Goal: Task Accomplishment & Management: Complete application form

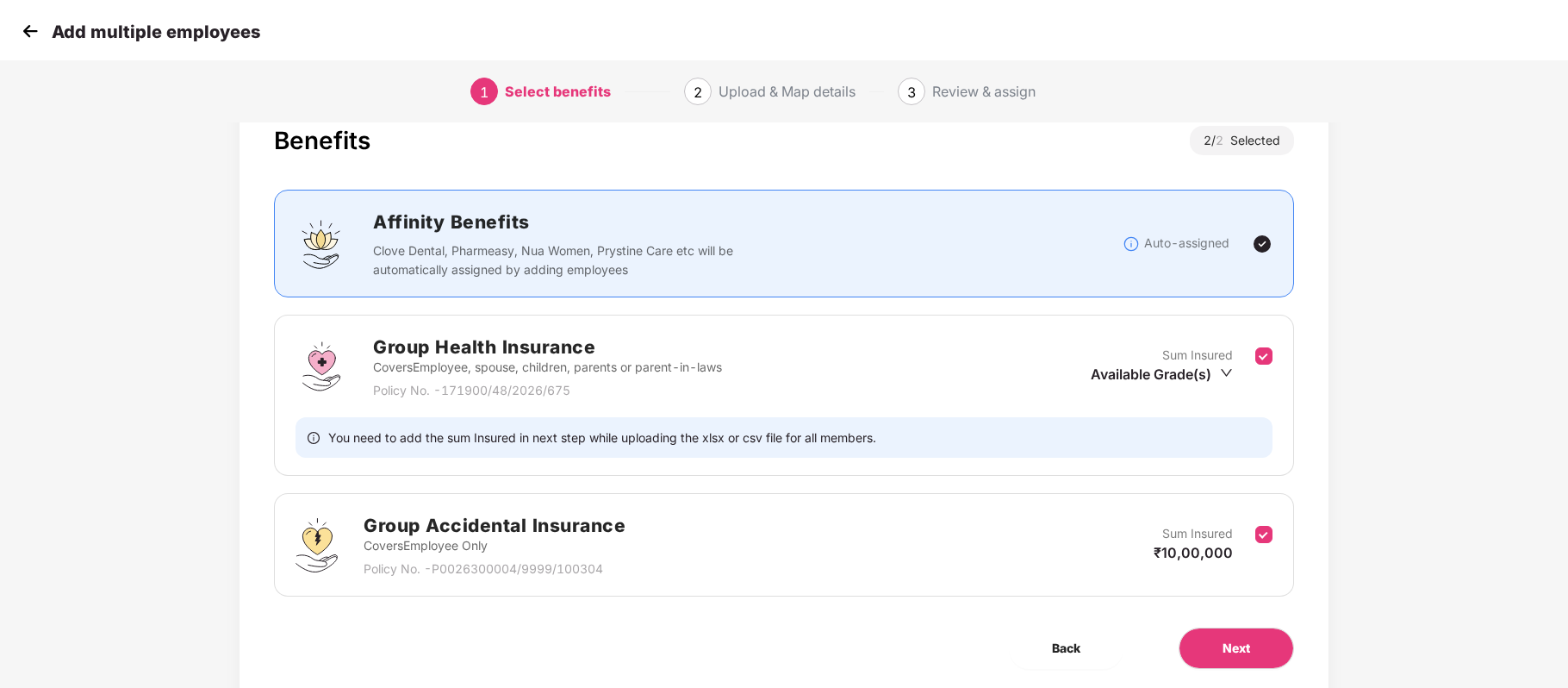
scroll to position [53, 0]
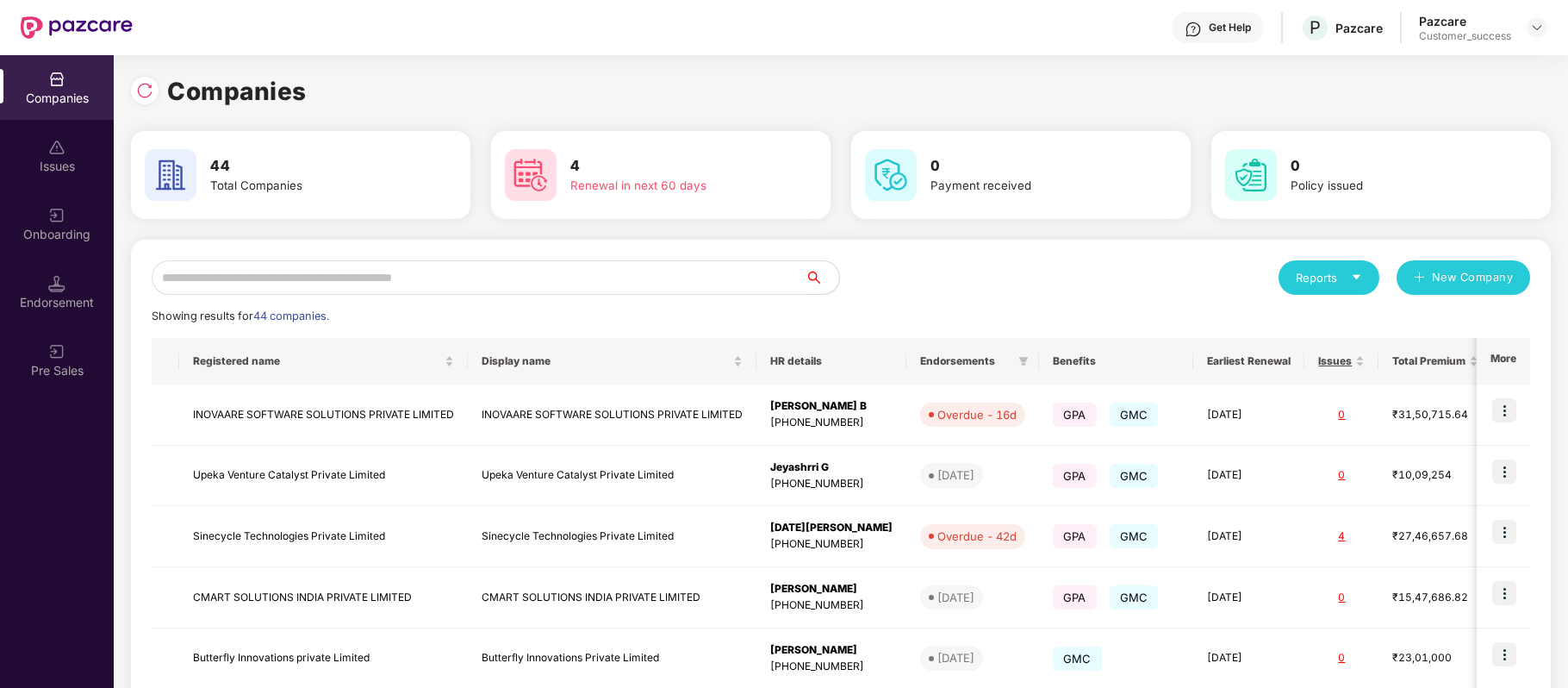
click at [489, 285] on input "text" at bounding box center [478, 277] width 653 height 35
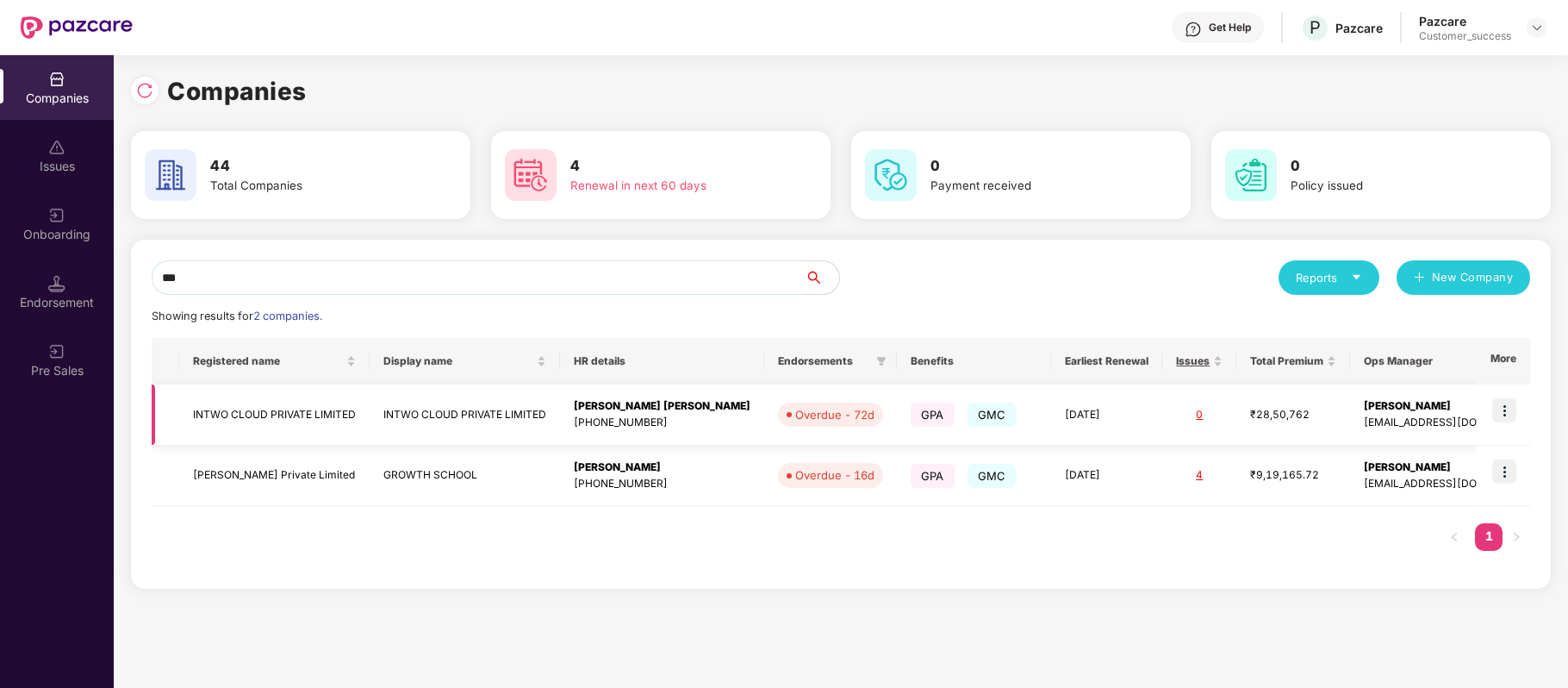
type input "***"
click at [1503, 421] on img at bounding box center [1505, 410] width 24 height 24
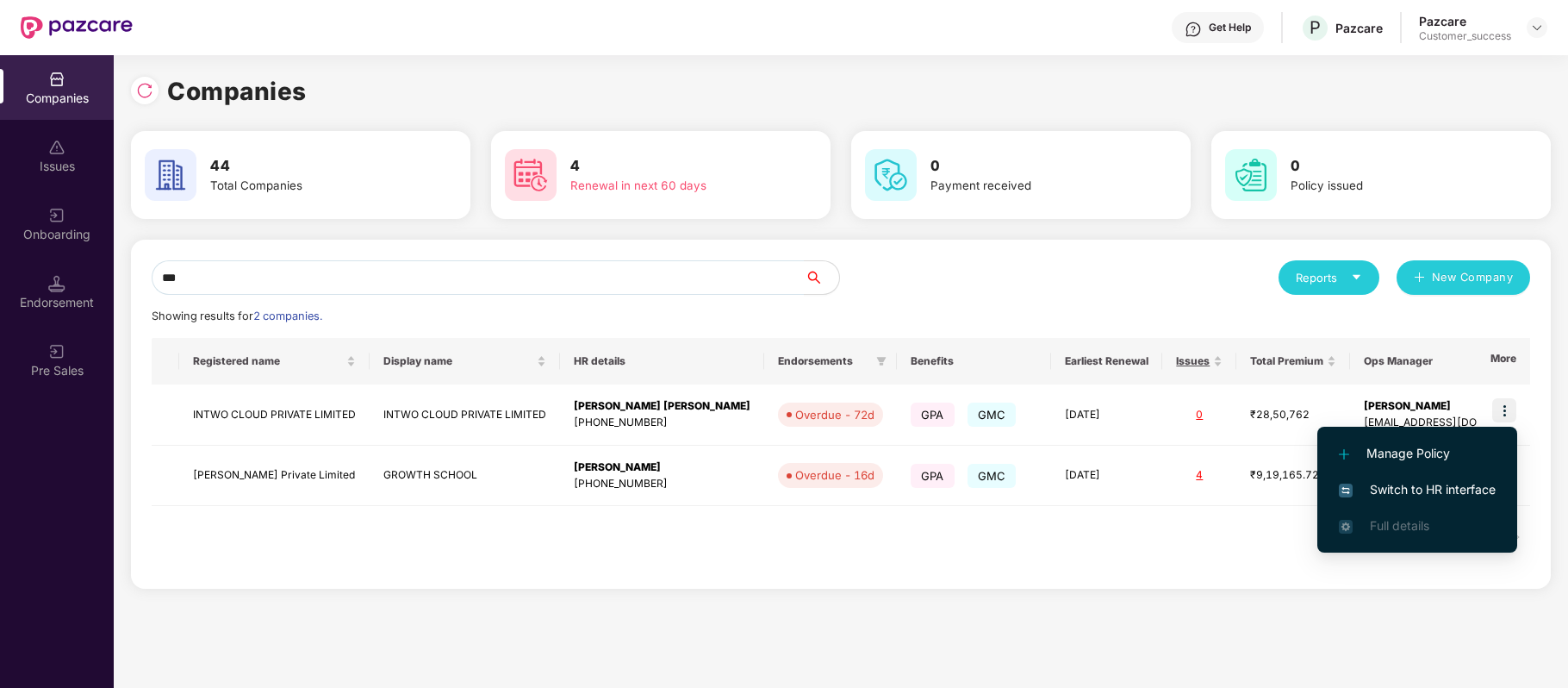
click at [1439, 493] on span "Switch to HR interface" at bounding box center [1418, 489] width 157 height 19
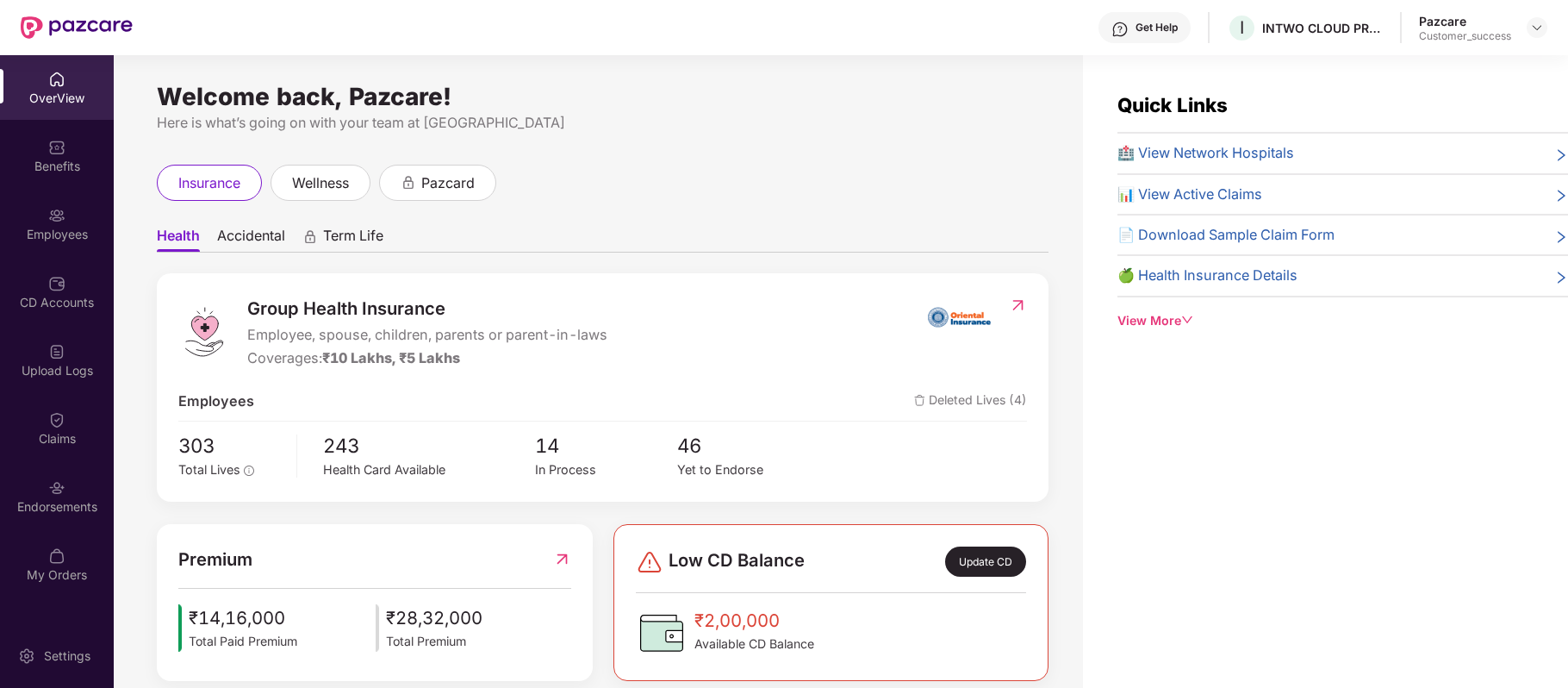
click at [72, 205] on div "Employees" at bounding box center [56, 223] width 114 height 64
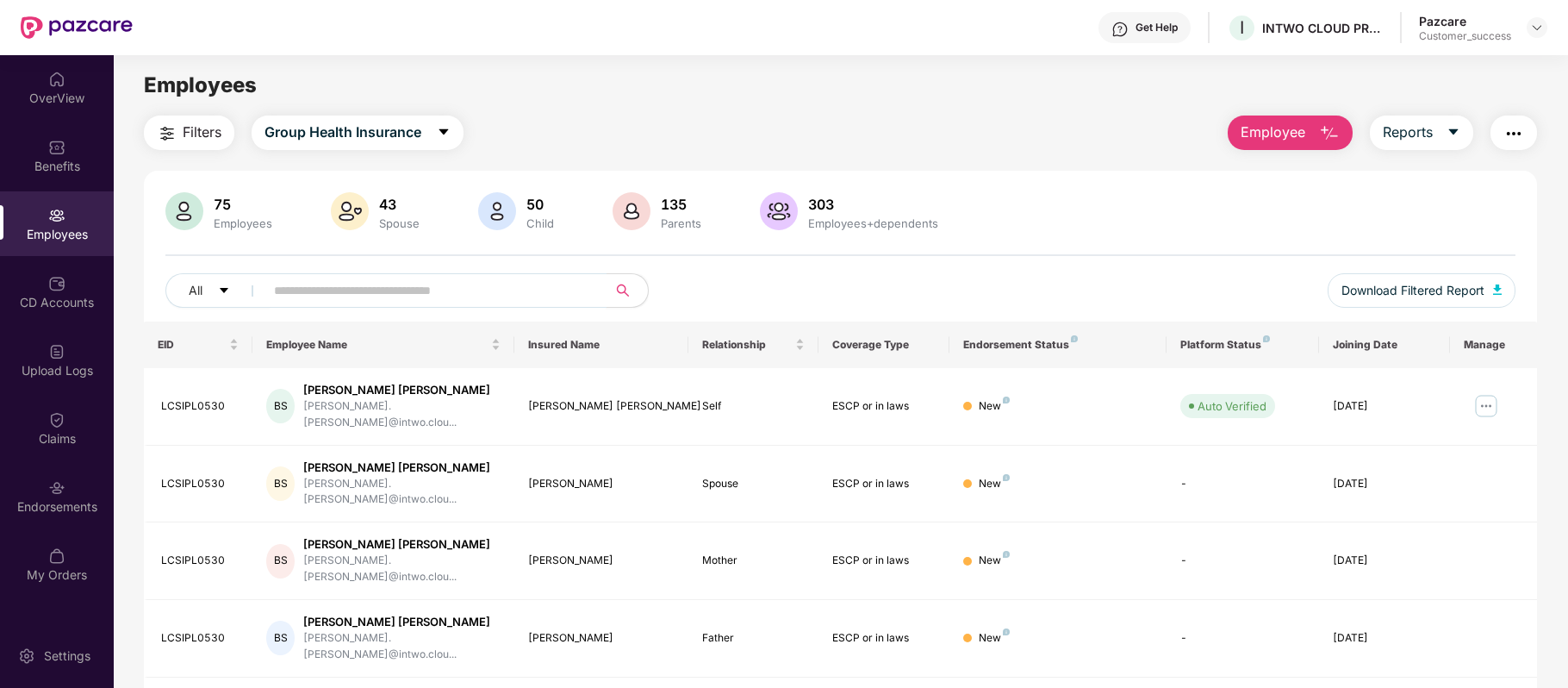
click at [487, 291] on input "text" at bounding box center [428, 291] width 309 height 26
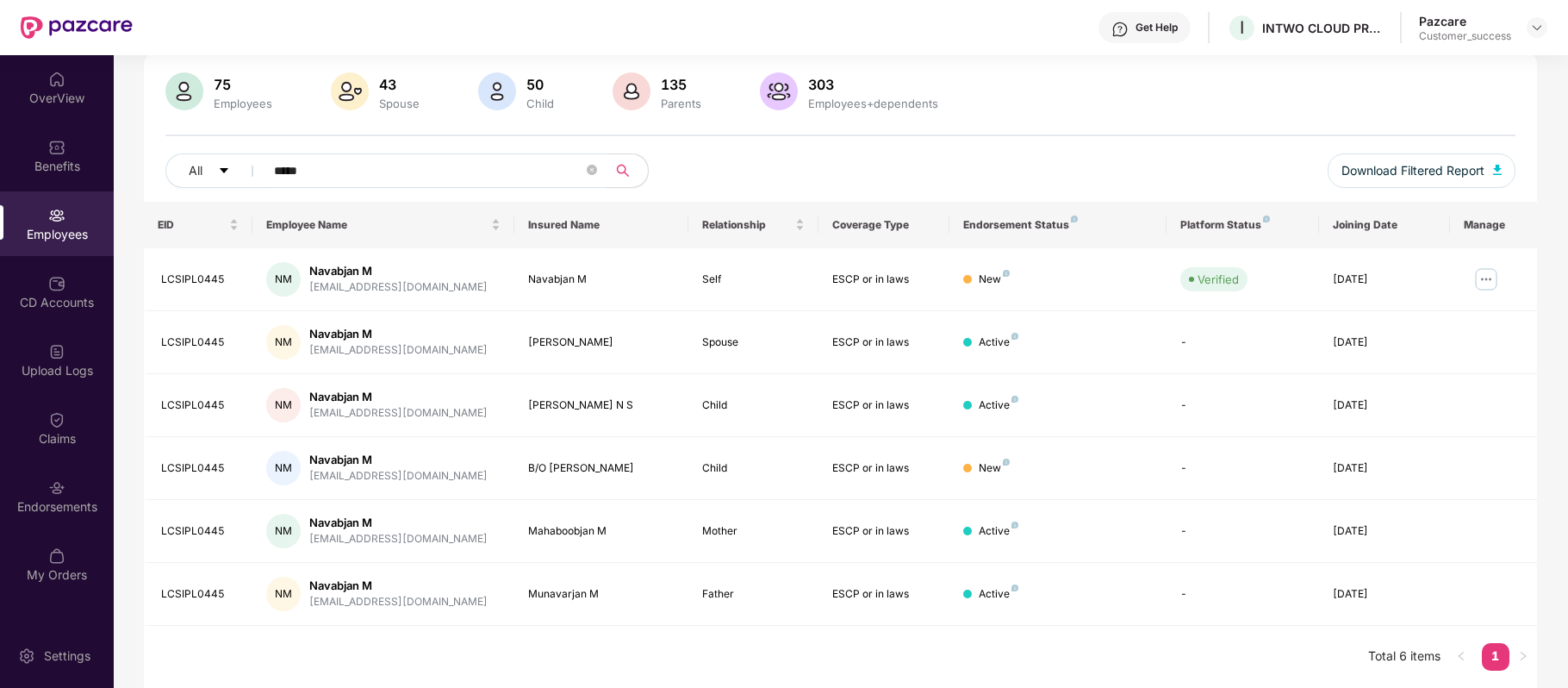
type input "*****"
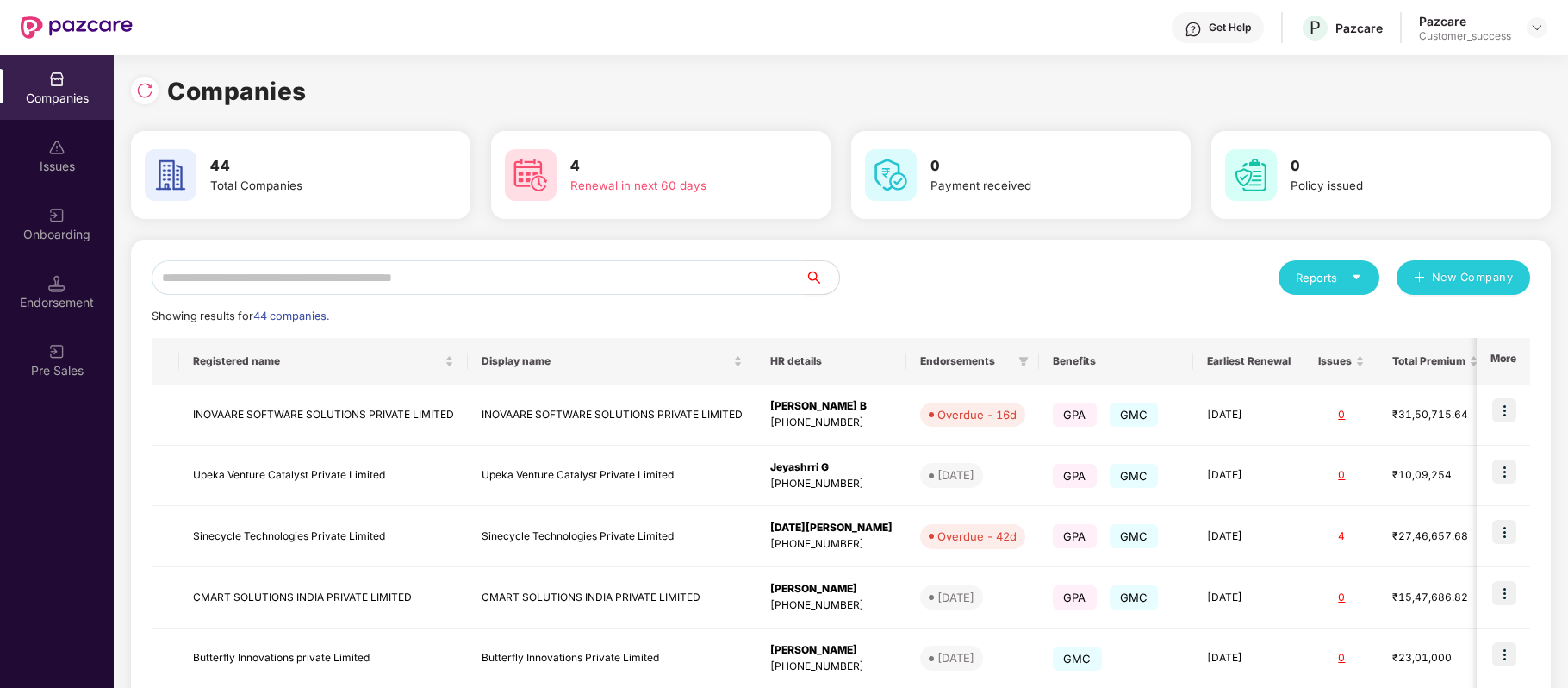
click at [381, 271] on input "text" at bounding box center [478, 277] width 653 height 35
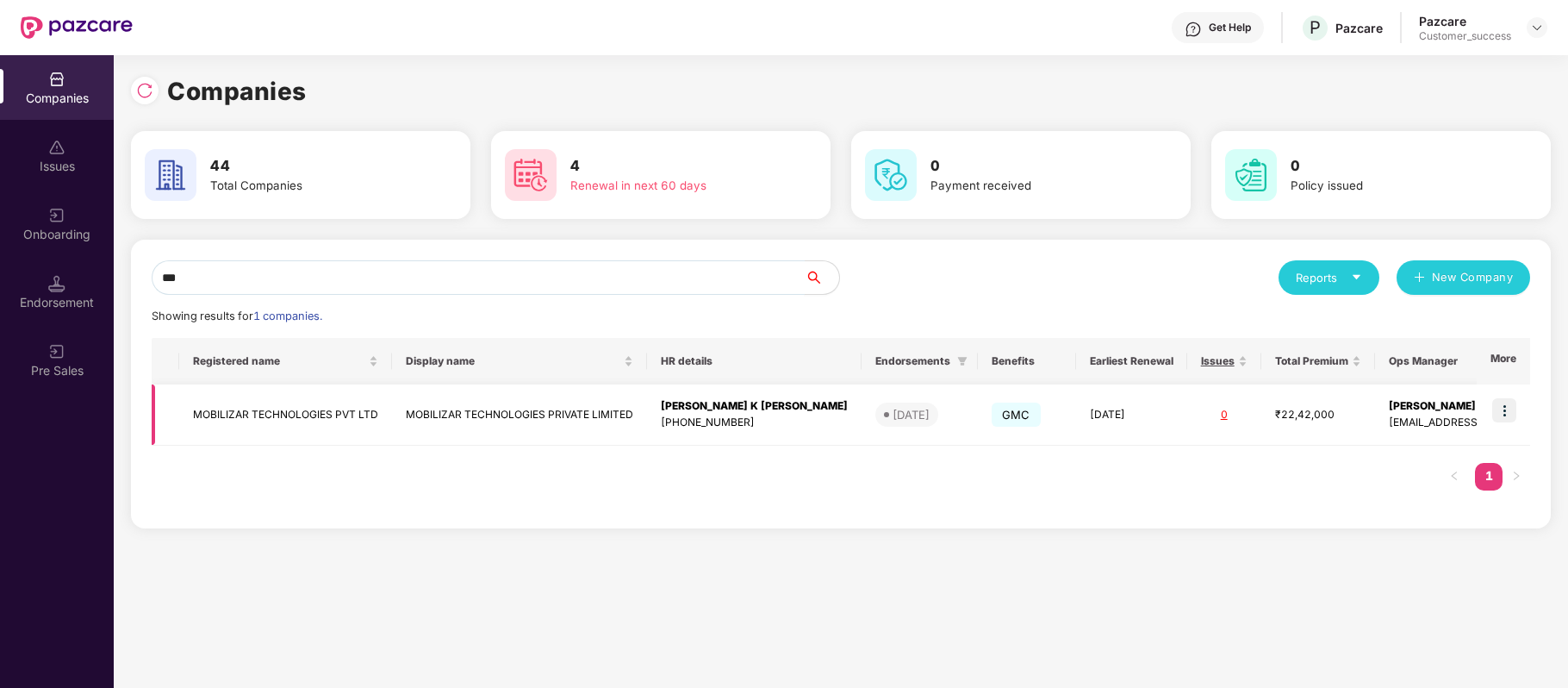
type input "***"
click at [1508, 407] on img at bounding box center [1505, 410] width 24 height 24
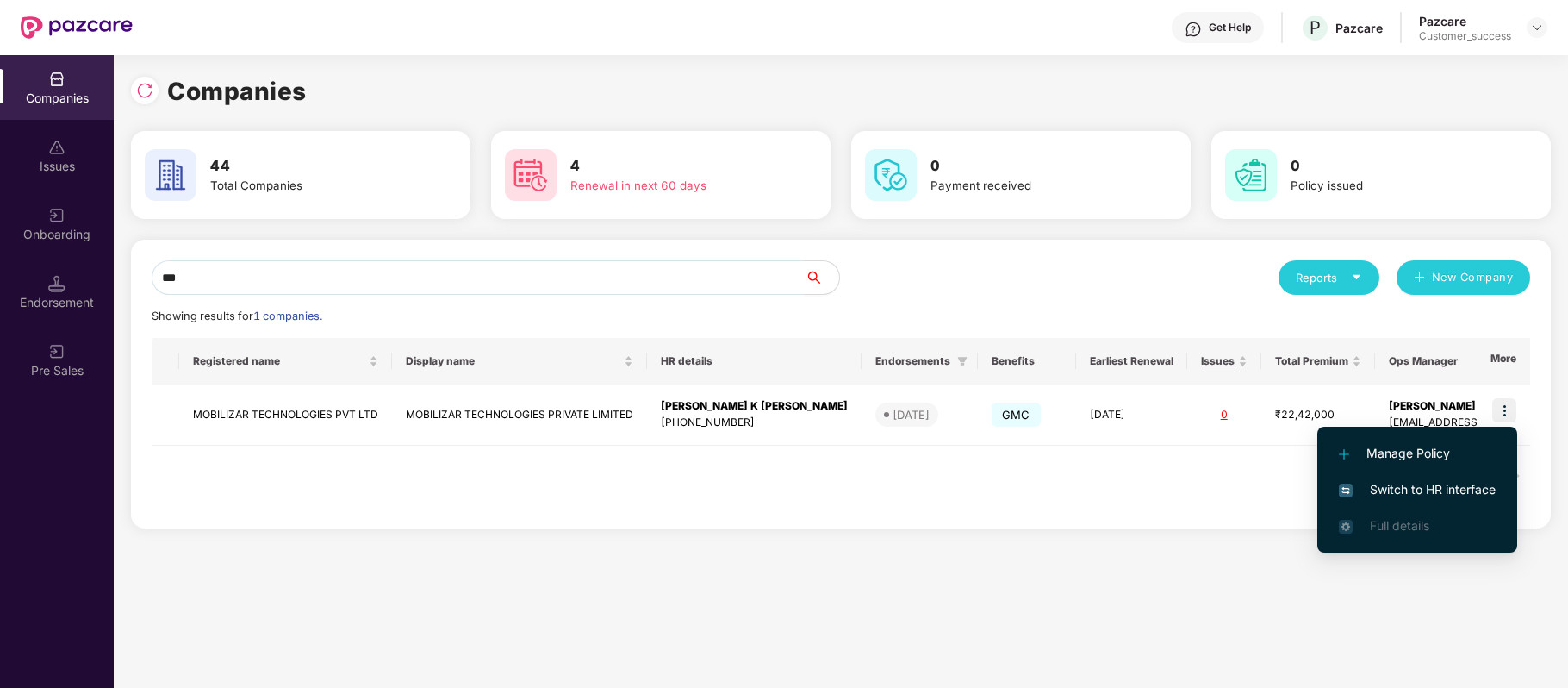
click at [1476, 491] on span "Switch to HR interface" at bounding box center [1418, 489] width 157 height 19
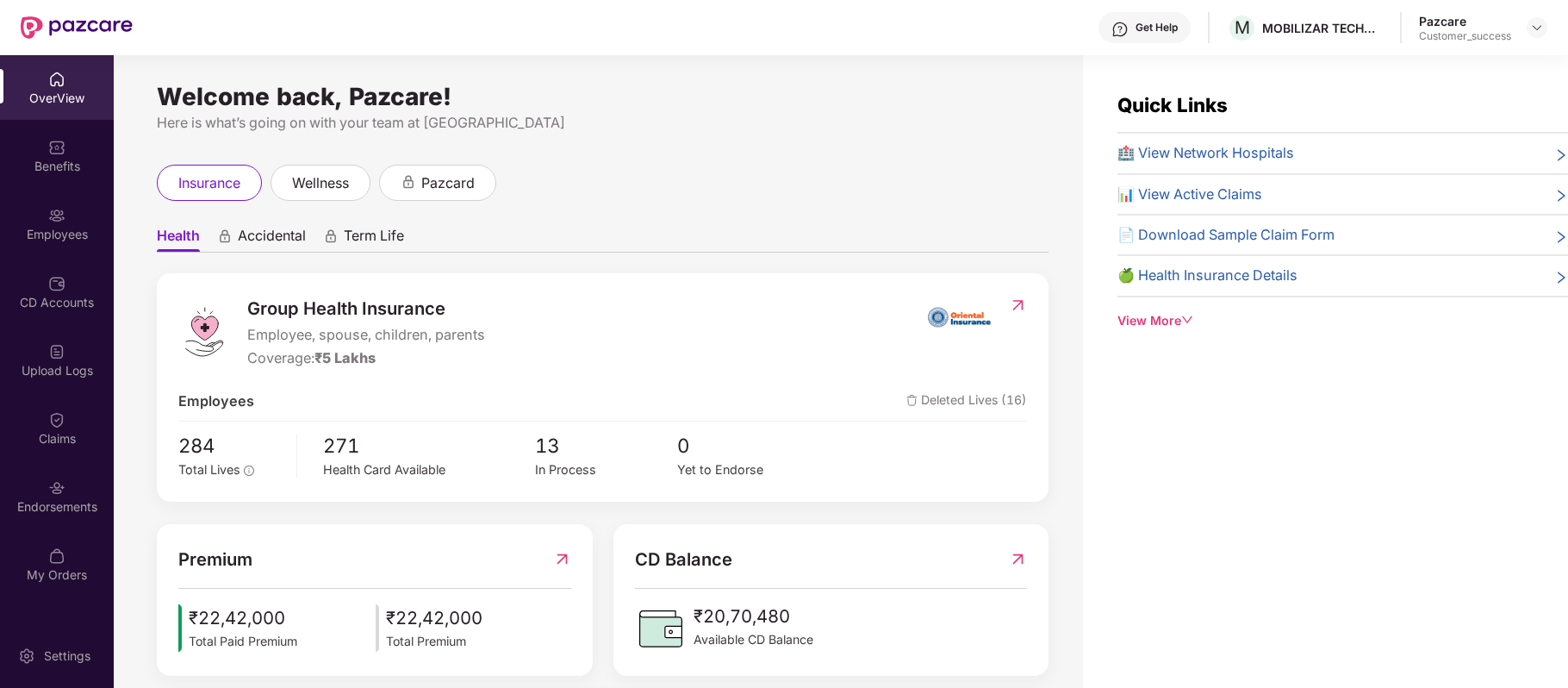
click at [60, 218] on img at bounding box center [56, 215] width 17 height 17
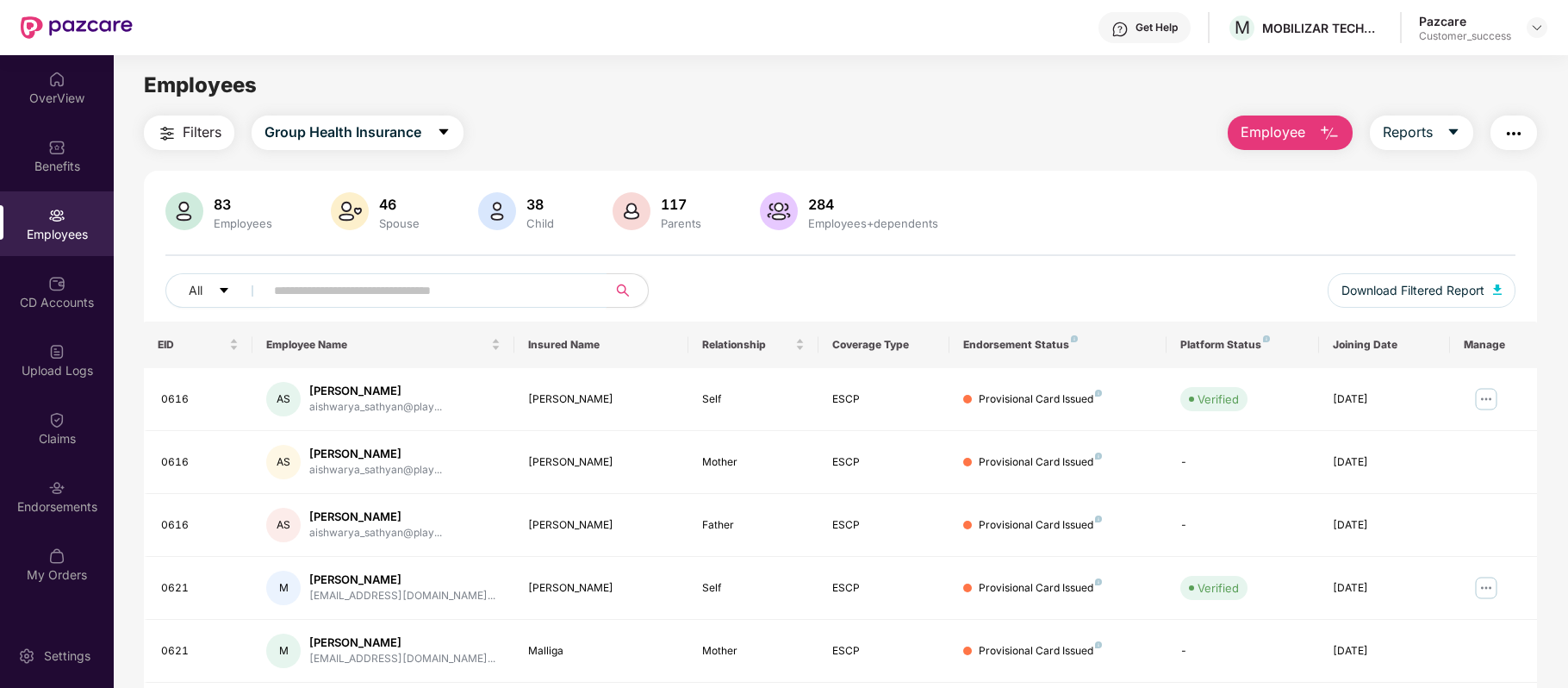
click at [428, 294] on input "text" at bounding box center [428, 291] width 309 height 26
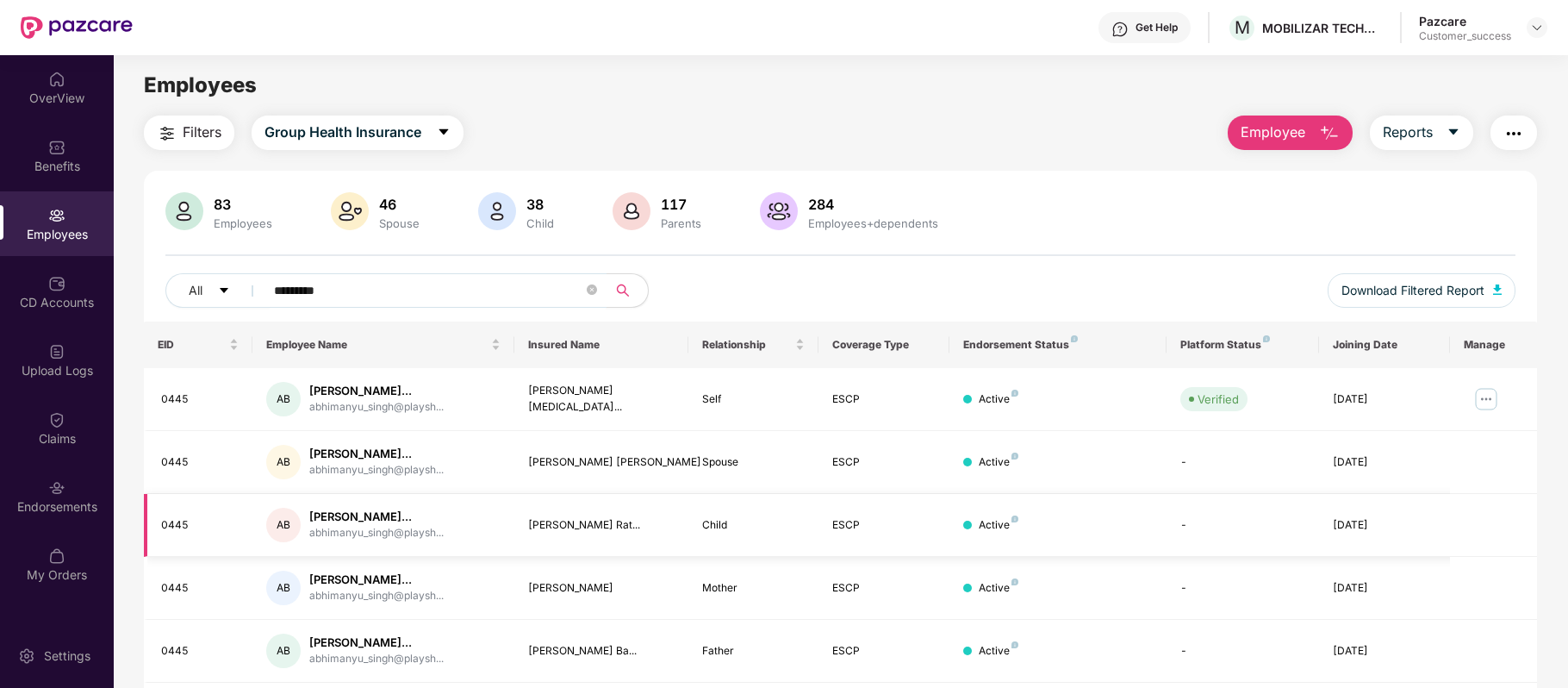
scroll to position [58, 0]
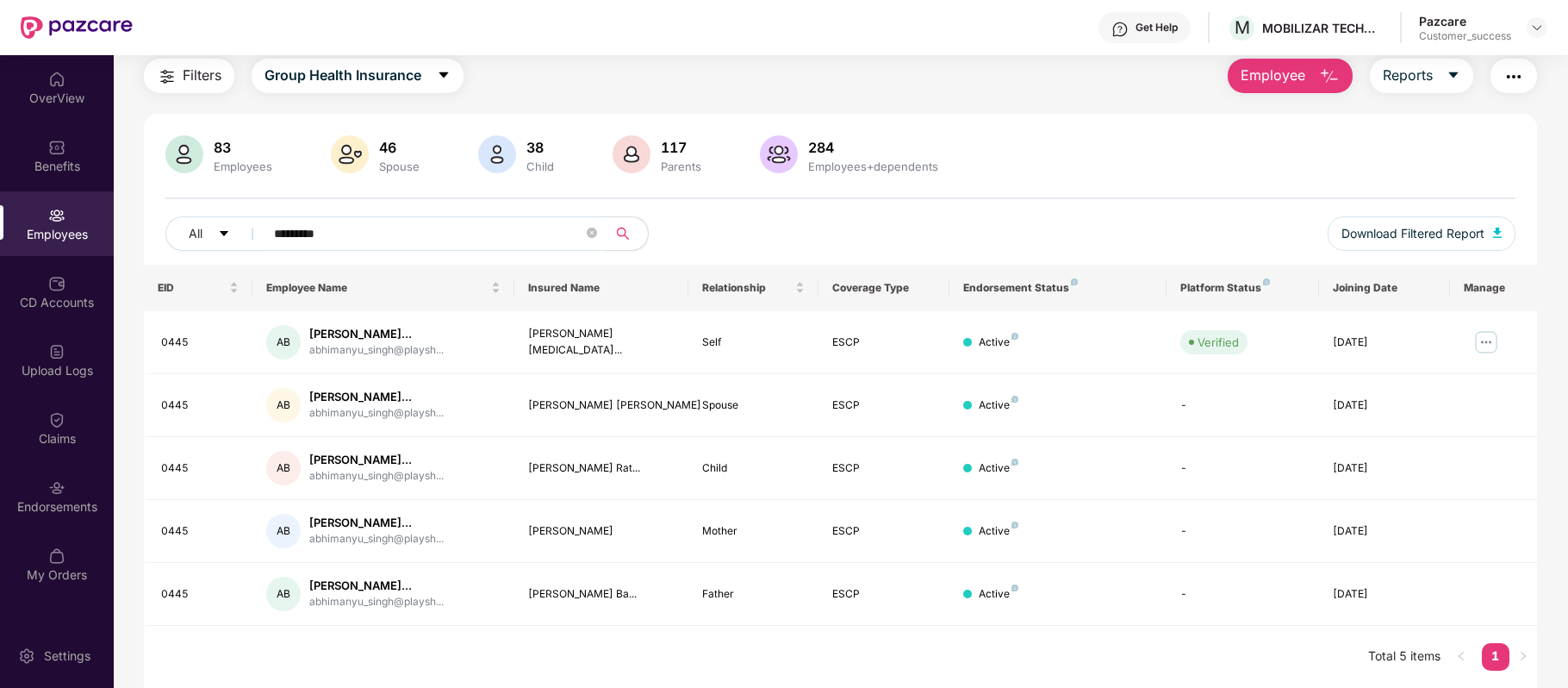
type input "*********"
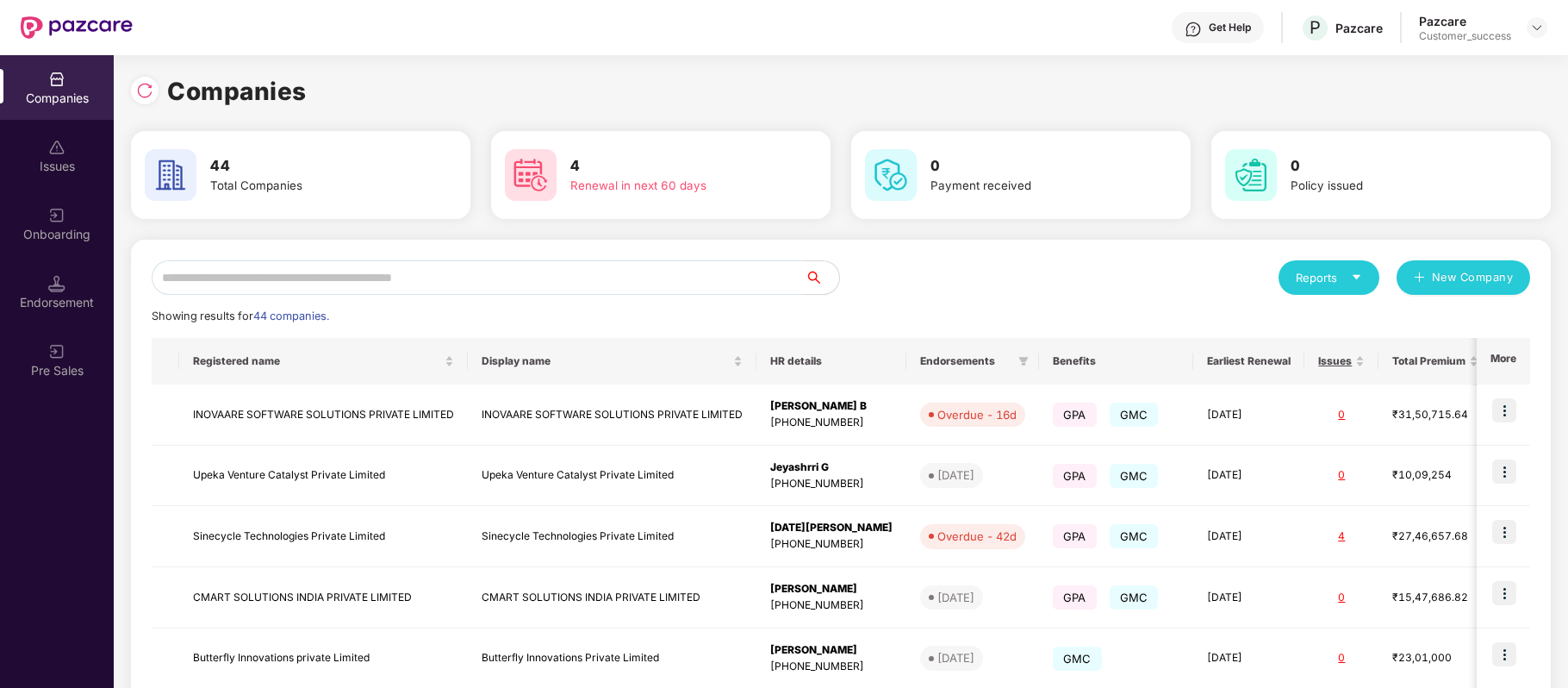
click at [362, 278] on input "text" at bounding box center [478, 277] width 653 height 35
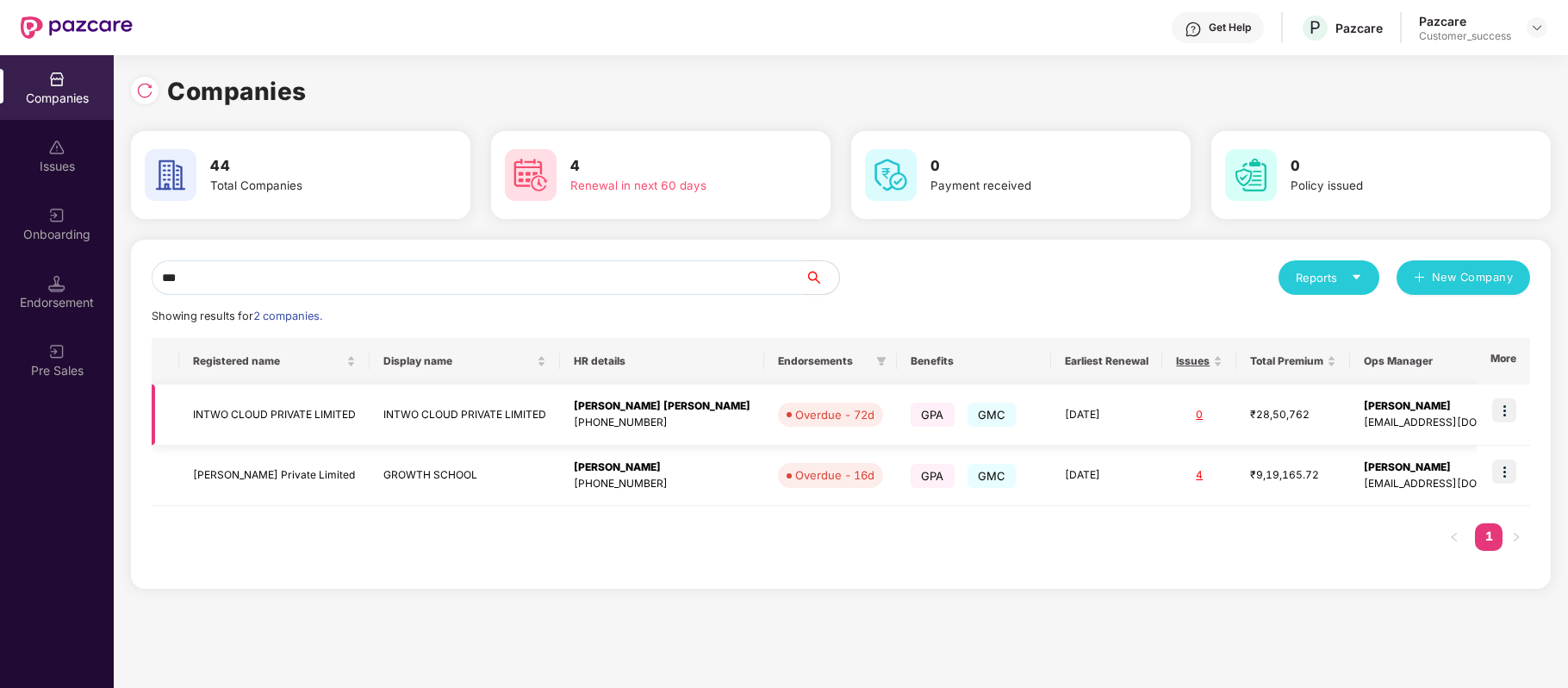
type input "***"
click at [1501, 410] on img at bounding box center [1505, 410] width 24 height 24
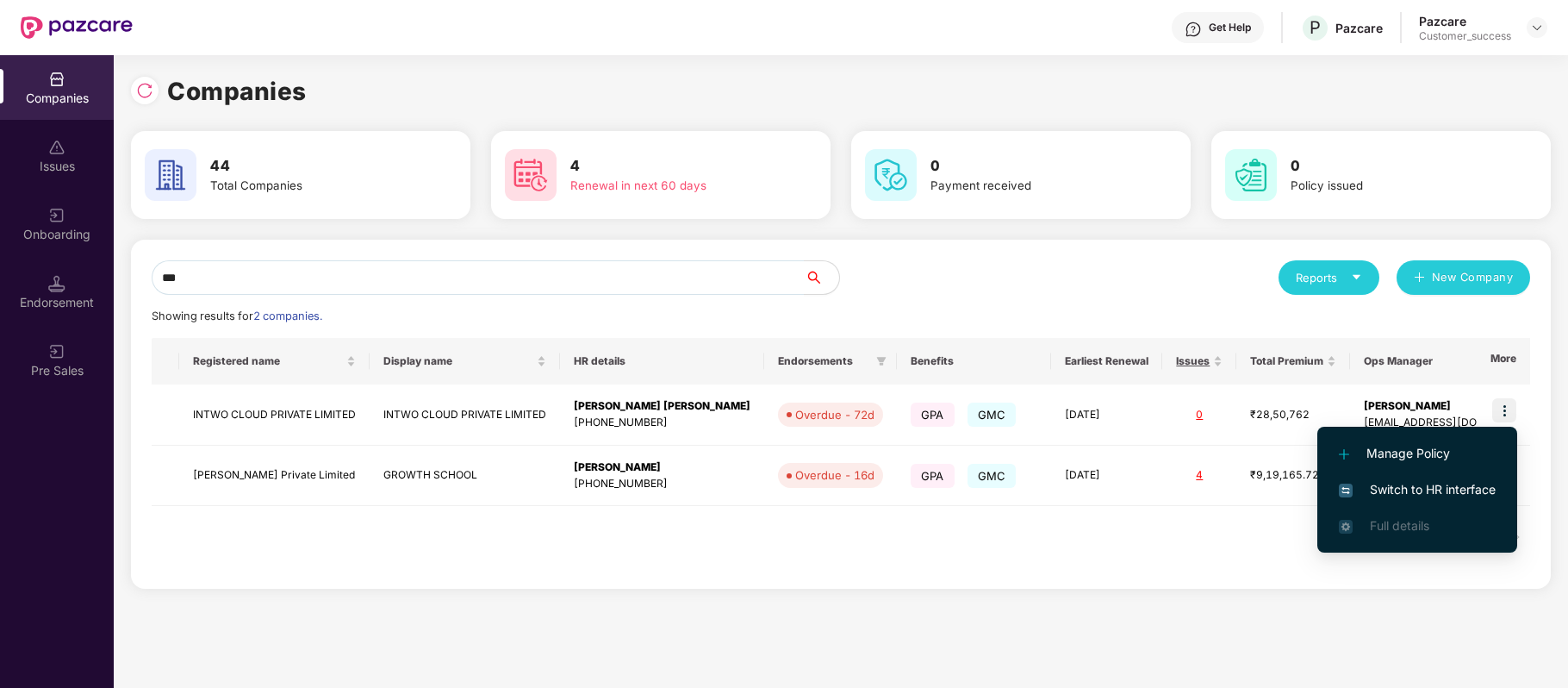
click at [1446, 496] on span "Switch to HR interface" at bounding box center [1418, 489] width 157 height 19
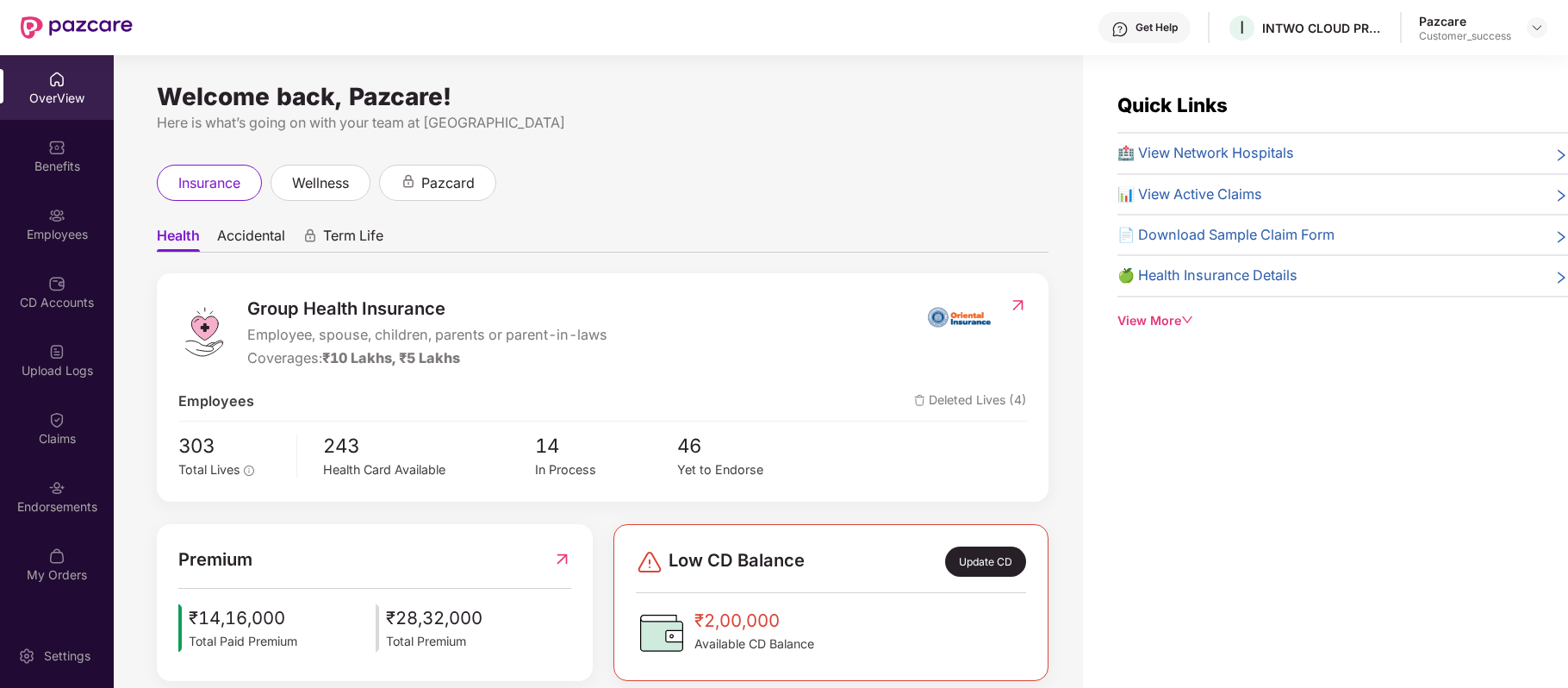
click at [59, 224] on div "Employees" at bounding box center [56, 223] width 114 height 64
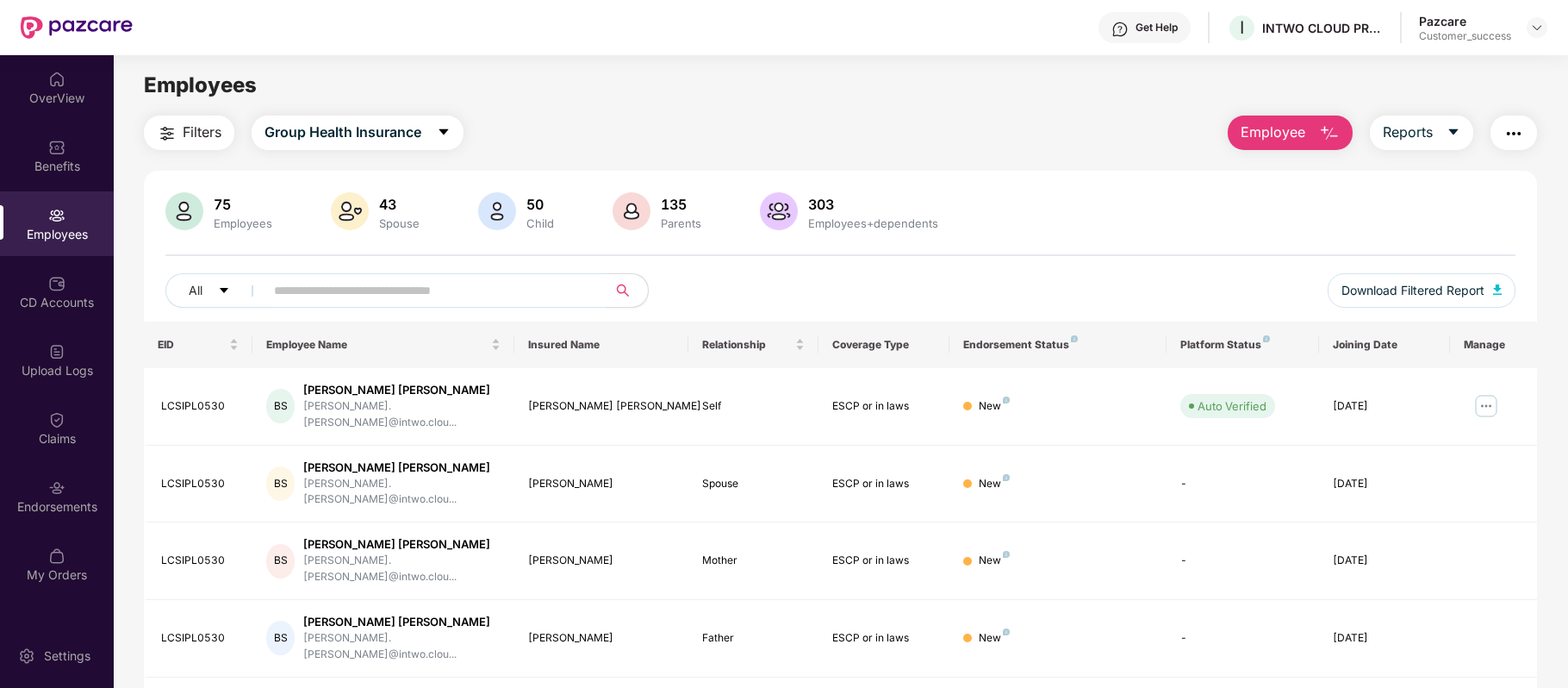
click at [318, 284] on input "text" at bounding box center [428, 291] width 309 height 26
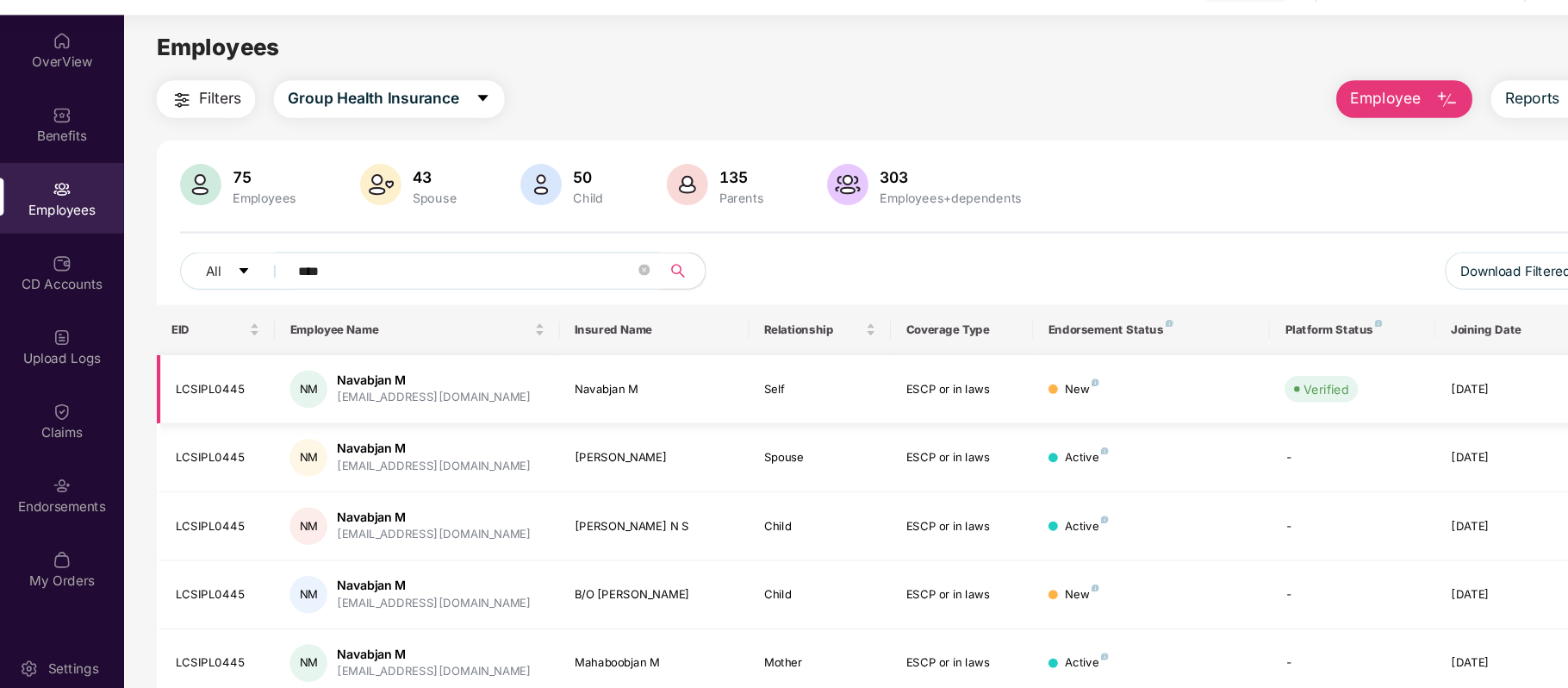
type input "****"
click at [388, 386] on div "Navabjan M" at bounding box center [398, 390] width 178 height 17
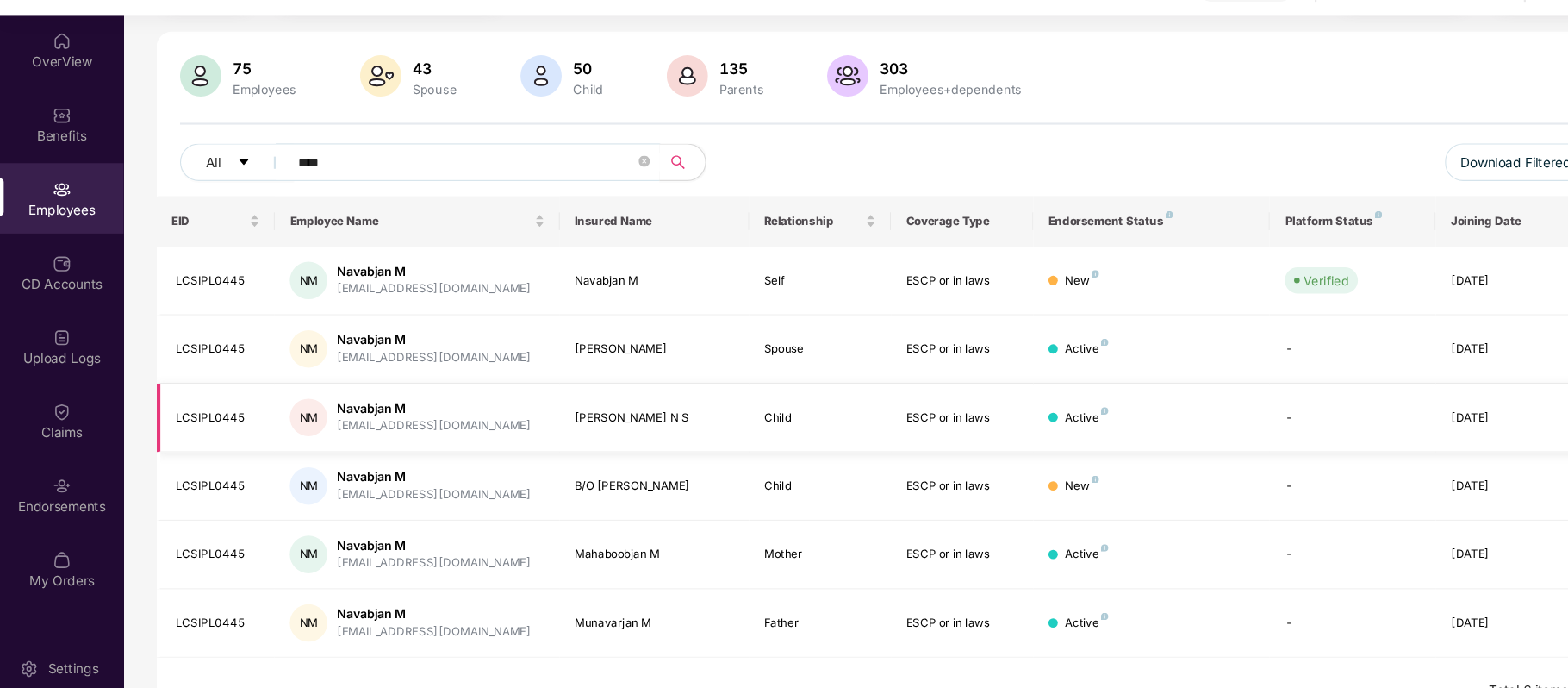
scroll to position [107, 0]
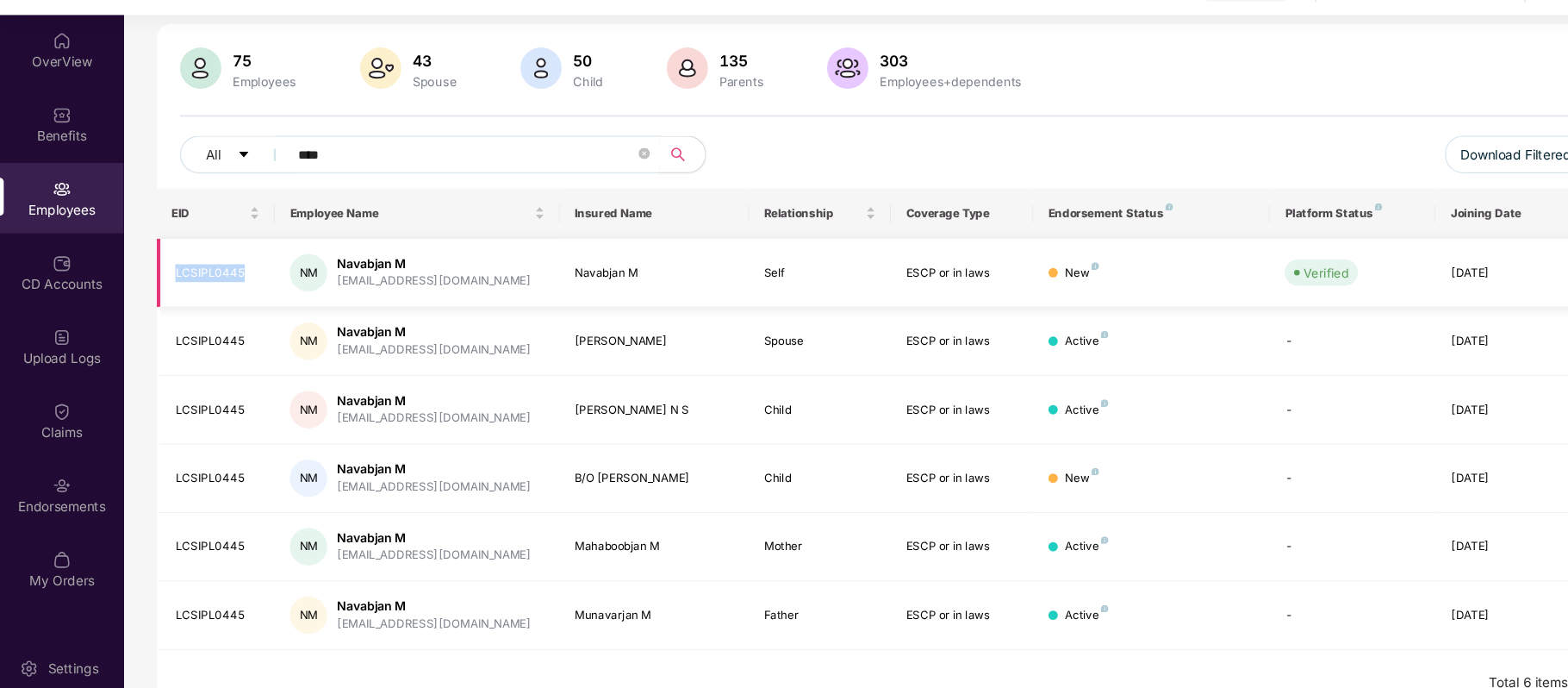
drag, startPoint x: 227, startPoint y: 292, endPoint x: 156, endPoint y: 283, distance: 71.6
click at [156, 283] on td "LCSIPL0445" at bounding box center [199, 293] width 109 height 63
copy div "LCSIPL0445"
drag, startPoint x: 618, startPoint y: 473, endPoint x: 514, endPoint y: 480, distance: 104.2
click at [514, 480] on td "B/O SHIRIN TAJ" at bounding box center [601, 481] width 174 height 63
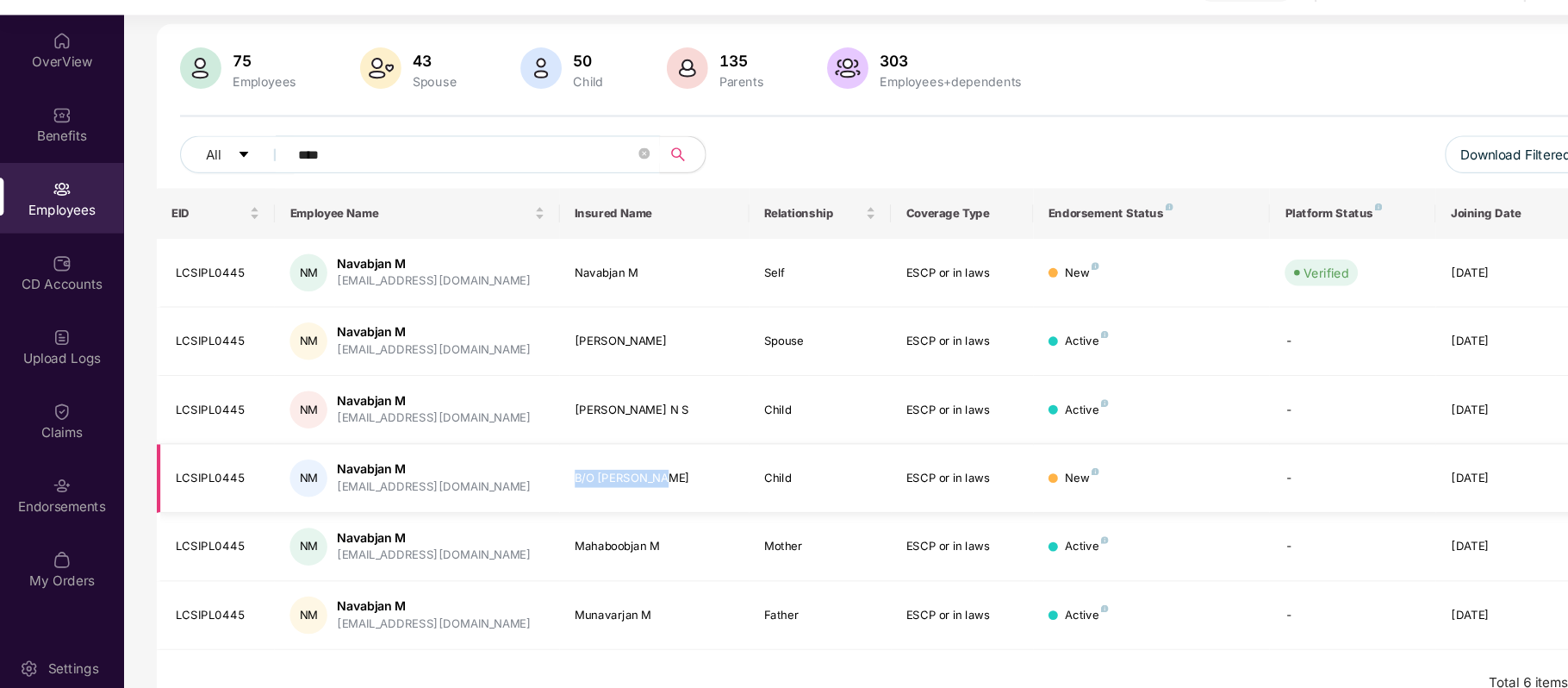
copy div "B/O SHIRIN TAJ"
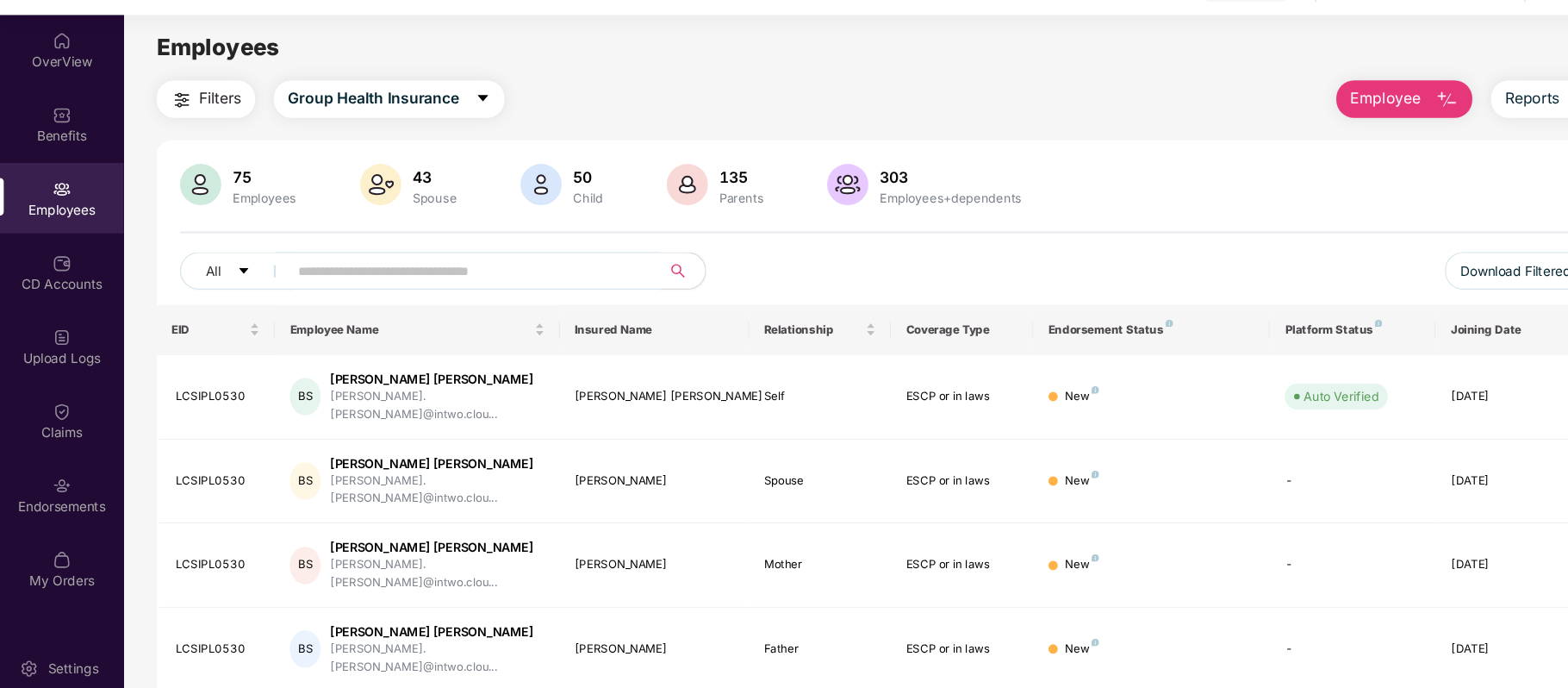
click at [430, 292] on input "text" at bounding box center [428, 291] width 309 height 26
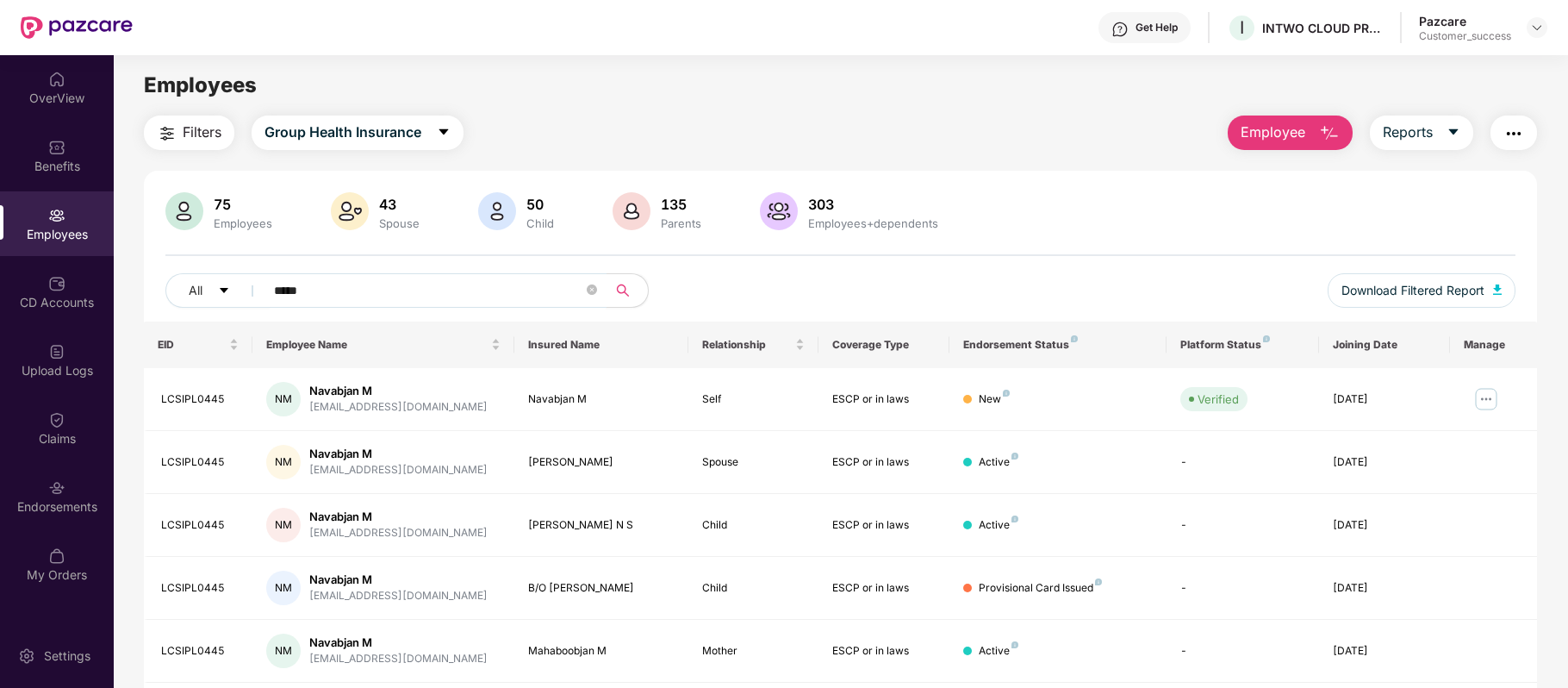
type input "*****"
click at [1527, 132] on button "button" at bounding box center [1514, 132] width 46 height 35
click at [1062, 224] on div "75 Employees 43 Spouse 50 Child 135 Parents 303 Employees+dependents" at bounding box center [840, 213] width 1350 height 42
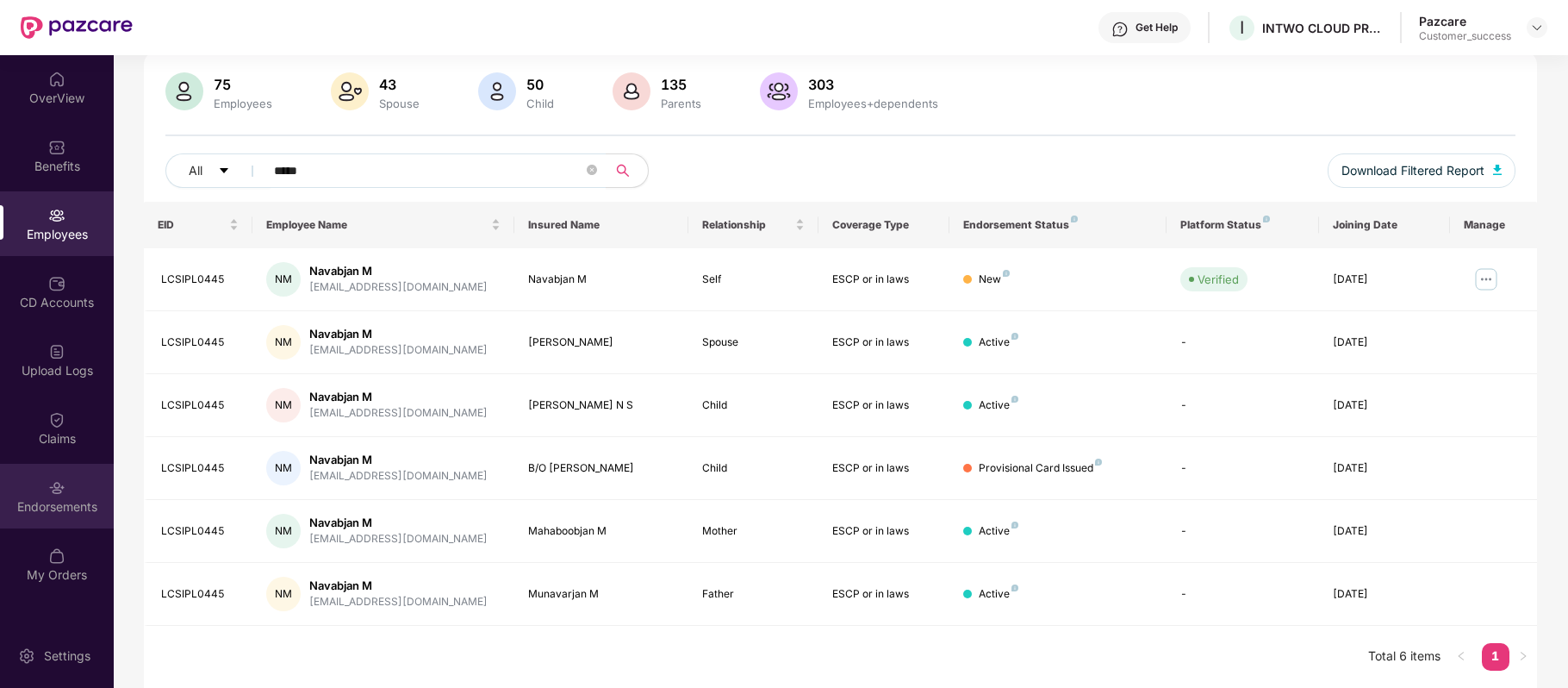
click at [39, 477] on div "Endorsements" at bounding box center [56, 495] width 114 height 64
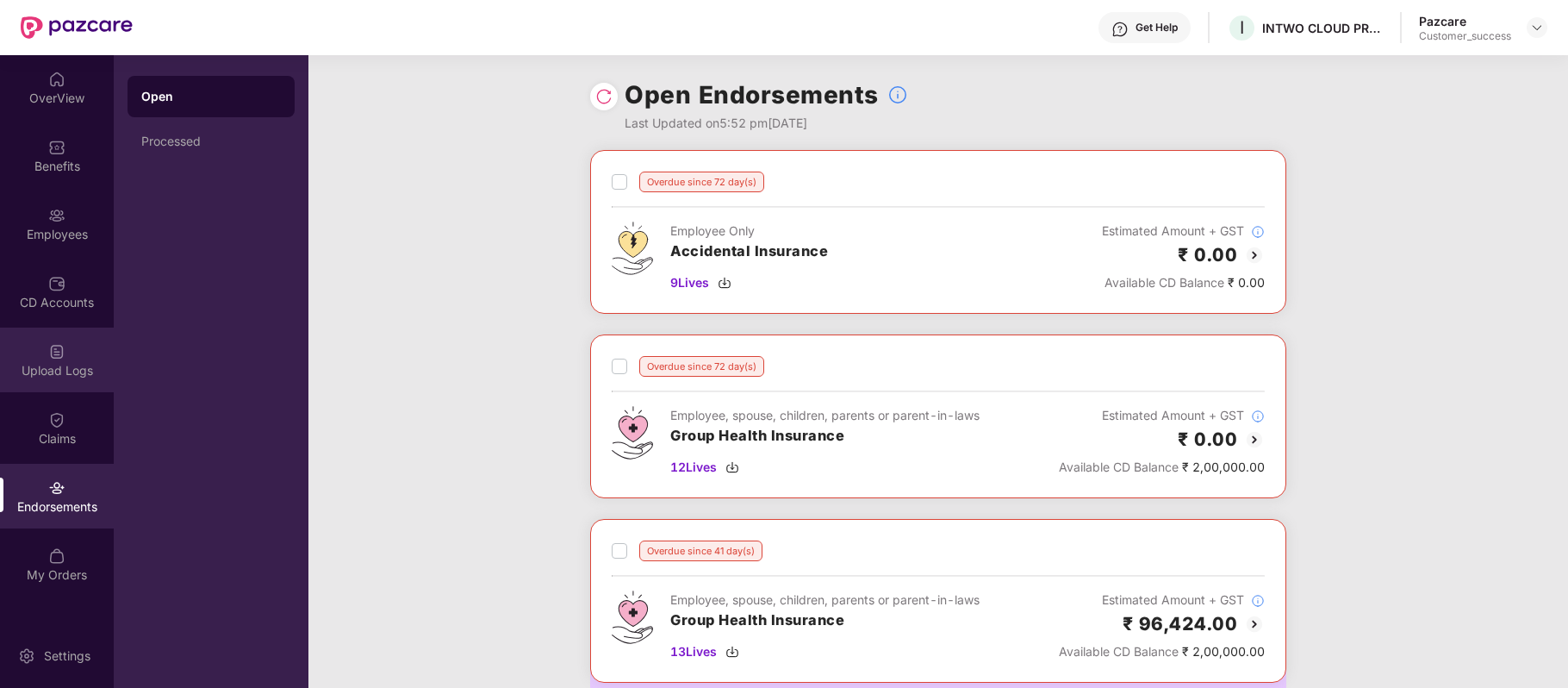
click at [49, 356] on img at bounding box center [56, 351] width 17 height 17
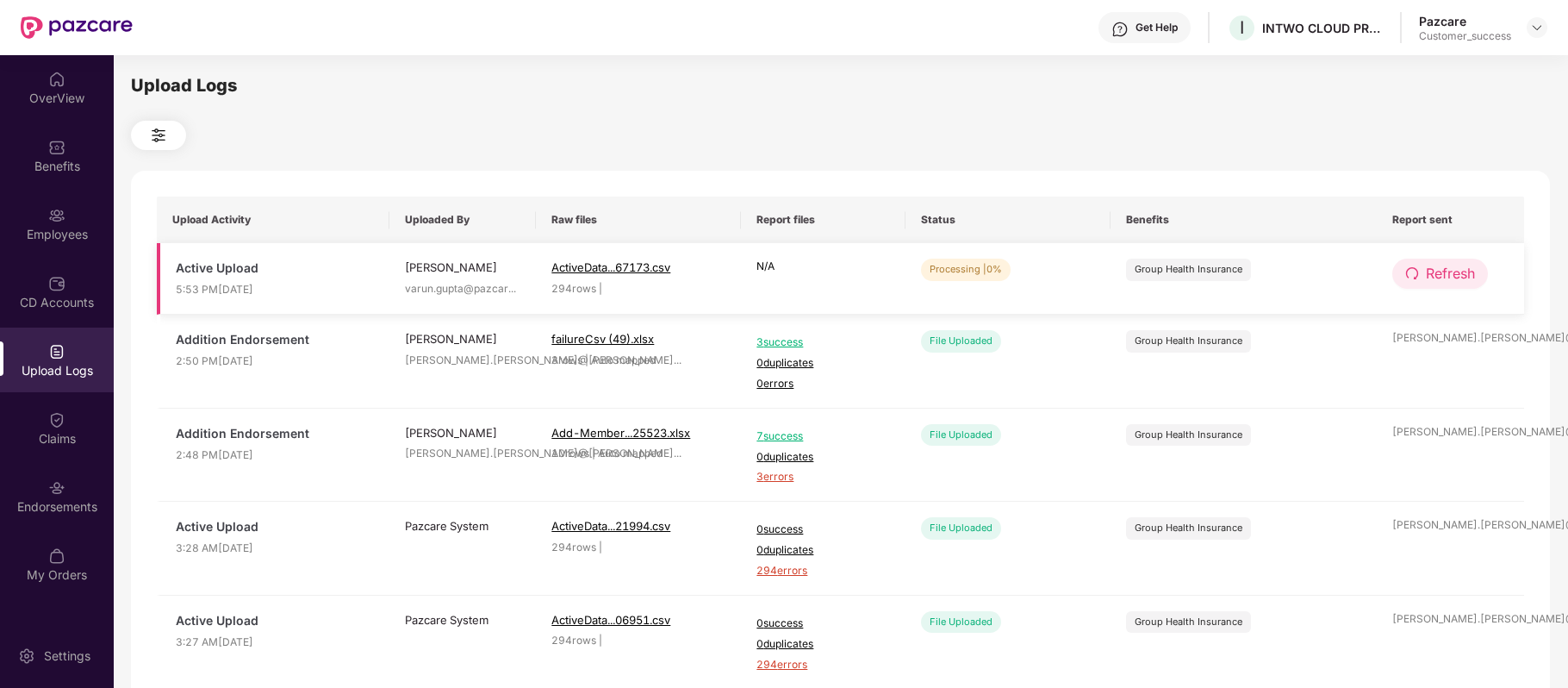
click at [1424, 274] on button "Refresh" at bounding box center [1440, 273] width 96 height 31
click at [1440, 280] on span "Refresh" at bounding box center [1451, 274] width 49 height 22
click at [1431, 267] on span "Refresh" at bounding box center [1451, 274] width 49 height 22
click at [1432, 267] on span "Refresh" at bounding box center [1451, 274] width 49 height 22
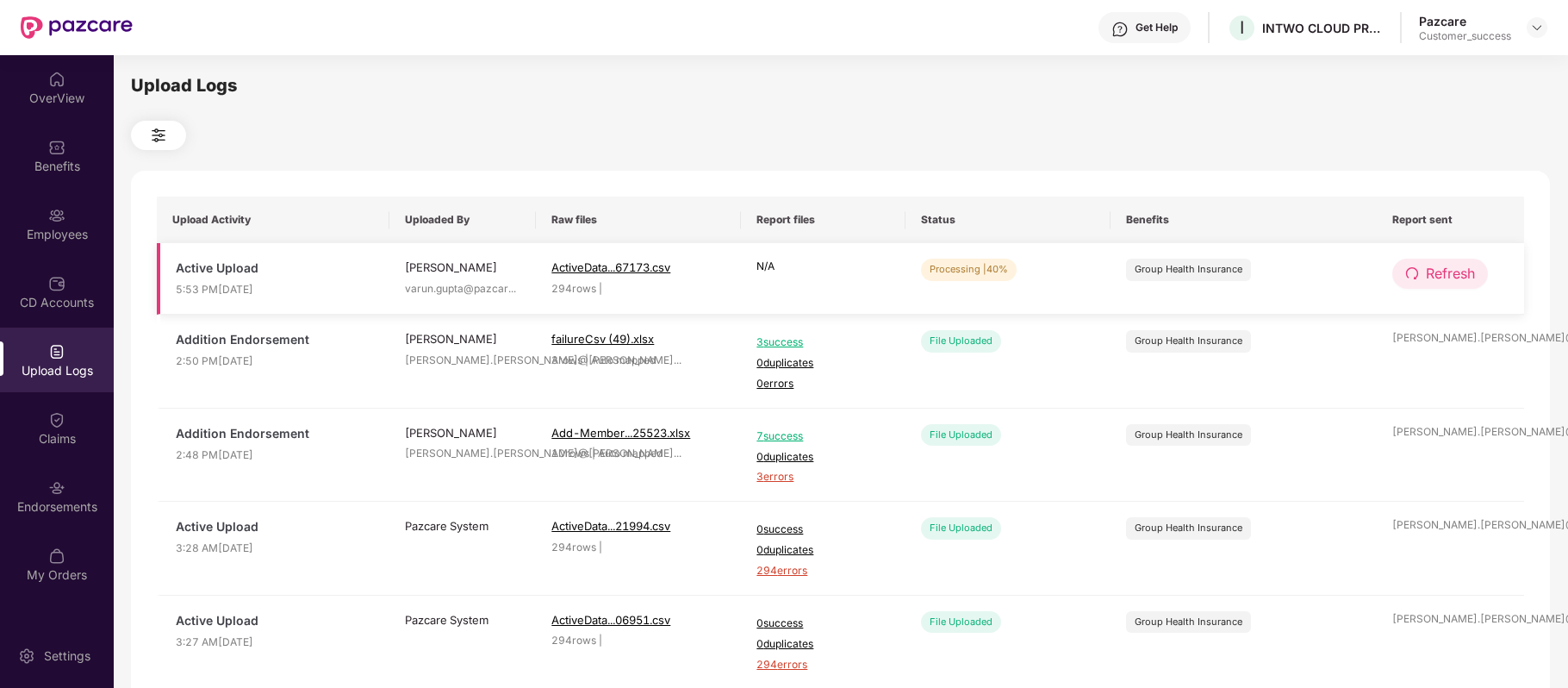
click at [1420, 269] on button "Refresh" at bounding box center [1440, 273] width 96 height 31
click at [1452, 274] on span "Refresh" at bounding box center [1451, 274] width 49 height 22
click at [1435, 278] on span "Refresh" at bounding box center [1451, 274] width 49 height 22
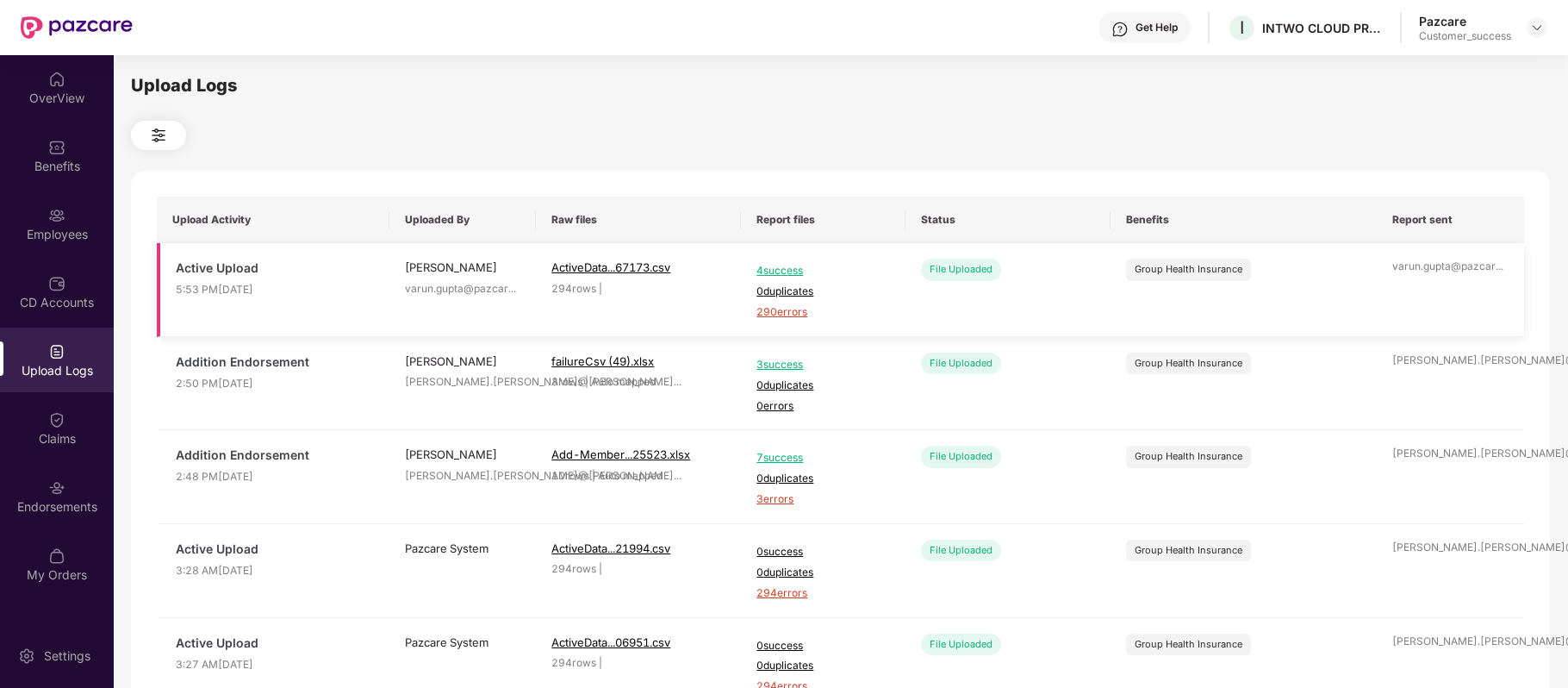
click at [790, 270] on span "4 success" at bounding box center [823, 271] width 132 height 17
click at [62, 215] on img at bounding box center [56, 215] width 17 height 17
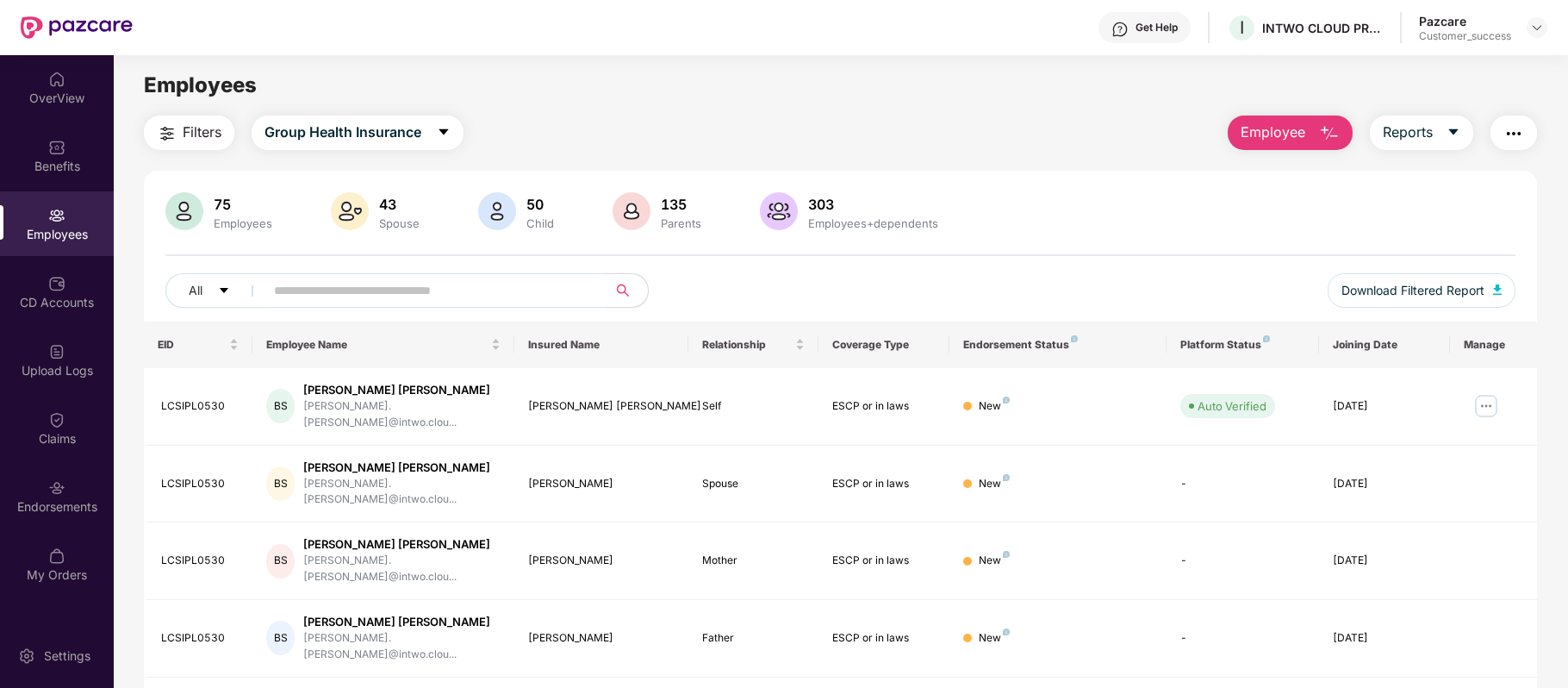
click at [205, 138] on span "Filters" at bounding box center [202, 132] width 39 height 22
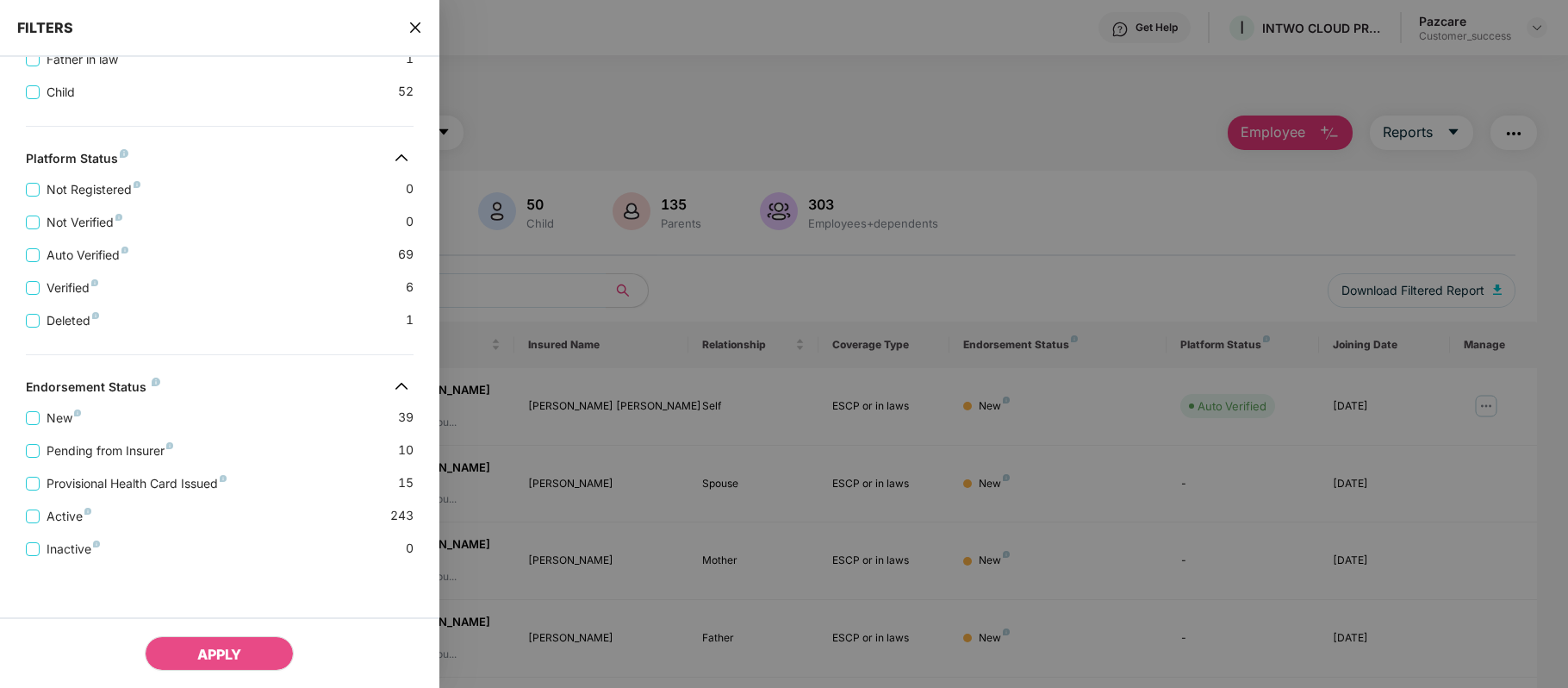
scroll to position [583, 0]
click at [419, 24] on icon "close" at bounding box center [414, 28] width 10 height 10
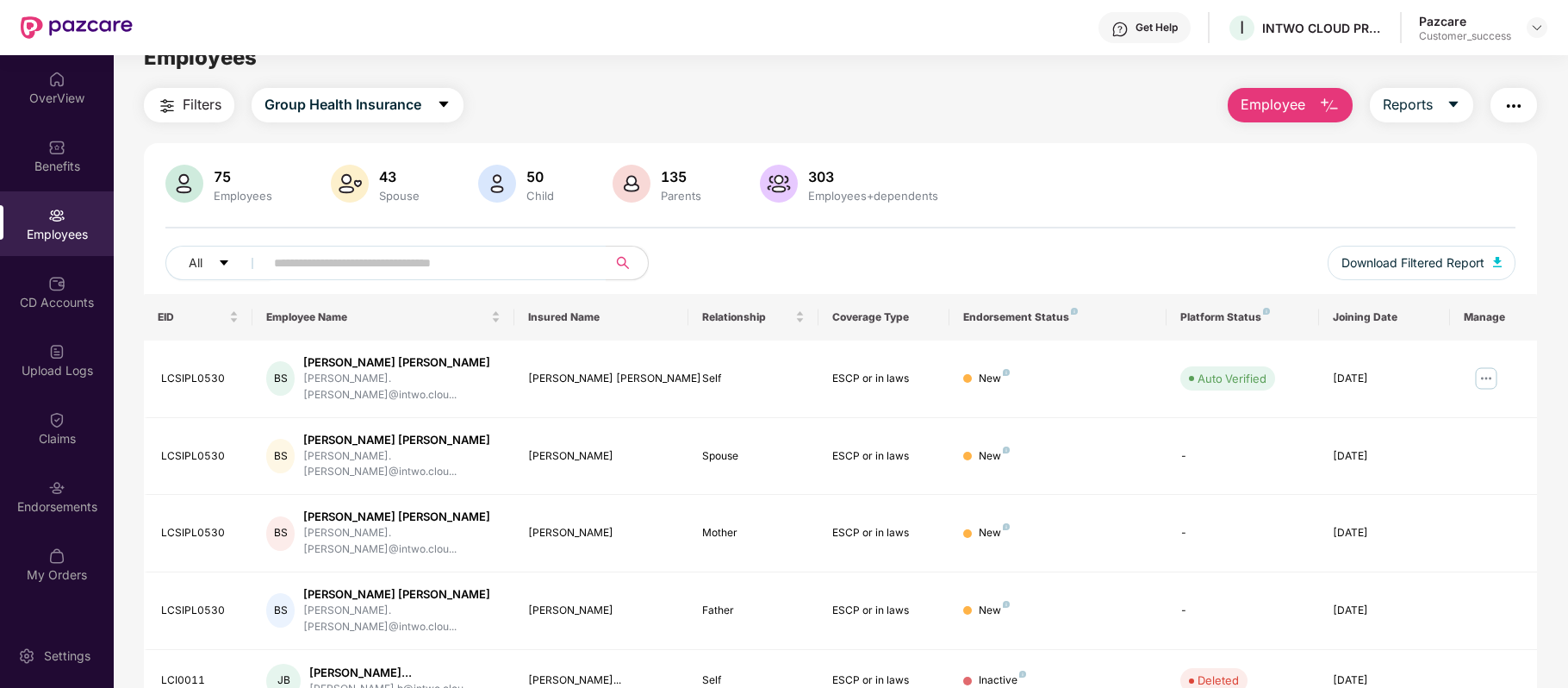
scroll to position [0, 0]
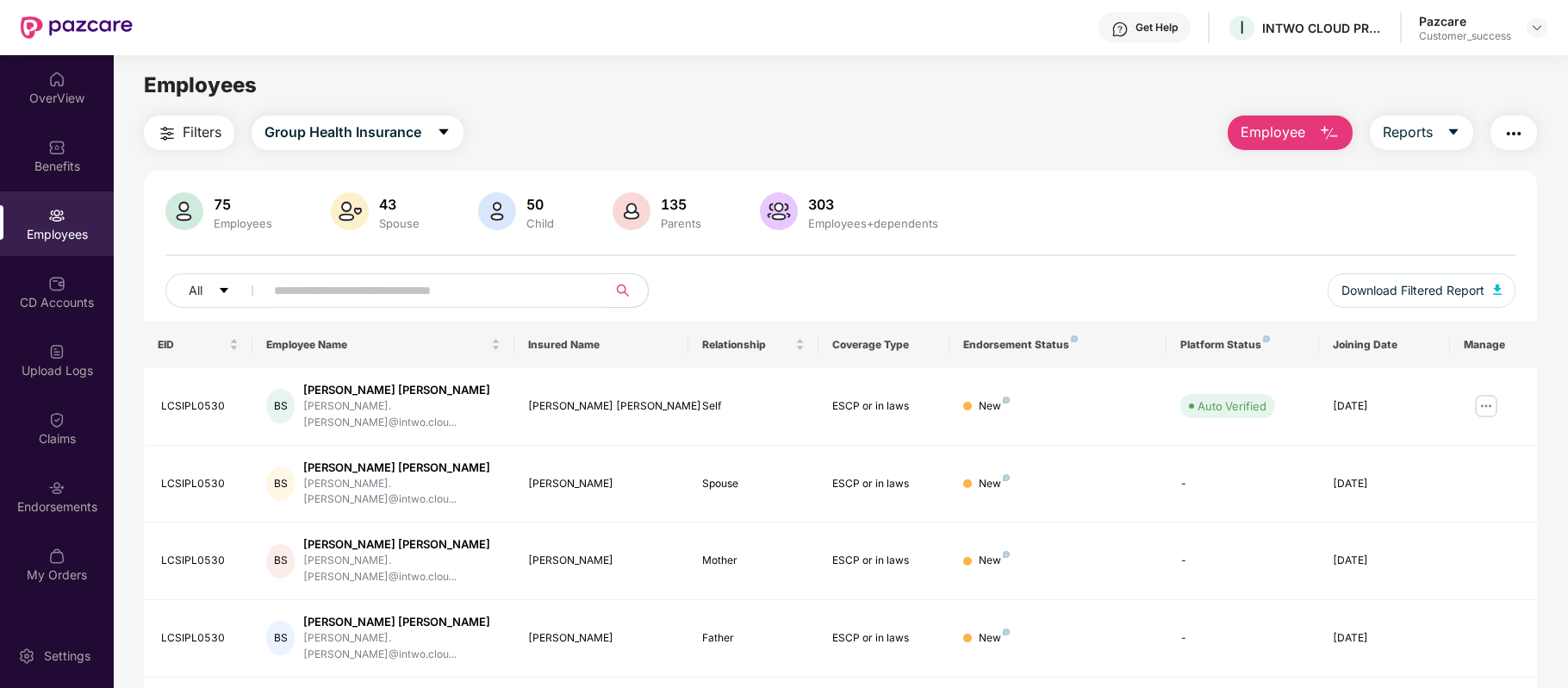
click at [447, 298] on input "text" at bounding box center [428, 291] width 309 height 26
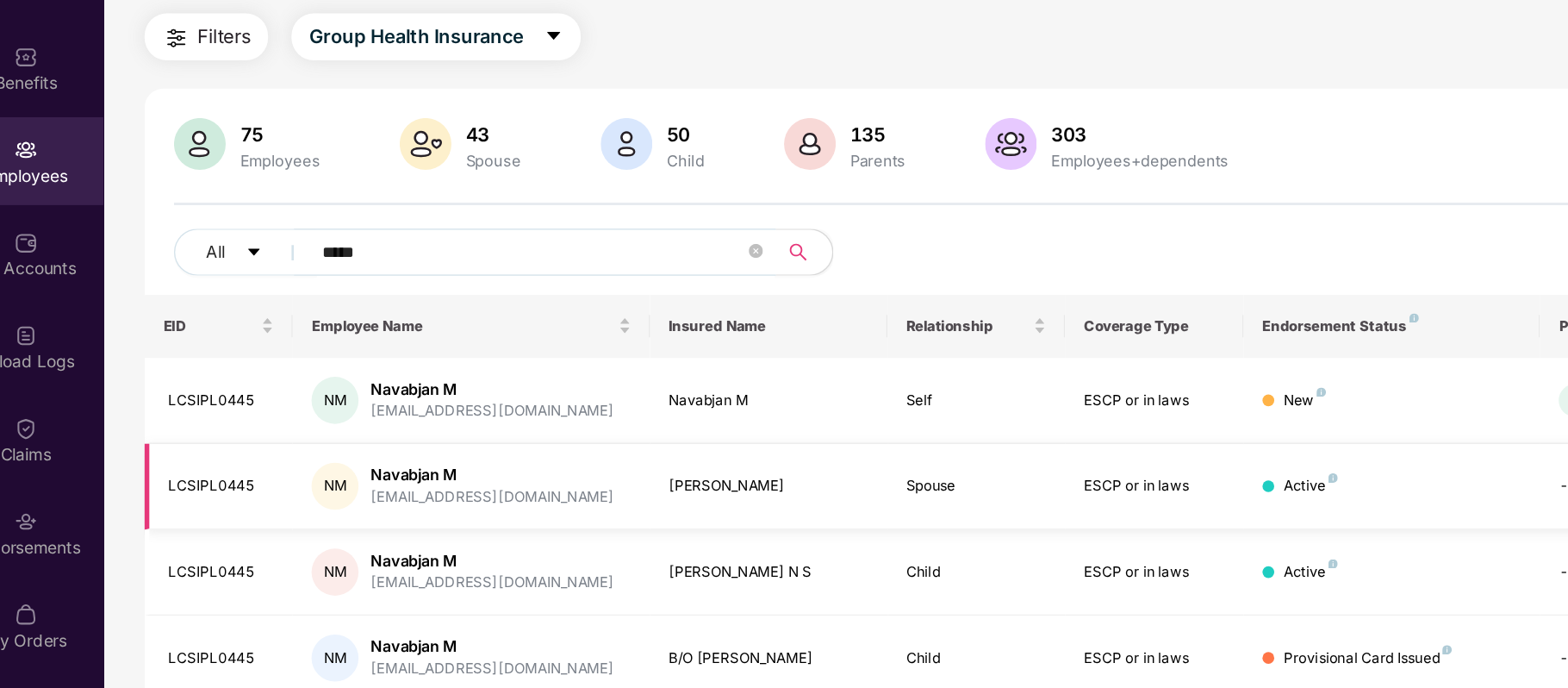
type input "*****"
drag, startPoint x: 431, startPoint y: 456, endPoint x: 623, endPoint y: 575, distance: 225.9
click at [623, 575] on td "B/O [PERSON_NAME]" at bounding box center [601, 588] width 174 height 63
drag, startPoint x: 623, startPoint y: 575, endPoint x: 520, endPoint y: 587, distance: 103.7
click at [520, 587] on td "B/O [PERSON_NAME]" at bounding box center [601, 588] width 174 height 63
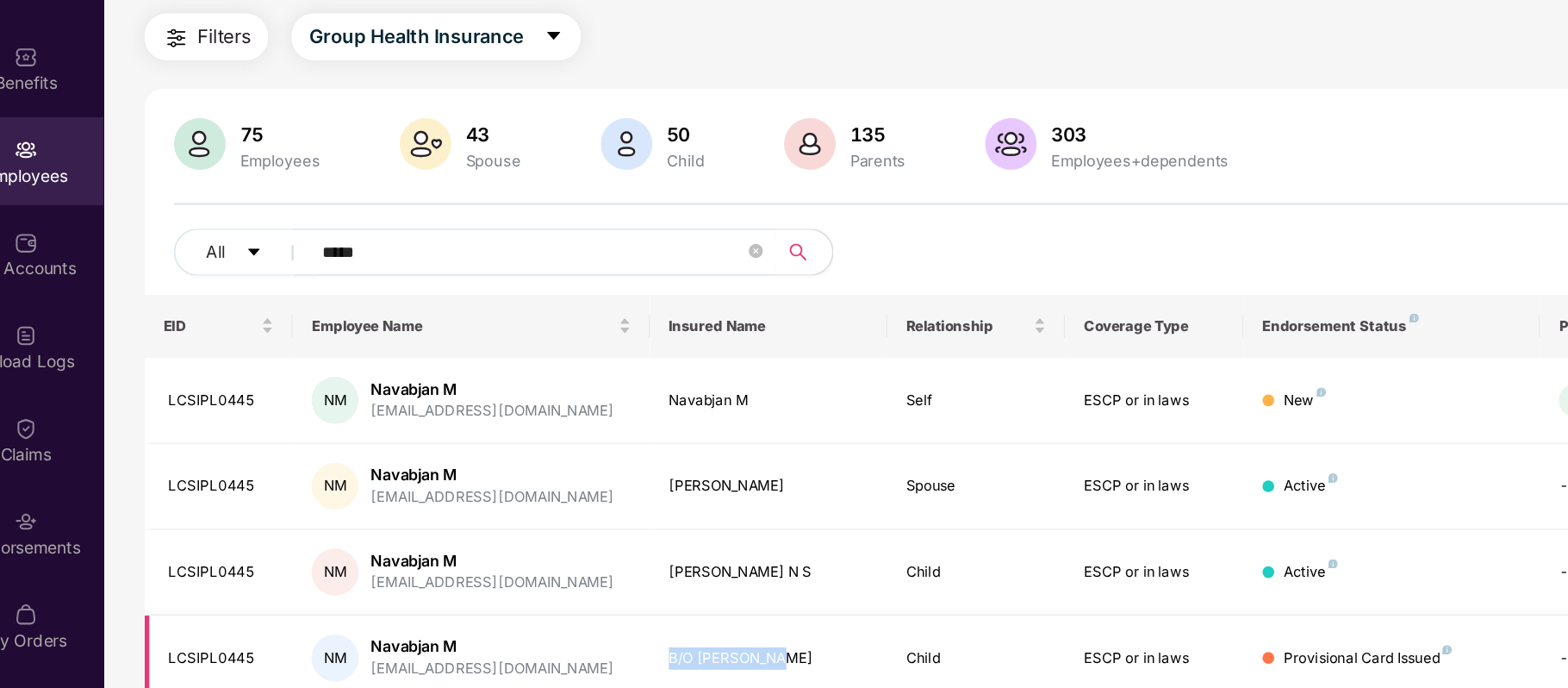
copy div "B/O [PERSON_NAME]"
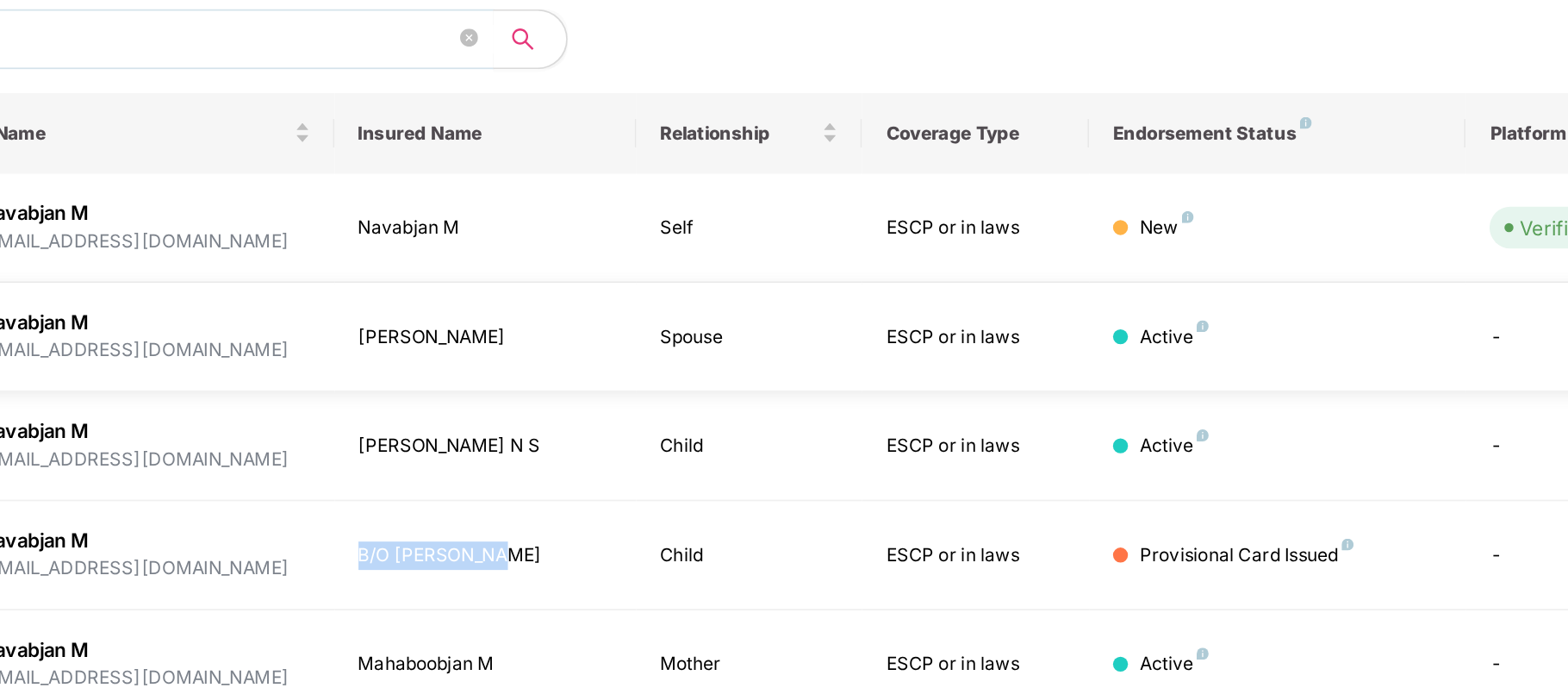
scroll to position [81, 0]
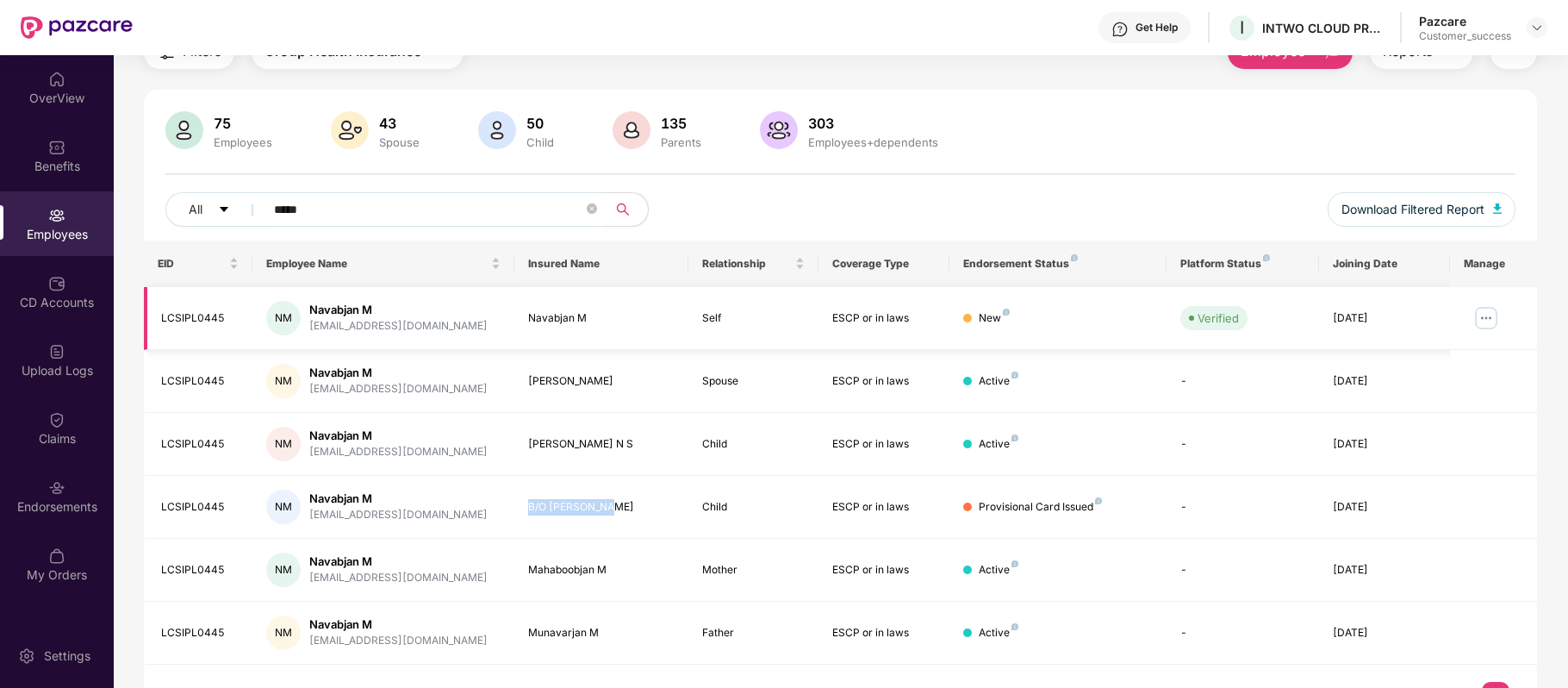
click at [1487, 325] on img at bounding box center [1487, 318] width 28 height 28
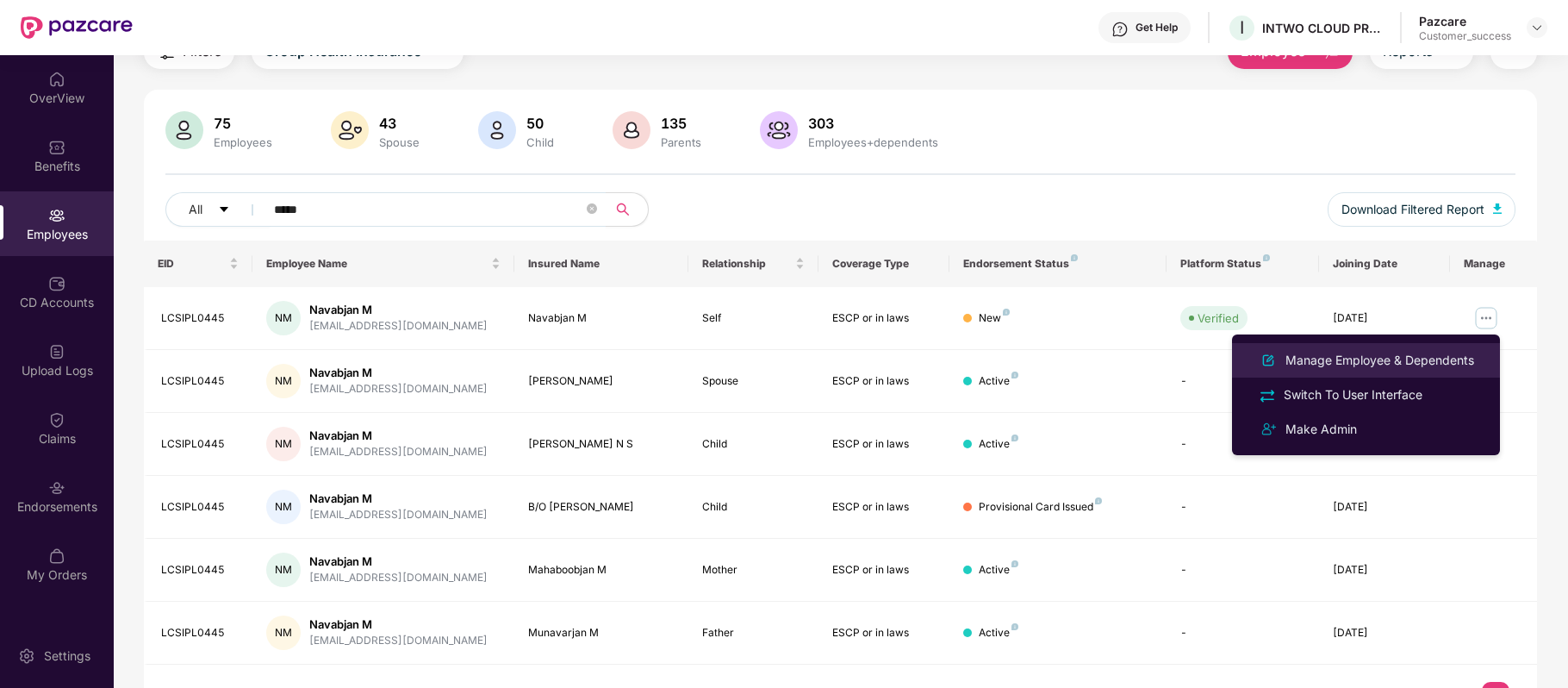
click at [1440, 357] on div "Manage Employee & Dependents" at bounding box center [1380, 360] width 196 height 19
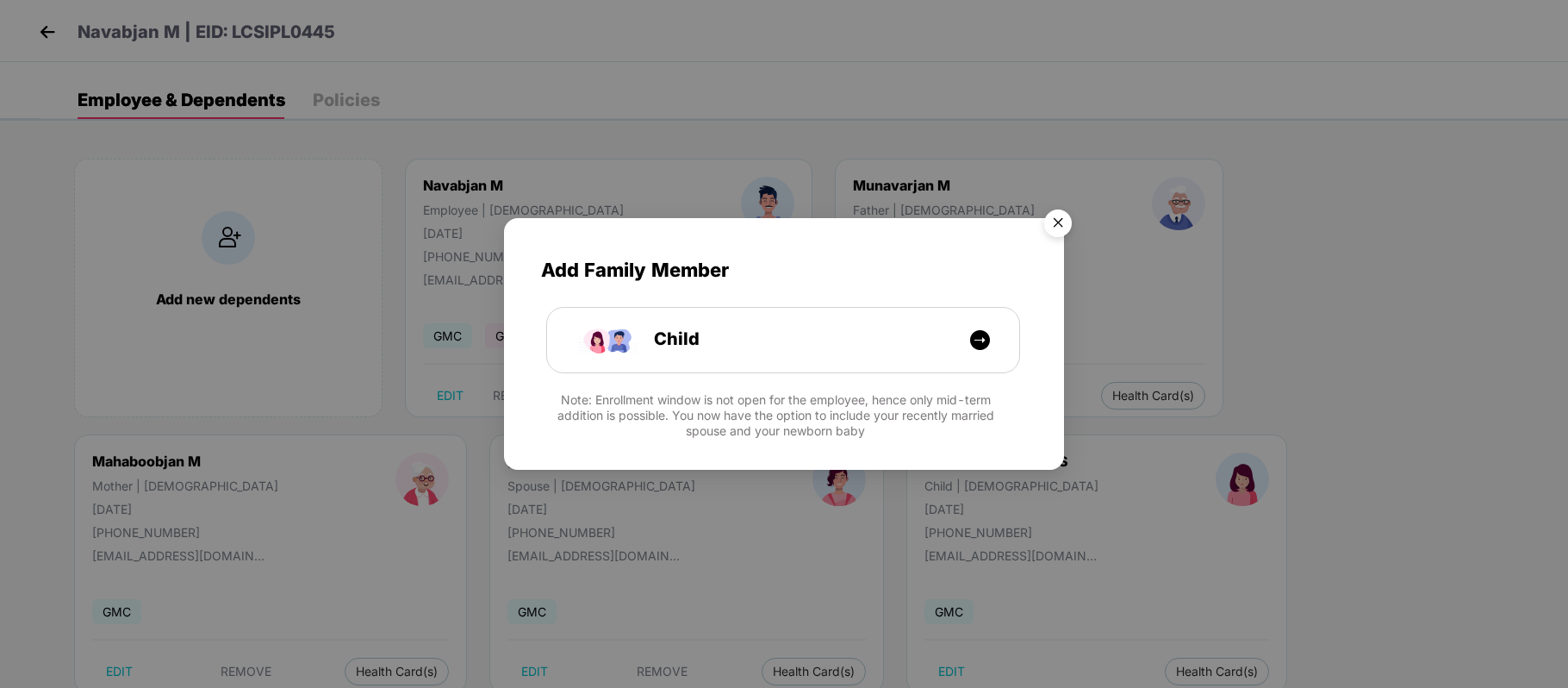
click at [1053, 228] on img "Close" at bounding box center [1058, 225] width 48 height 48
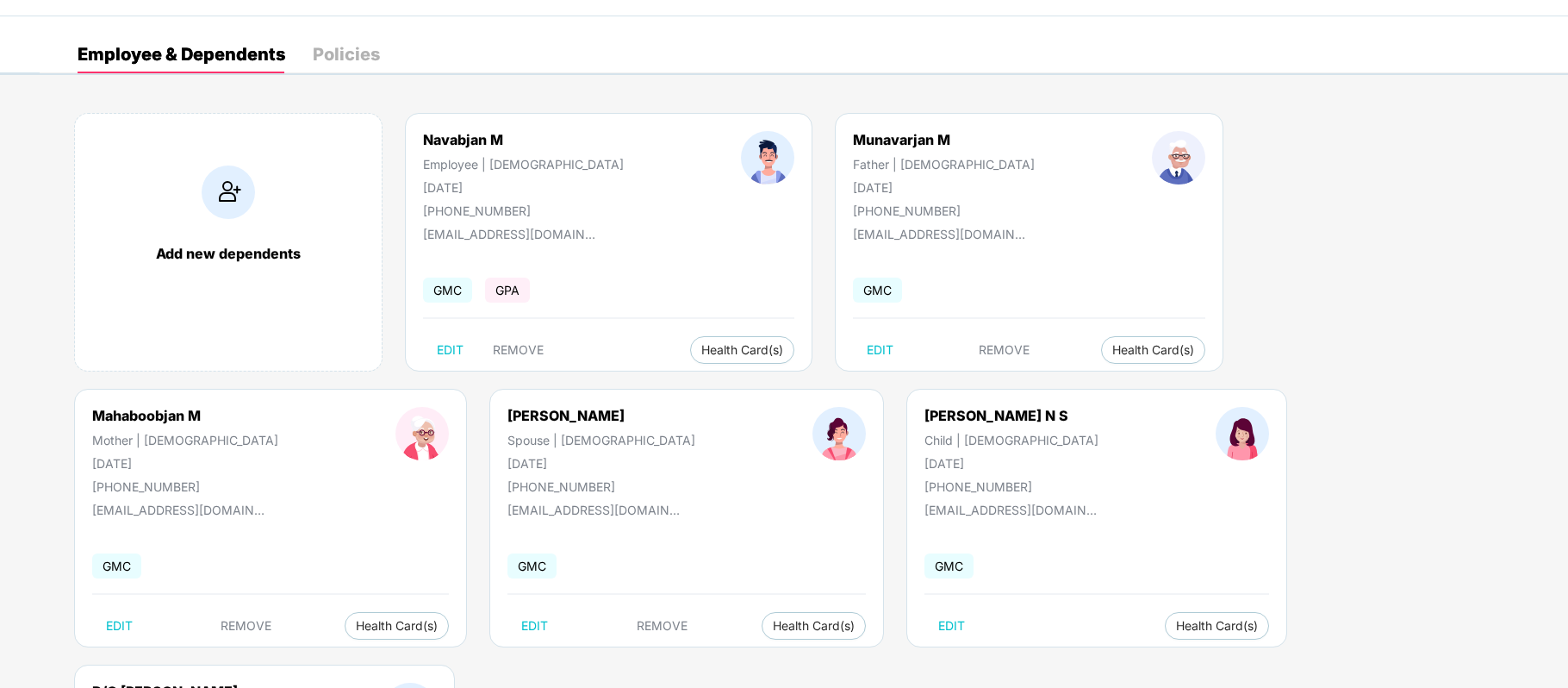
scroll to position [0, 0]
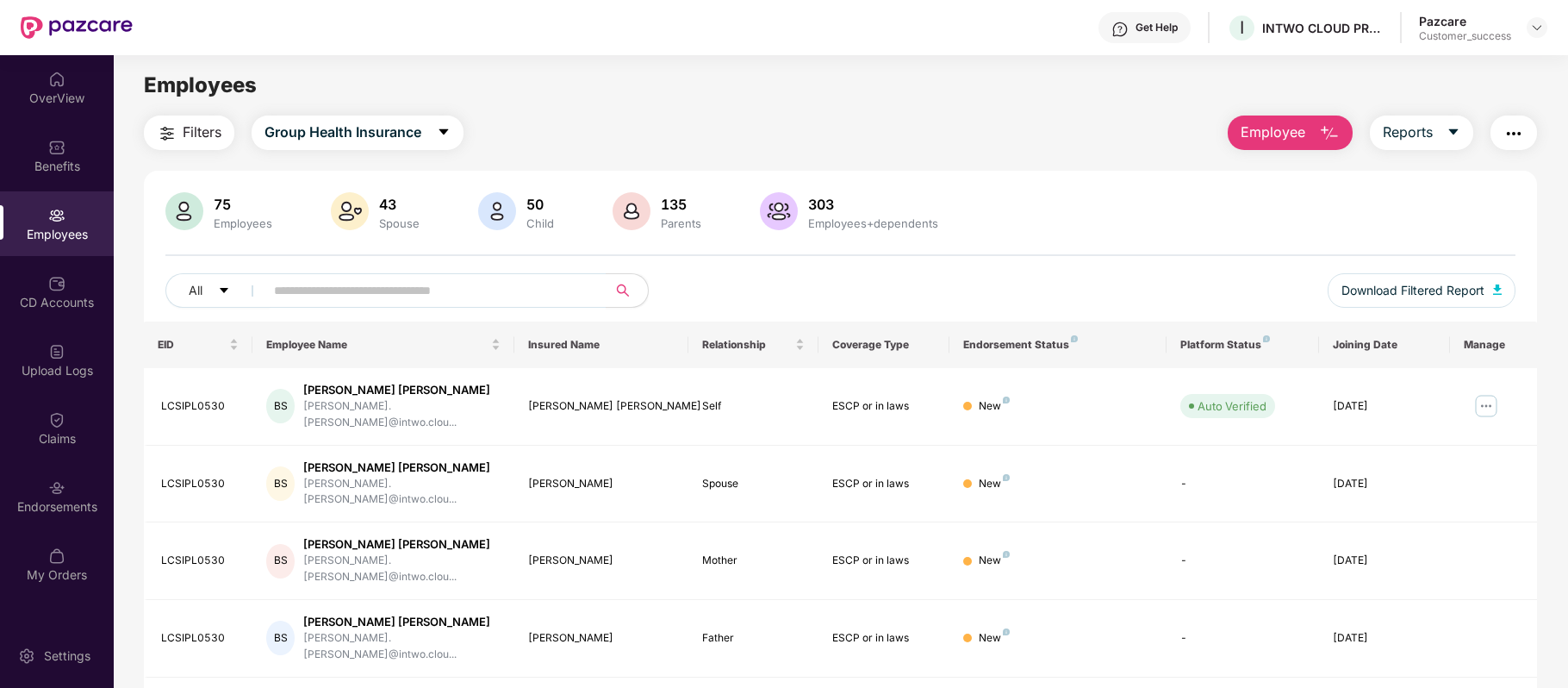
click at [57, 171] on div "Benefits" at bounding box center [56, 166] width 114 height 17
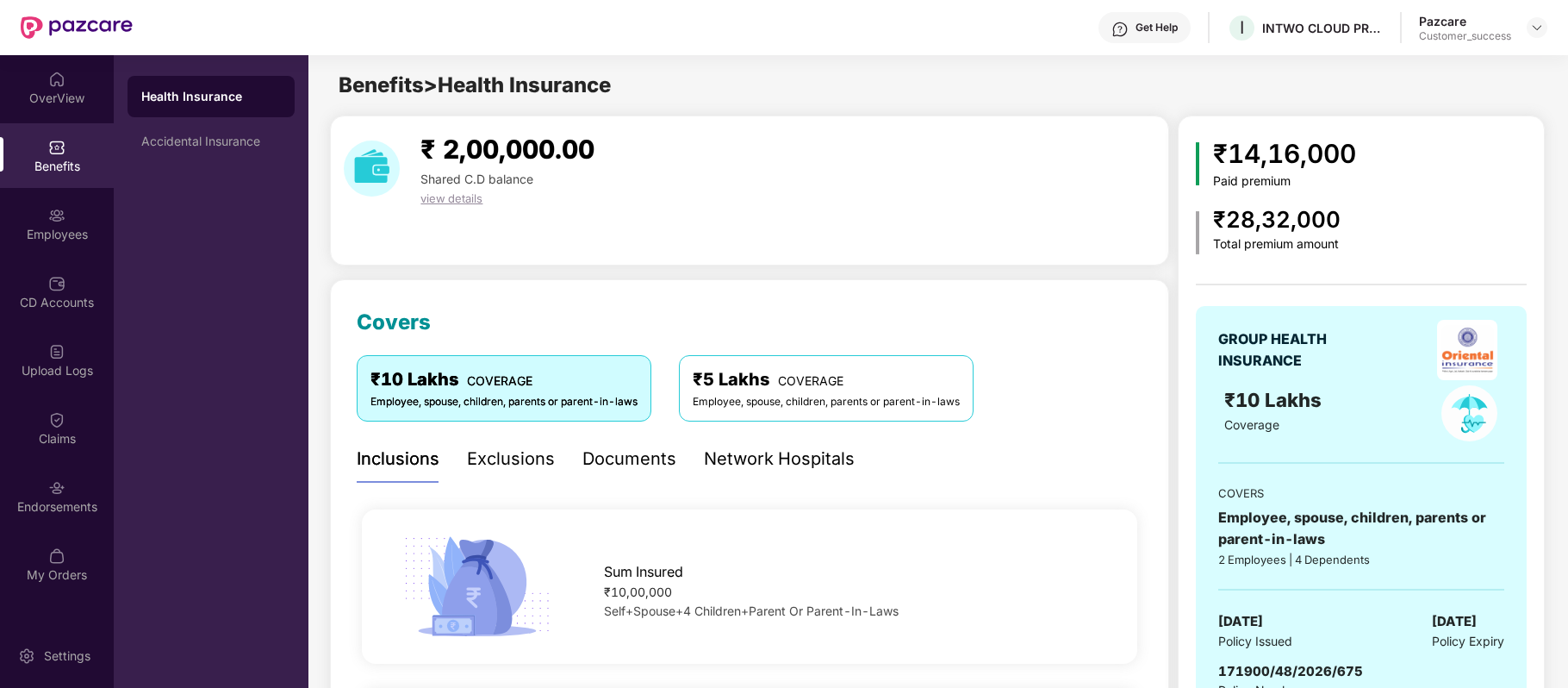
scroll to position [190, 0]
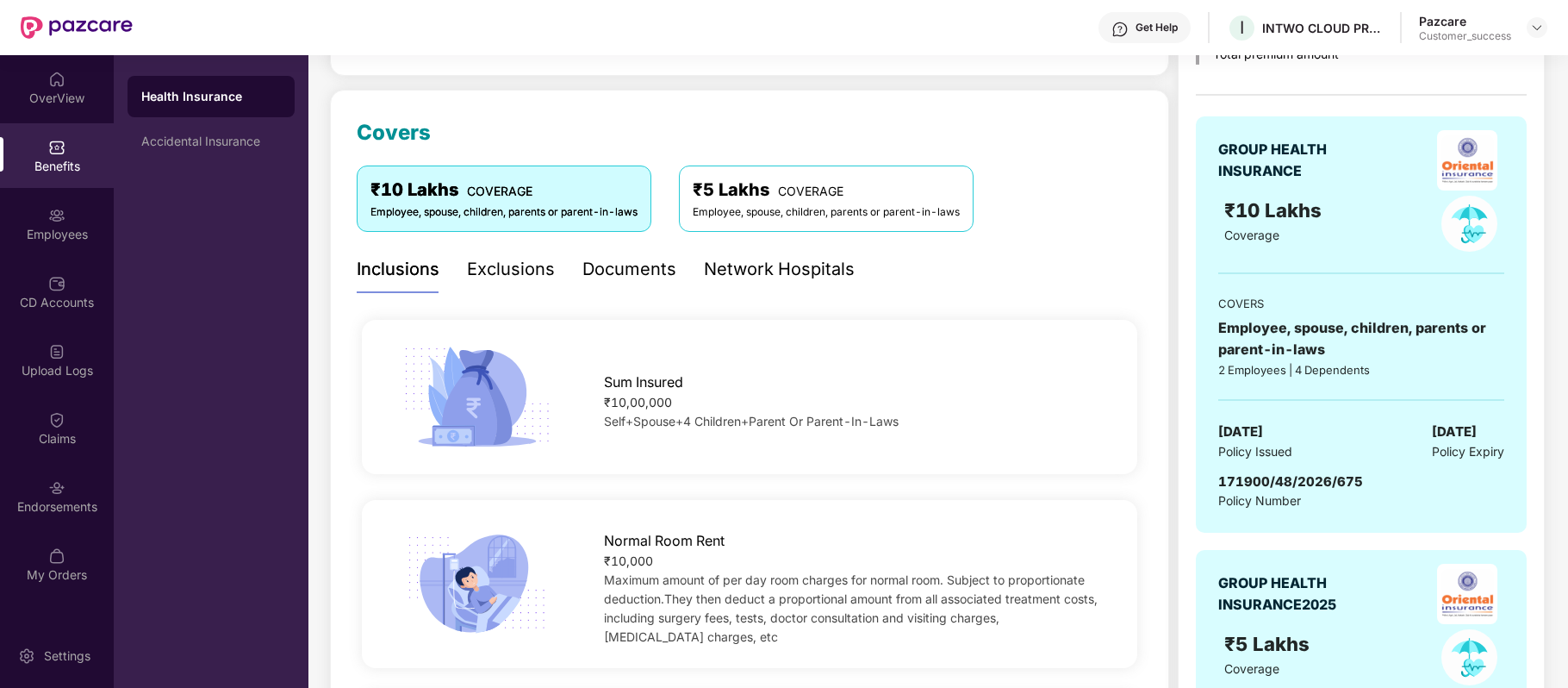
click at [910, 212] on div "Employee, spouse, children, parents or parent-in-laws" at bounding box center [827, 213] width 267 height 17
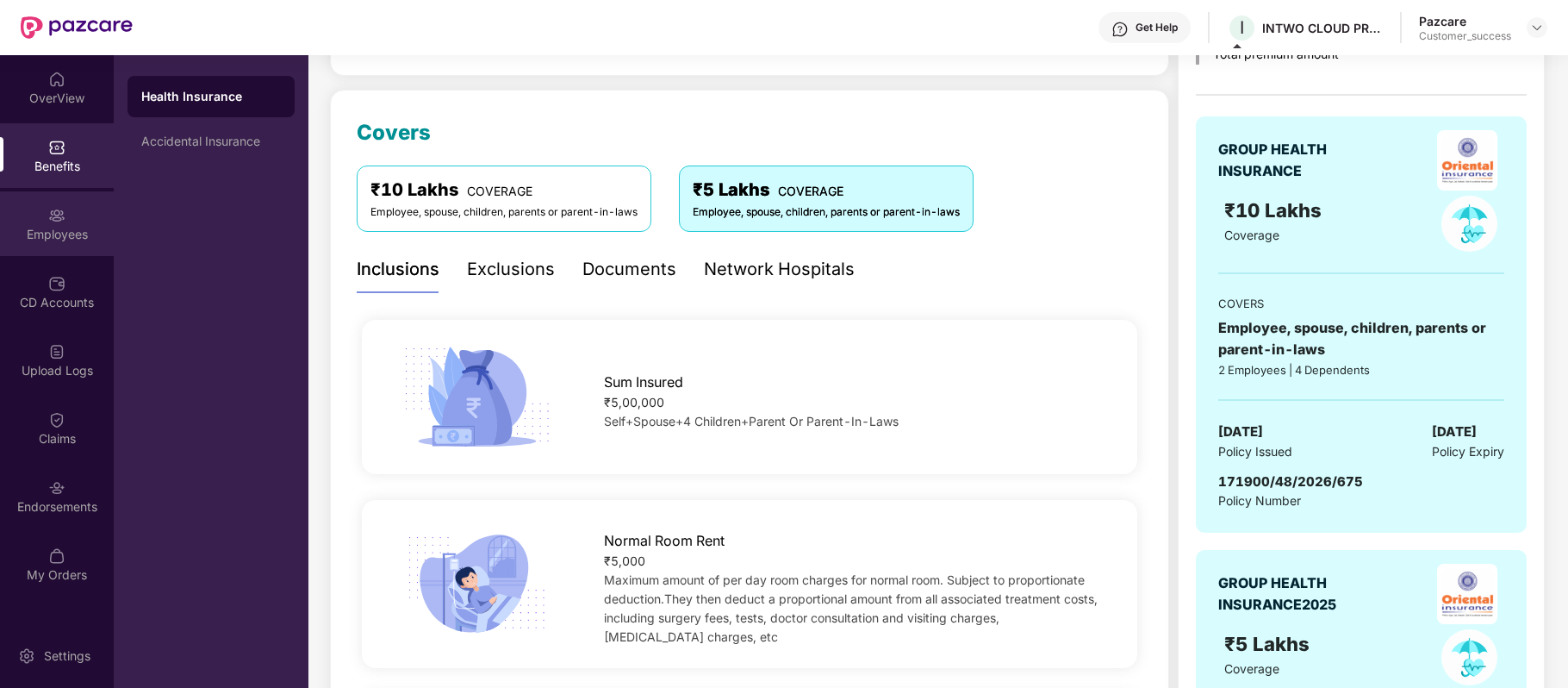
click at [65, 225] on div "Employees" at bounding box center [56, 233] width 114 height 17
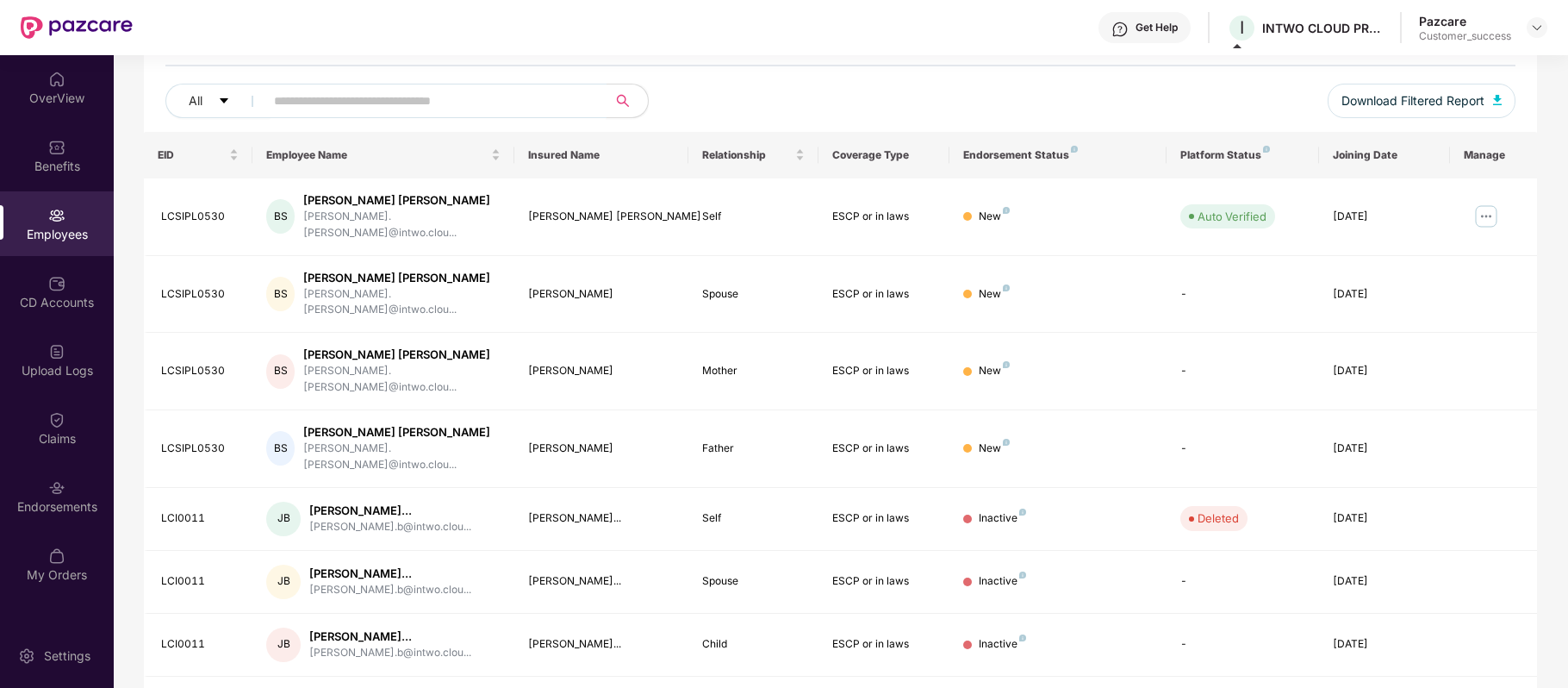
click at [508, 104] on input "text" at bounding box center [428, 101] width 309 height 26
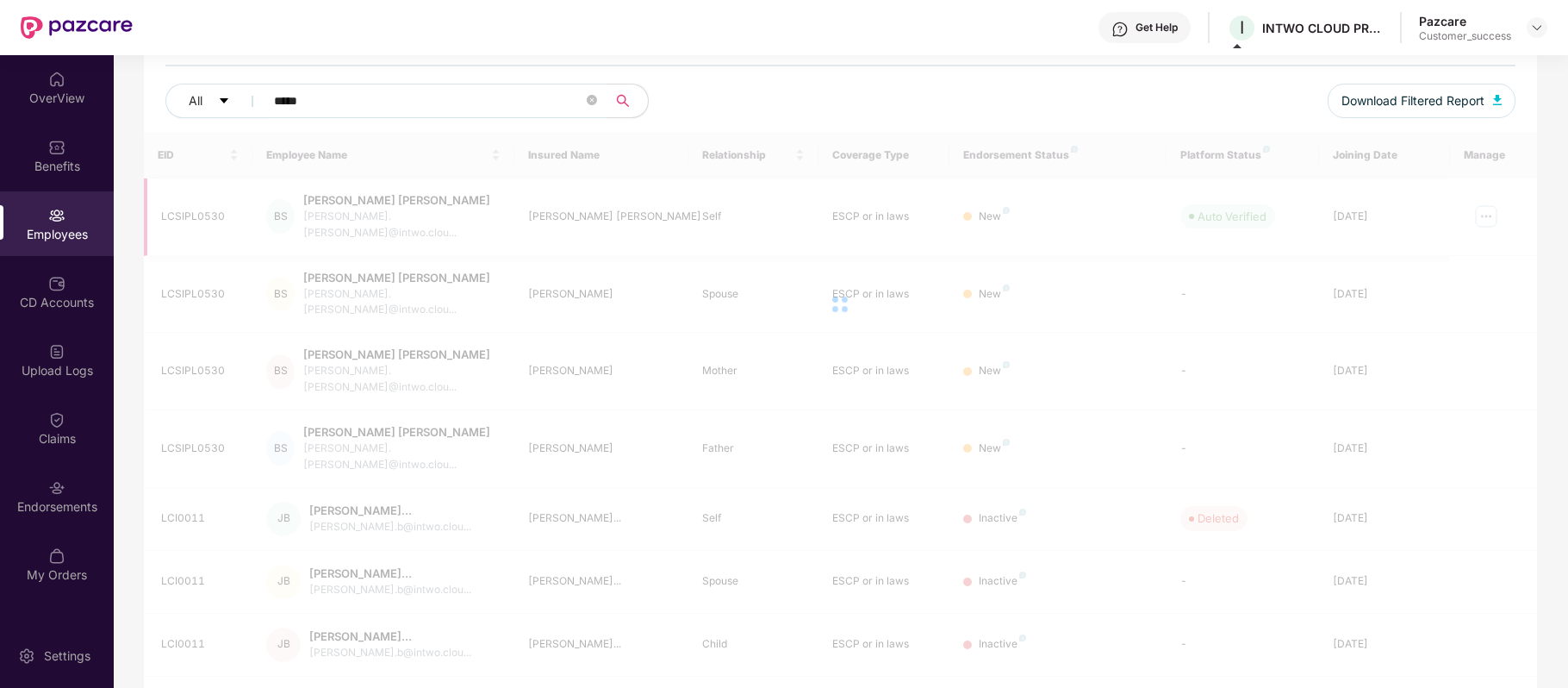
scroll to position [122, 0]
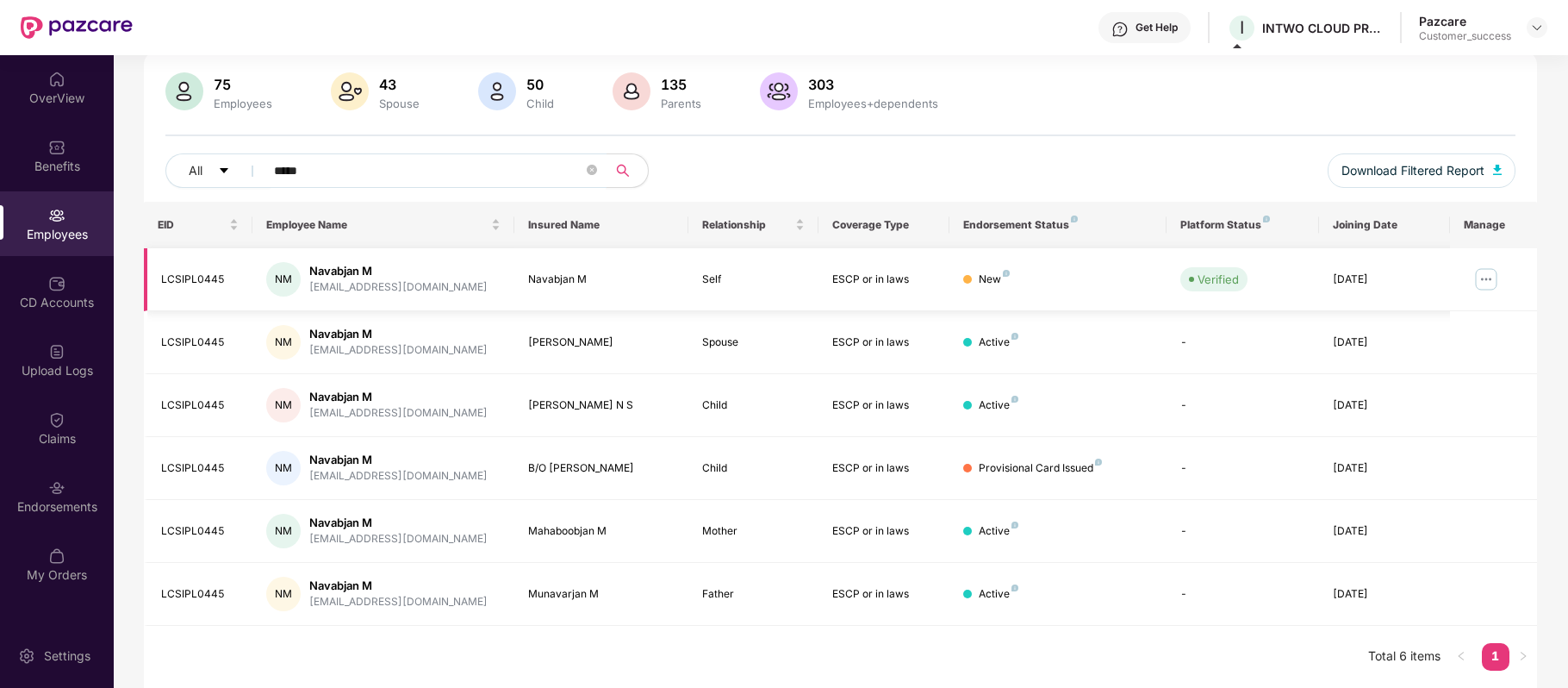
type input "*****"
click at [1491, 281] on img at bounding box center [1487, 279] width 28 height 28
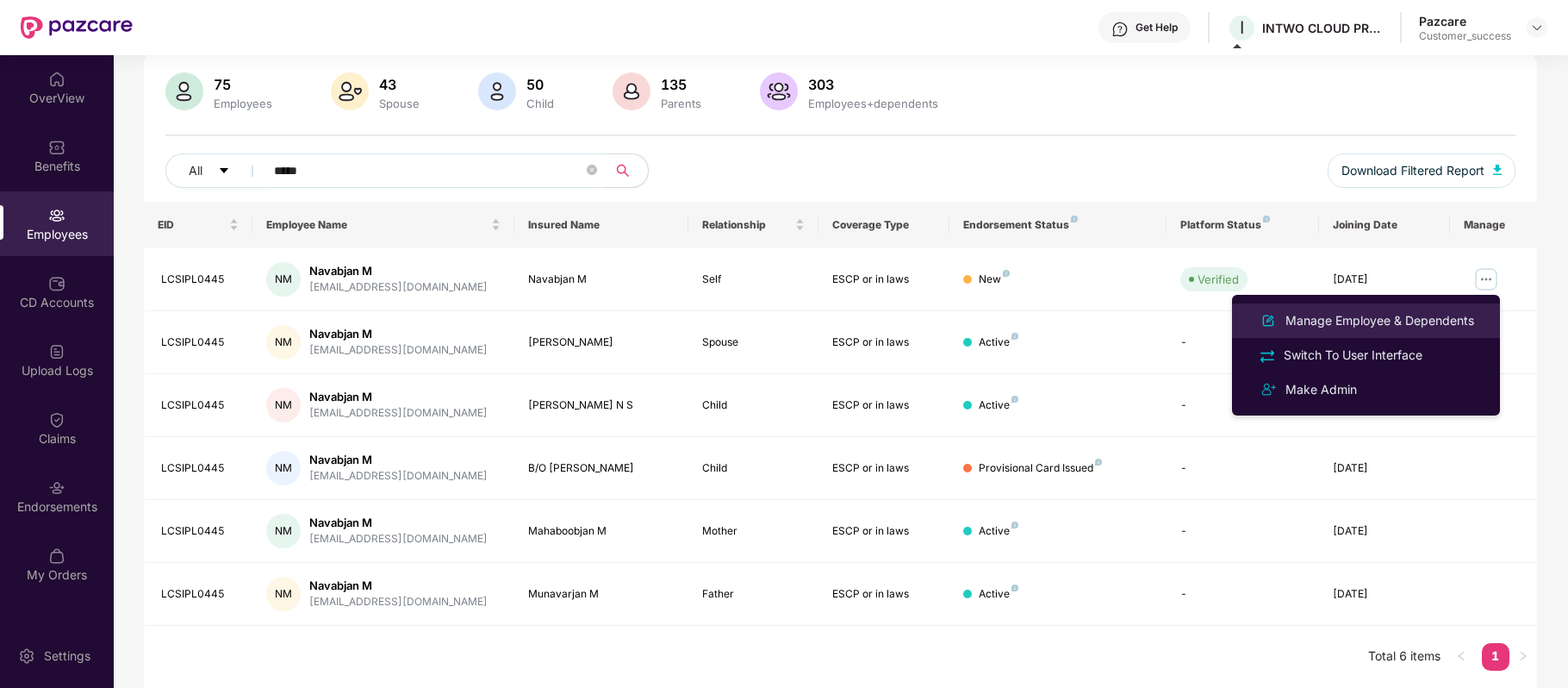
click at [1404, 305] on li "Manage Employee & Dependents" at bounding box center [1365, 320] width 268 height 35
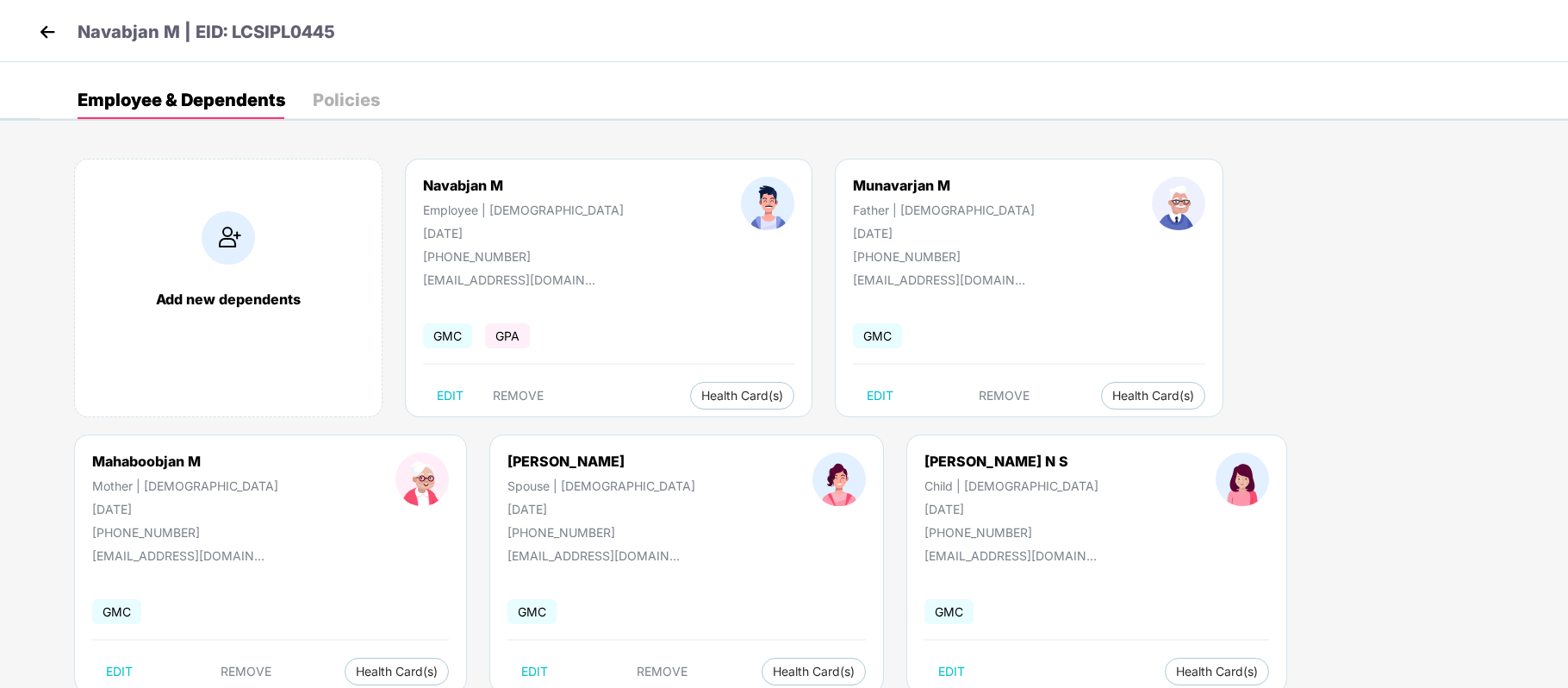
click at [348, 98] on div "Policies" at bounding box center [346, 99] width 67 height 17
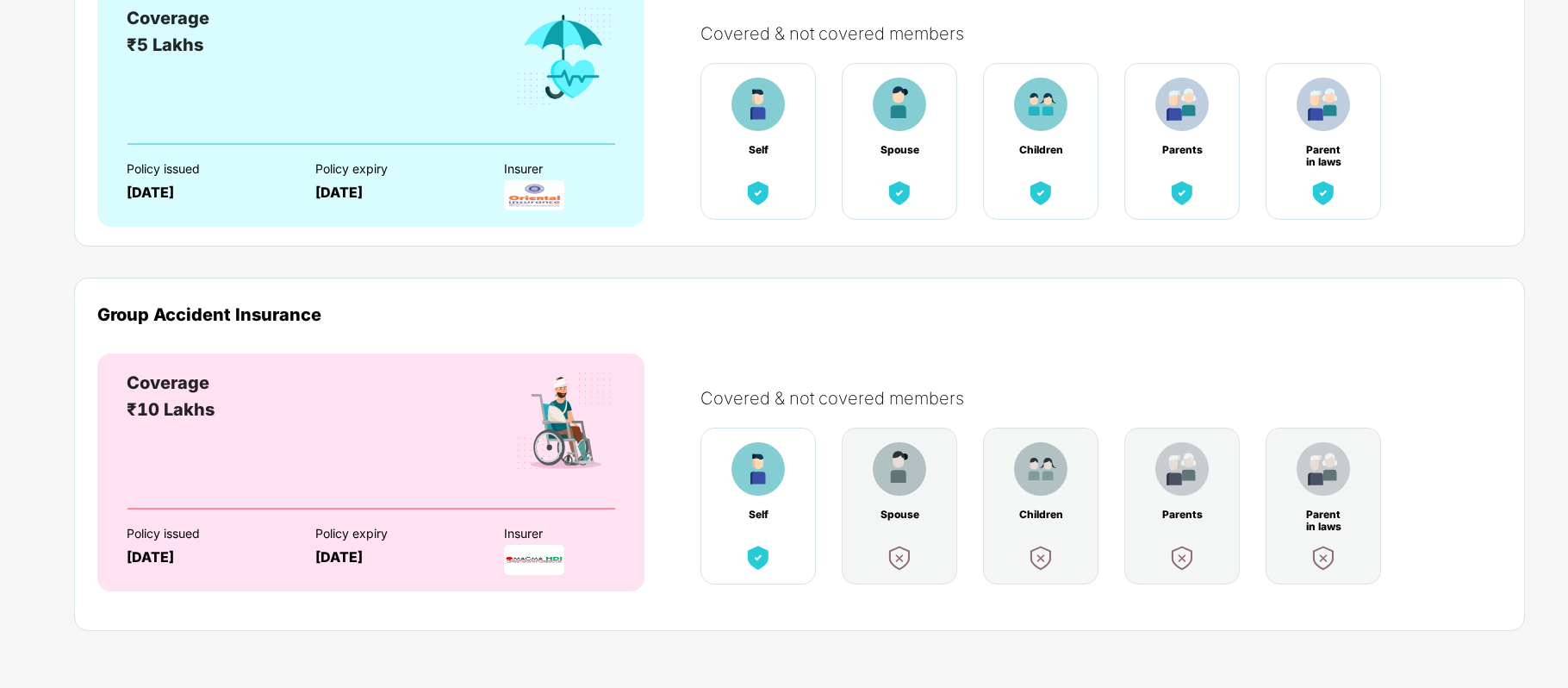
scroll to position [0, 0]
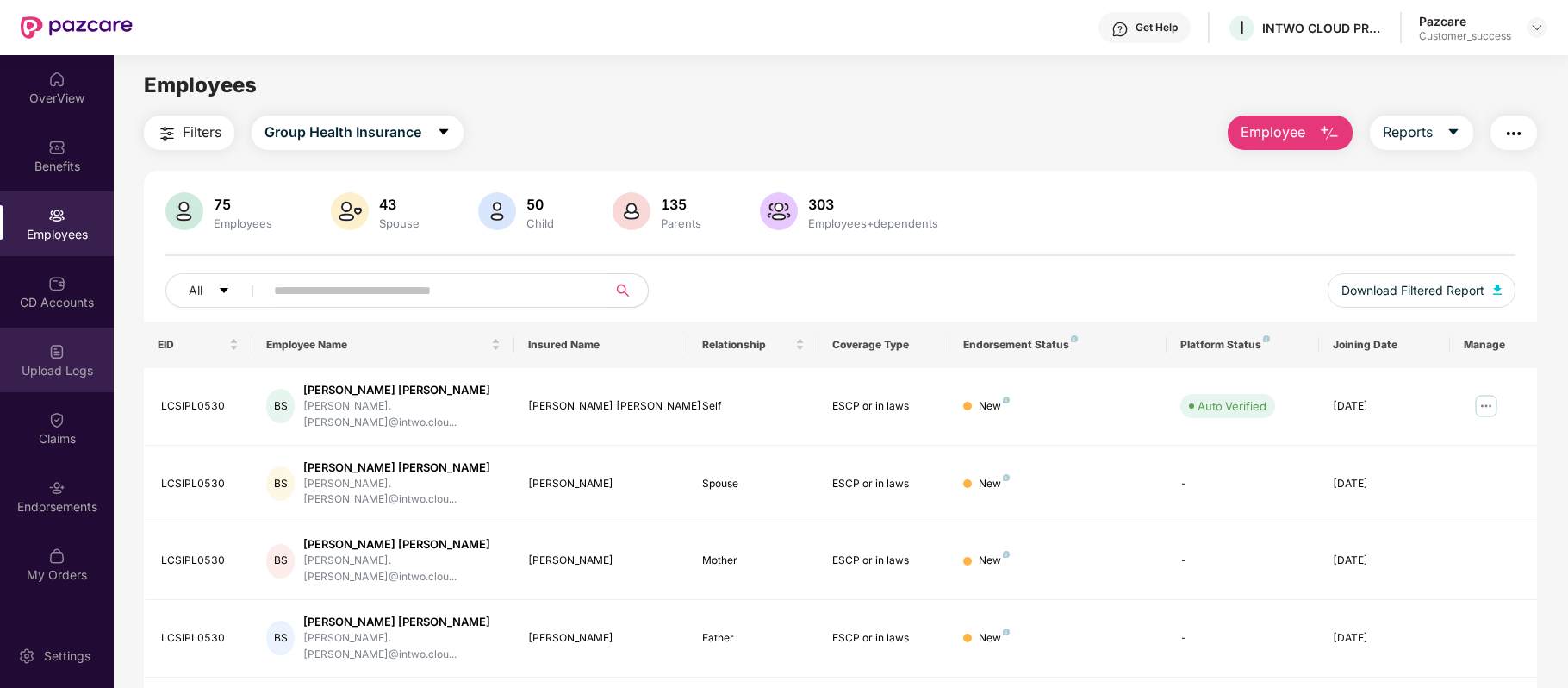
click at [69, 362] on div "Upload Logs" at bounding box center [56, 370] width 114 height 17
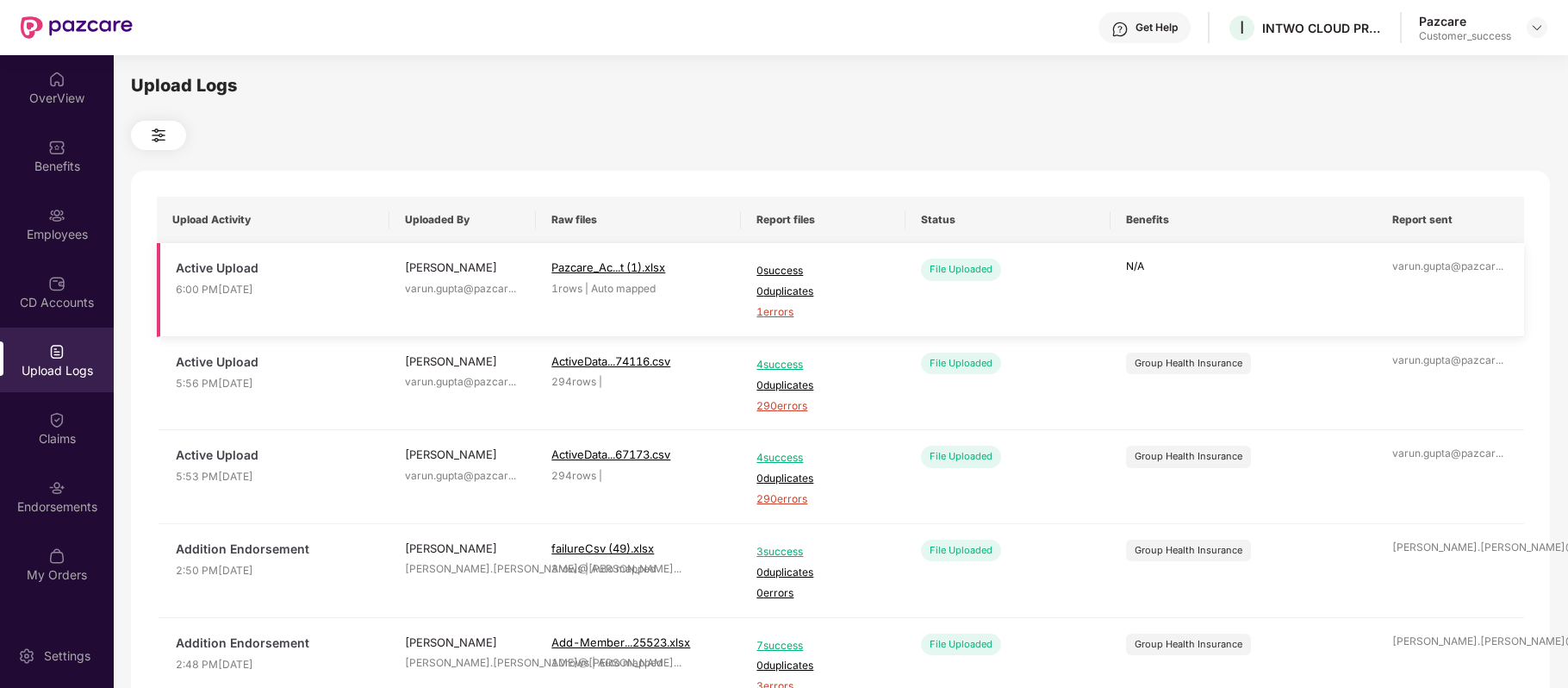
click at [777, 313] on span "1 errors" at bounding box center [823, 312] width 132 height 17
click at [72, 162] on div "Benefits" at bounding box center [56, 166] width 114 height 17
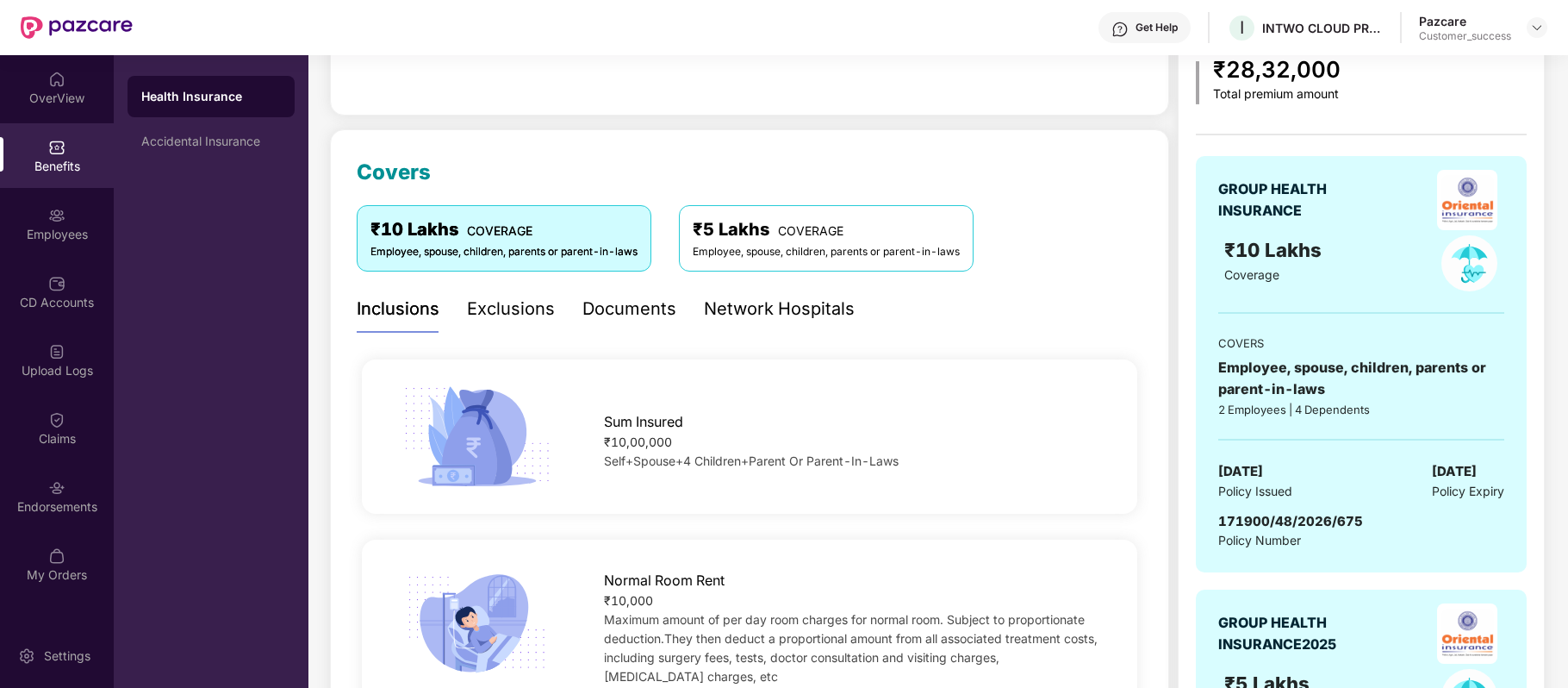
scroll to position [151, 0]
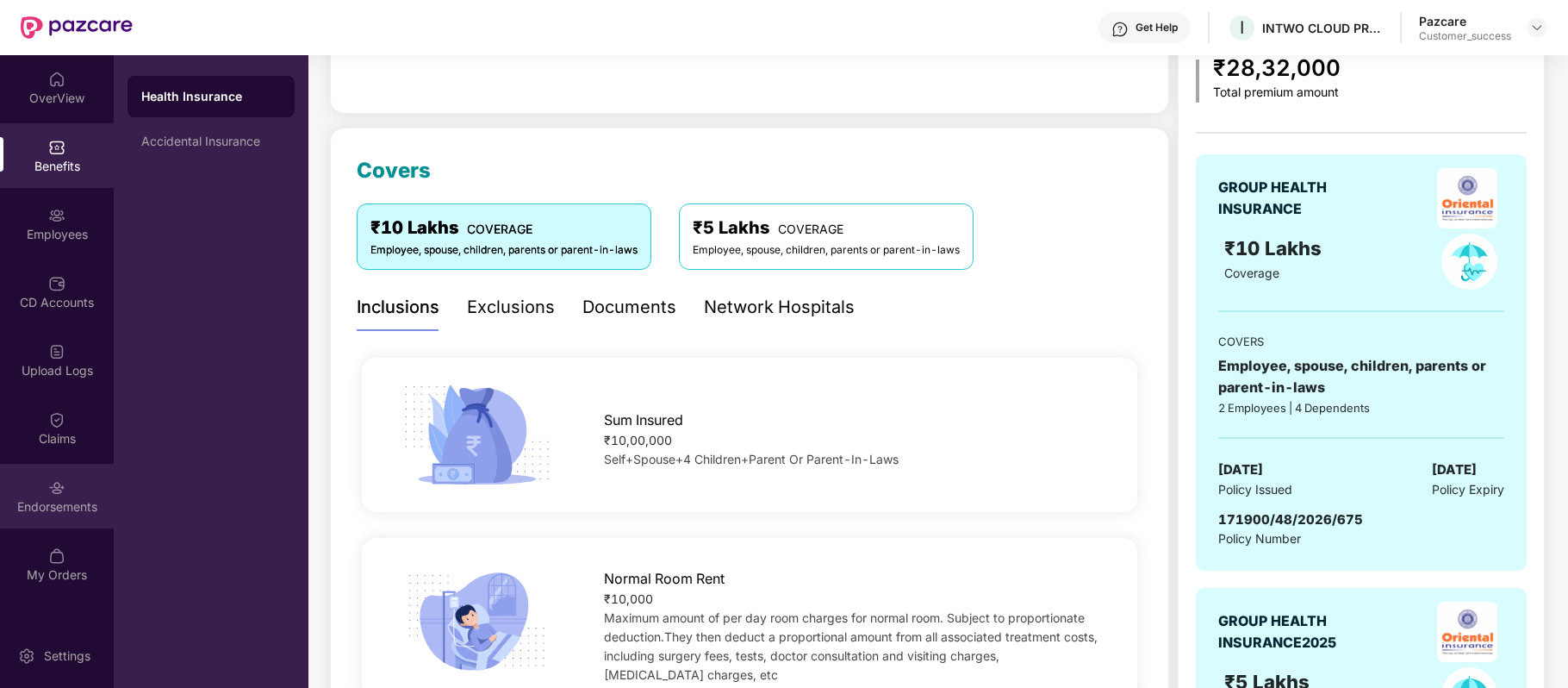
click at [77, 487] on div "Endorsements" at bounding box center [56, 495] width 114 height 64
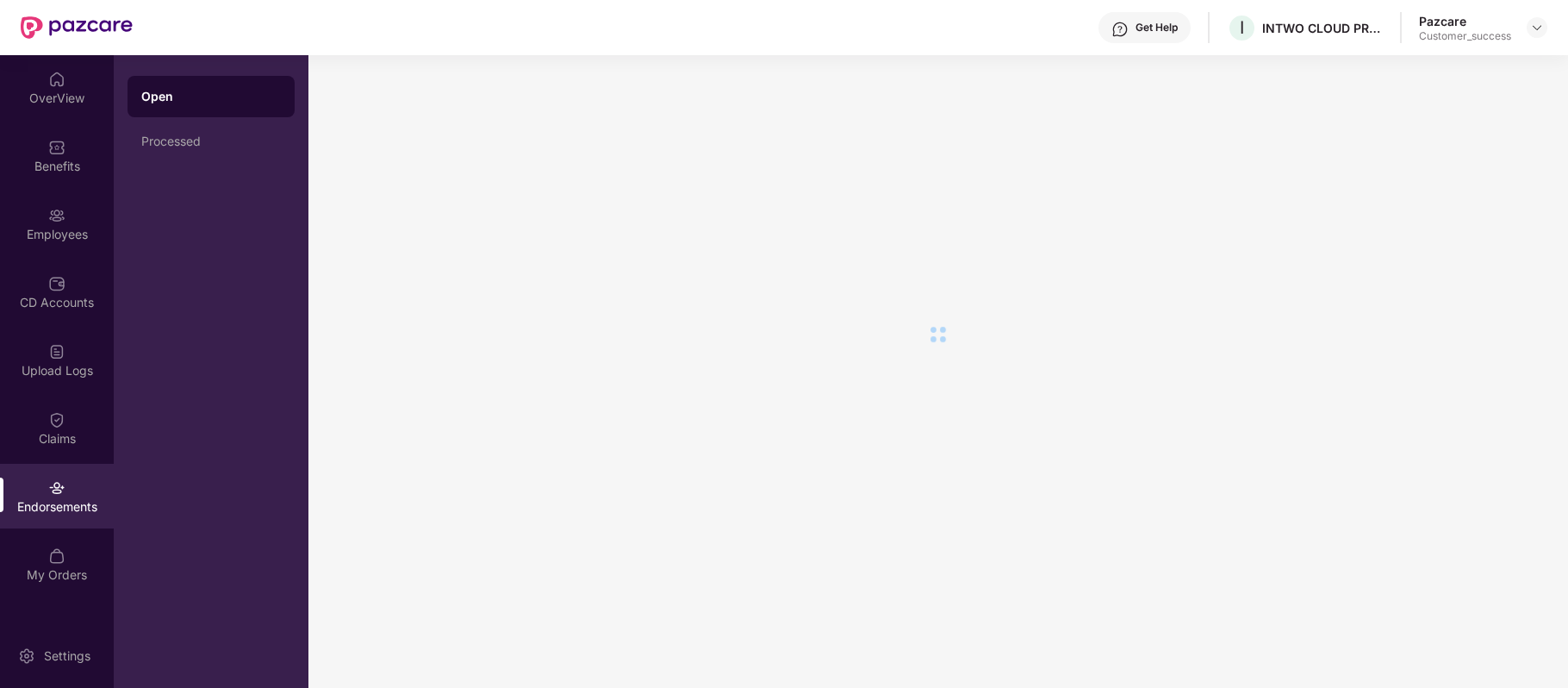
scroll to position [0, 0]
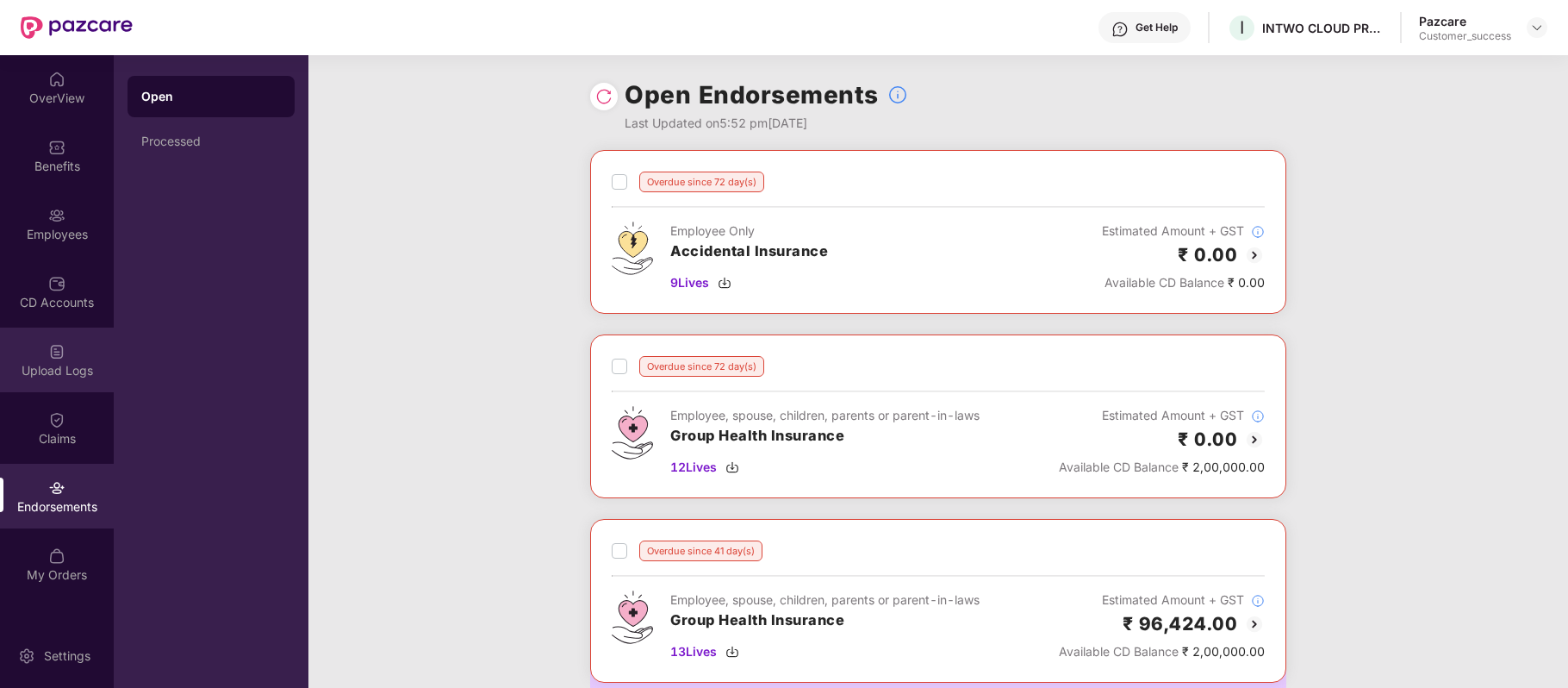
click at [65, 355] on div "Upload Logs" at bounding box center [56, 359] width 114 height 64
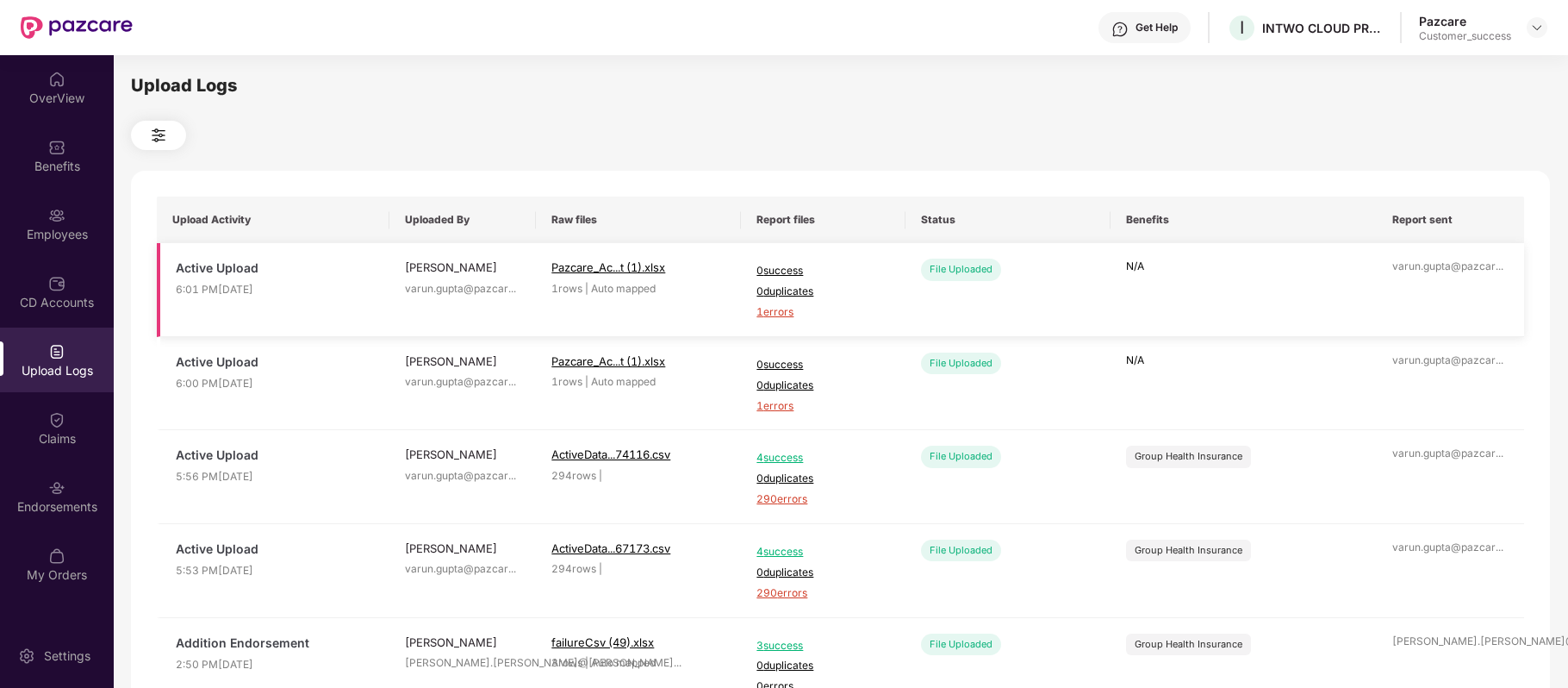
click at [775, 308] on span "1 errors" at bounding box center [823, 312] width 132 height 17
click at [31, 218] on div "Employees" at bounding box center [56, 223] width 114 height 64
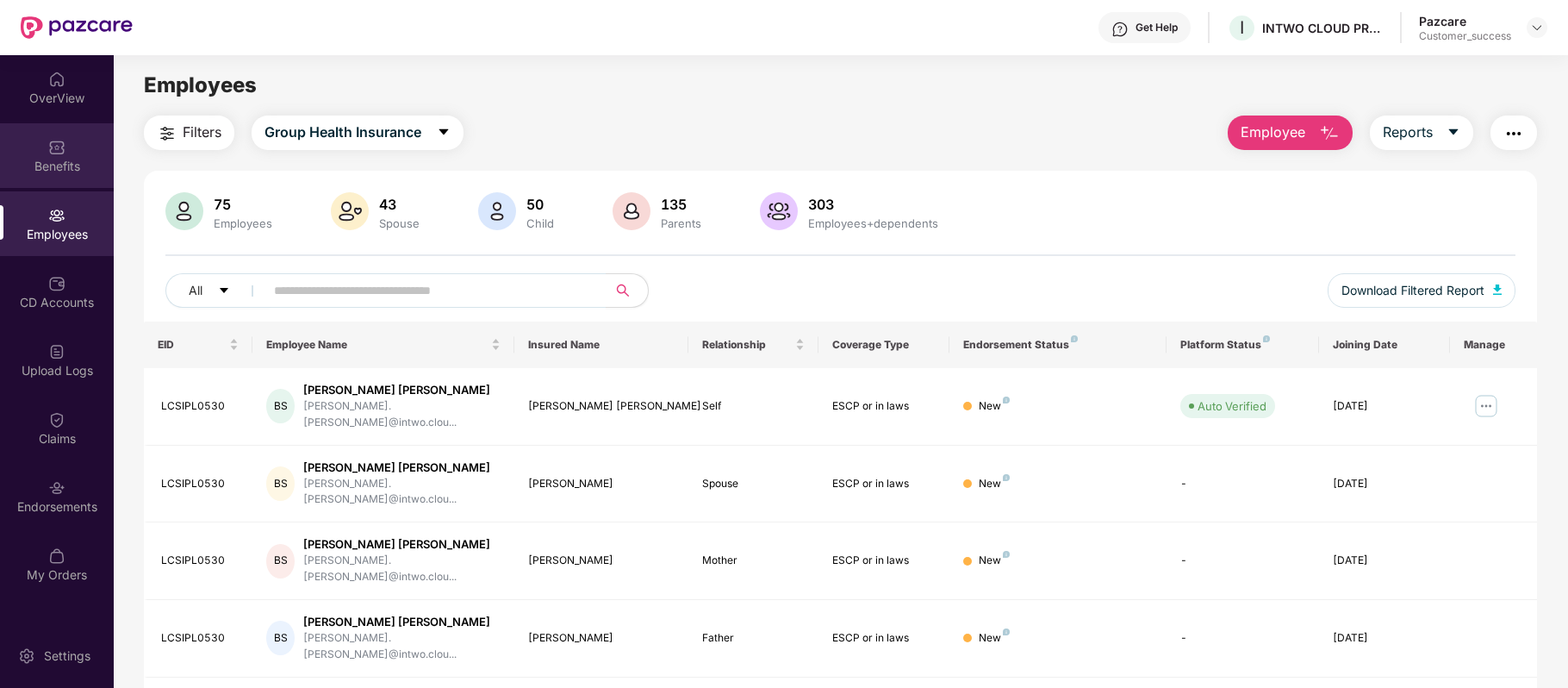
click at [53, 160] on div "Benefits" at bounding box center [56, 166] width 114 height 17
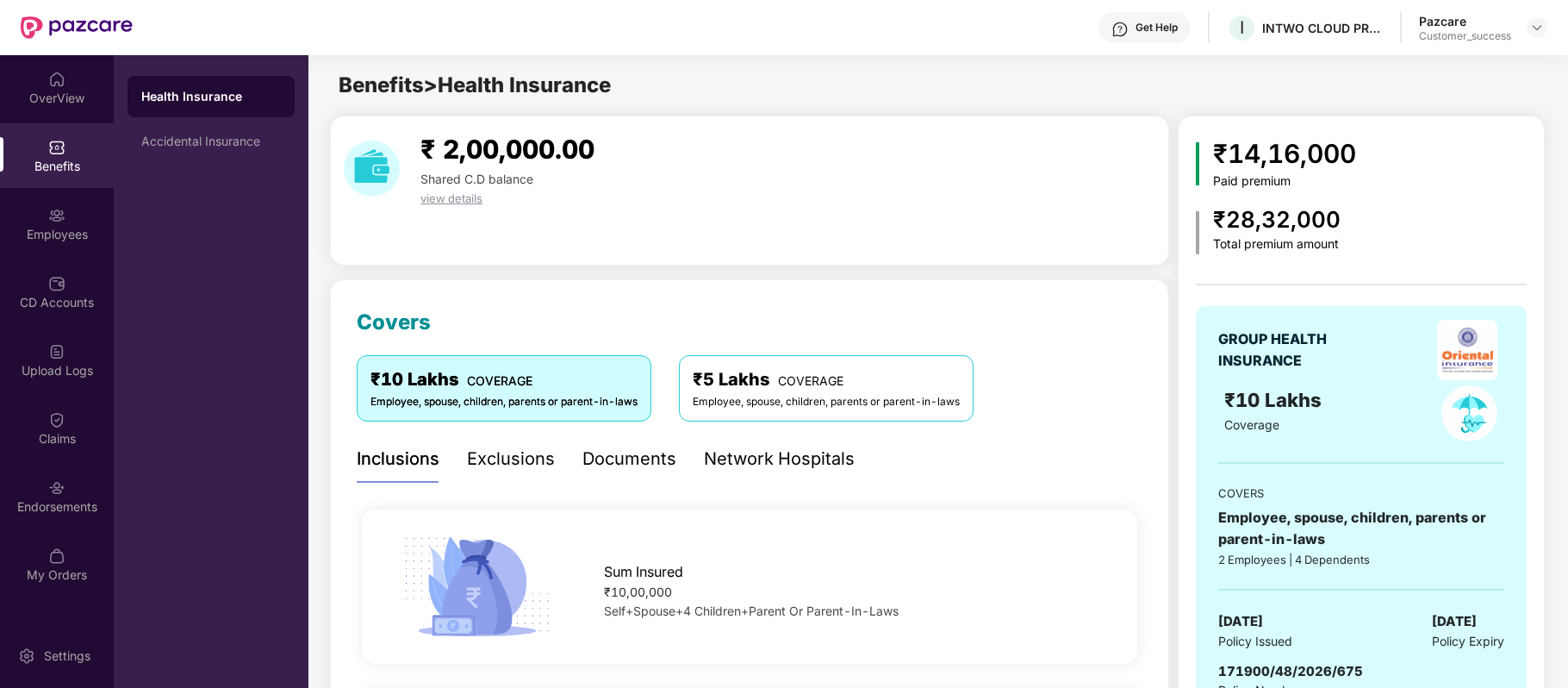
click at [826, 392] on div "₹5 Lakhs COVERAGE" at bounding box center [827, 379] width 267 height 27
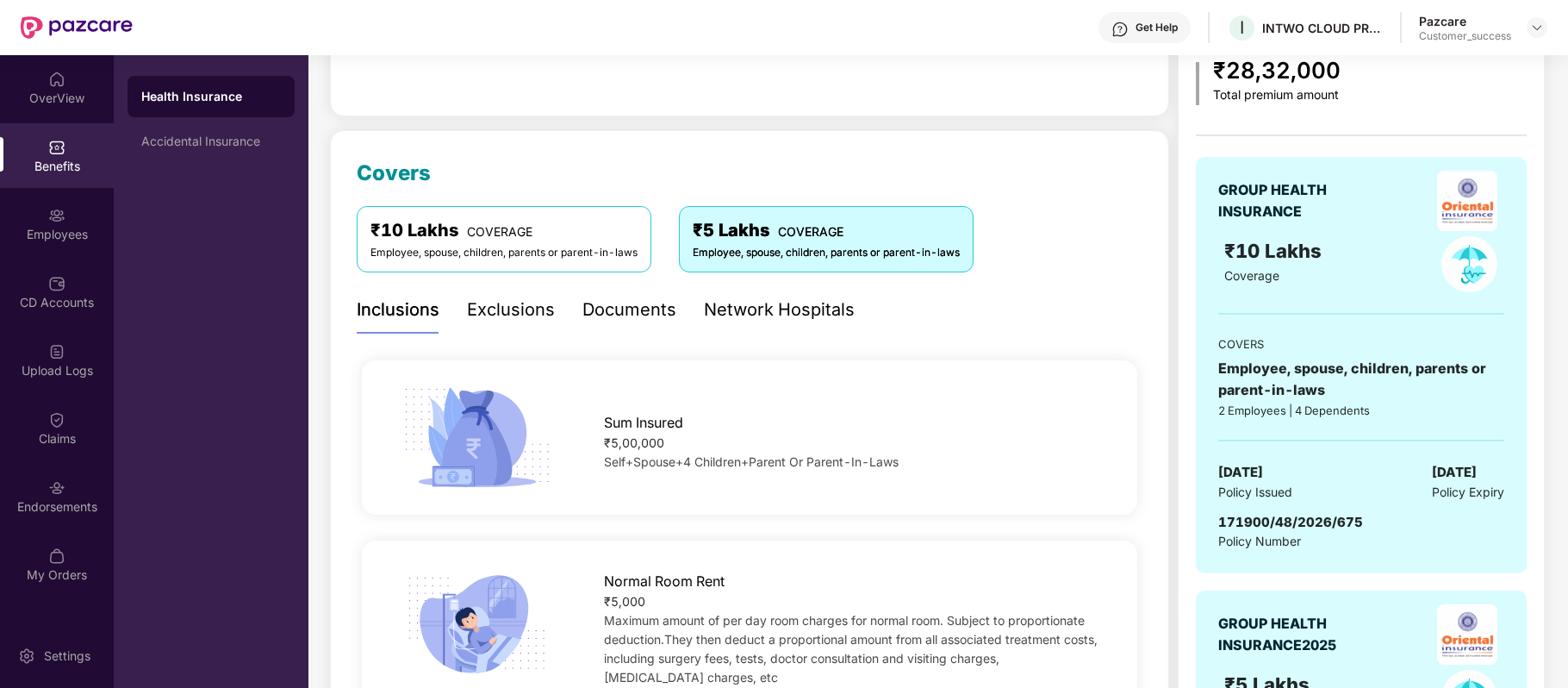
scroll to position [150, 0]
click at [520, 222] on div "₹10 Lakhs COVERAGE" at bounding box center [504, 229] width 267 height 27
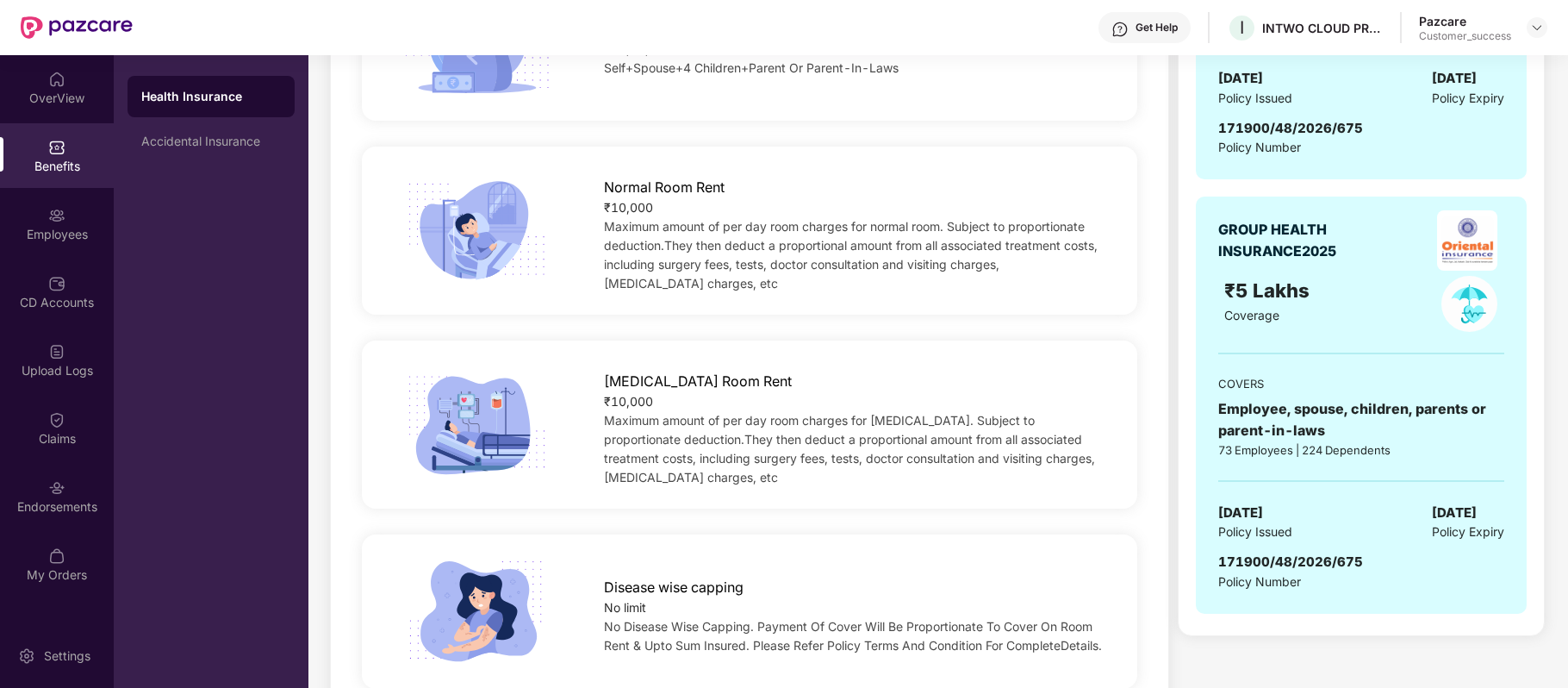
scroll to position [542, 0]
click at [65, 231] on div "Employees" at bounding box center [56, 233] width 114 height 17
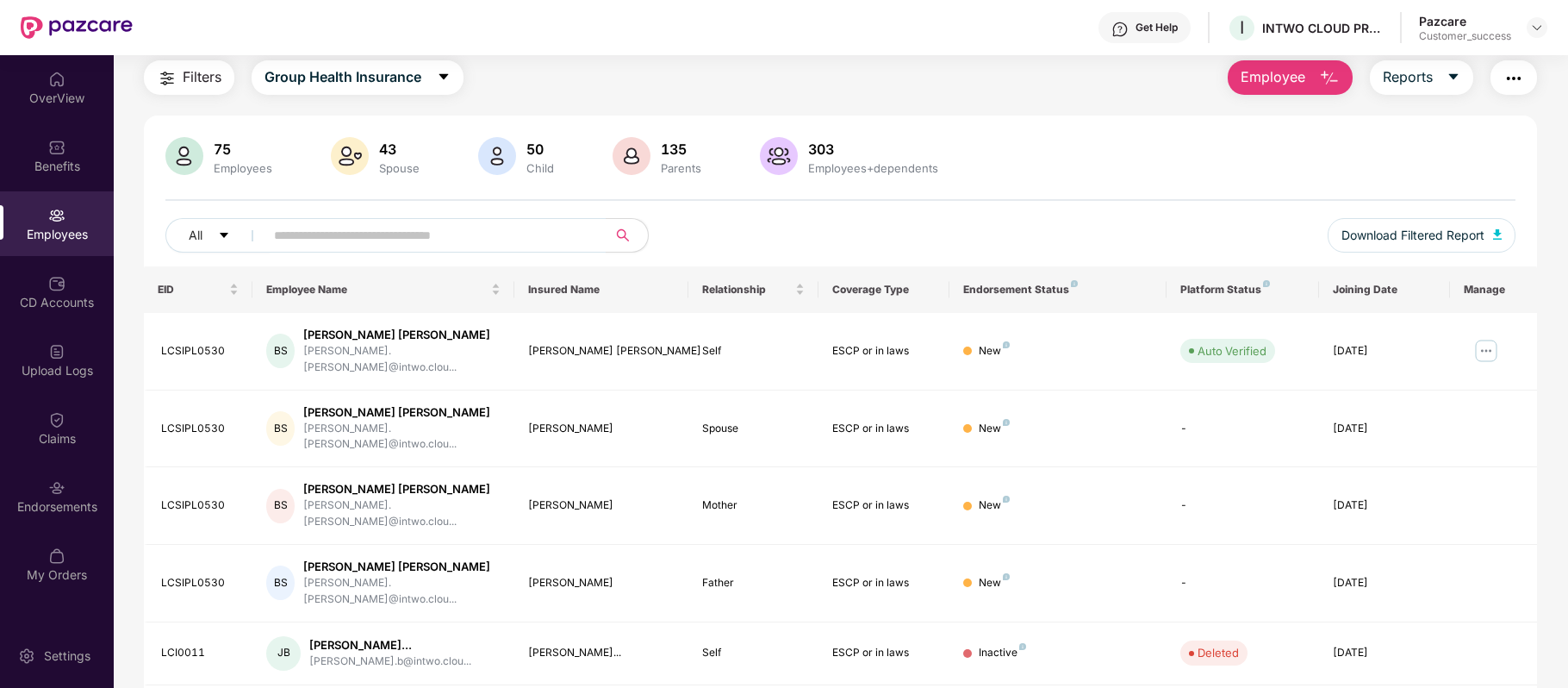
scroll to position [374, 0]
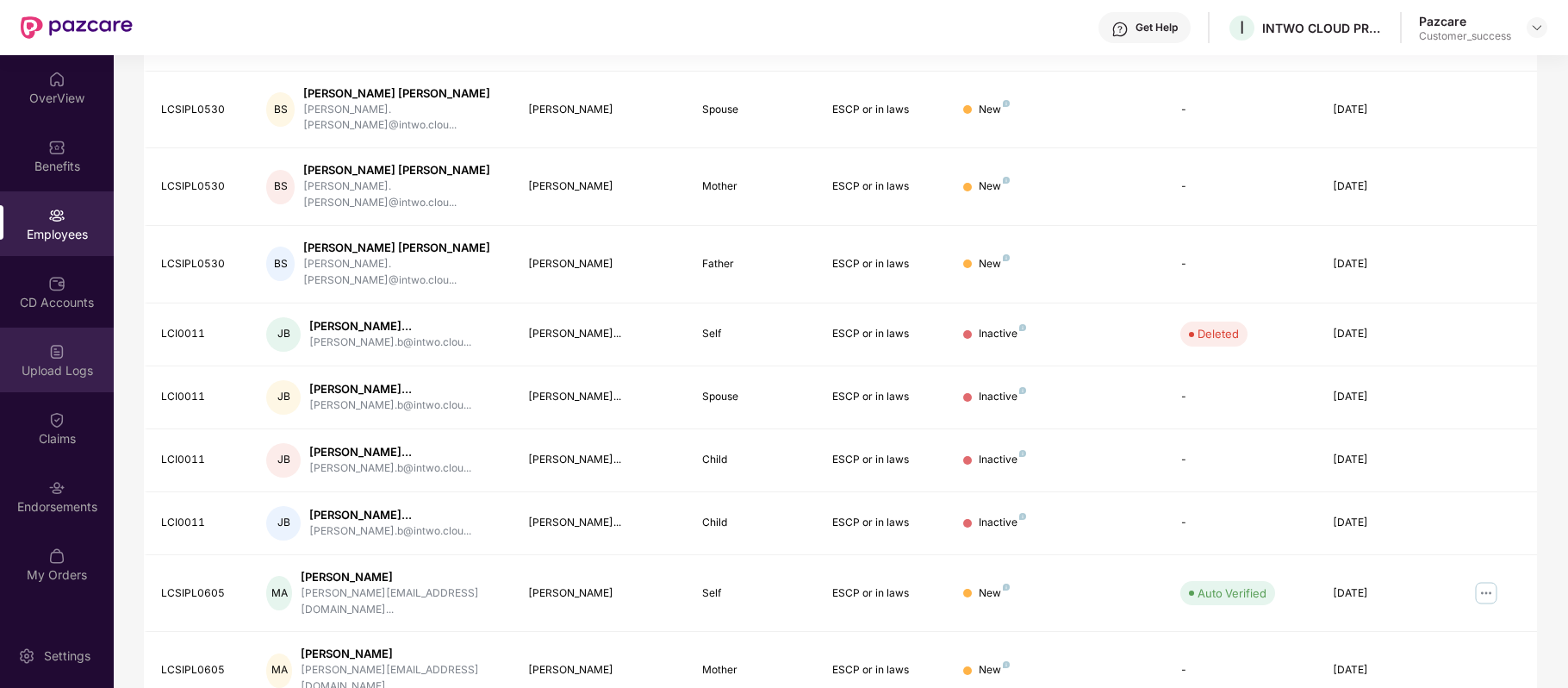
click at [51, 380] on div "Upload Logs" at bounding box center [56, 359] width 114 height 64
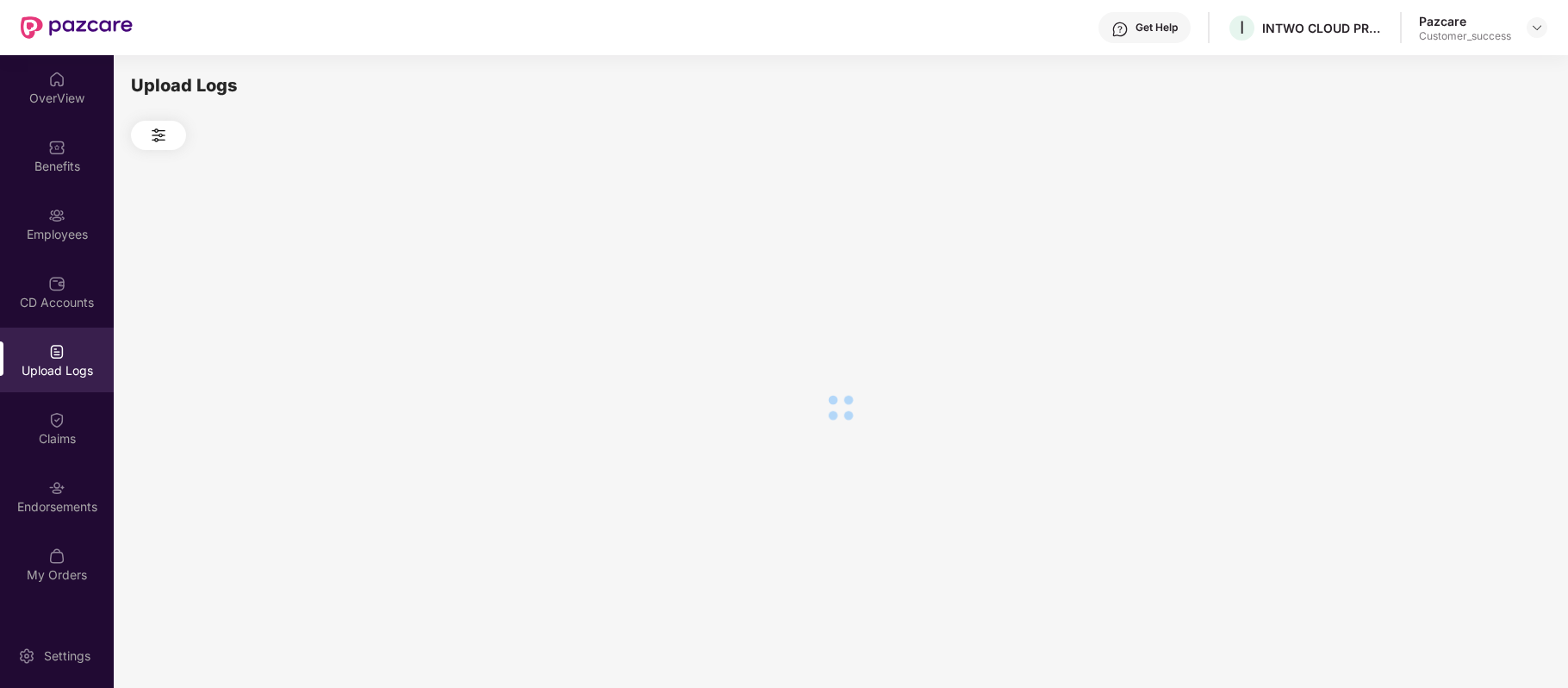
scroll to position [0, 0]
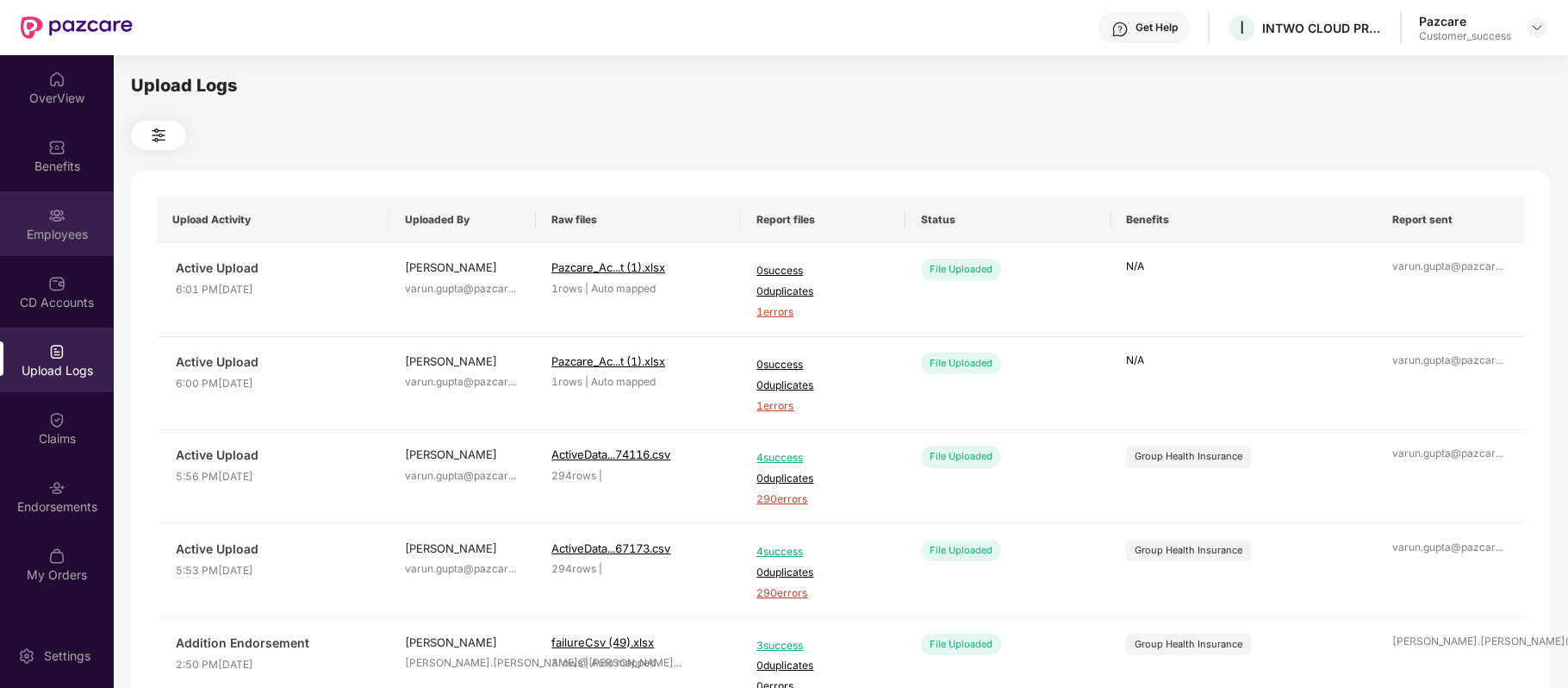
click at [51, 218] on img at bounding box center [56, 215] width 17 height 17
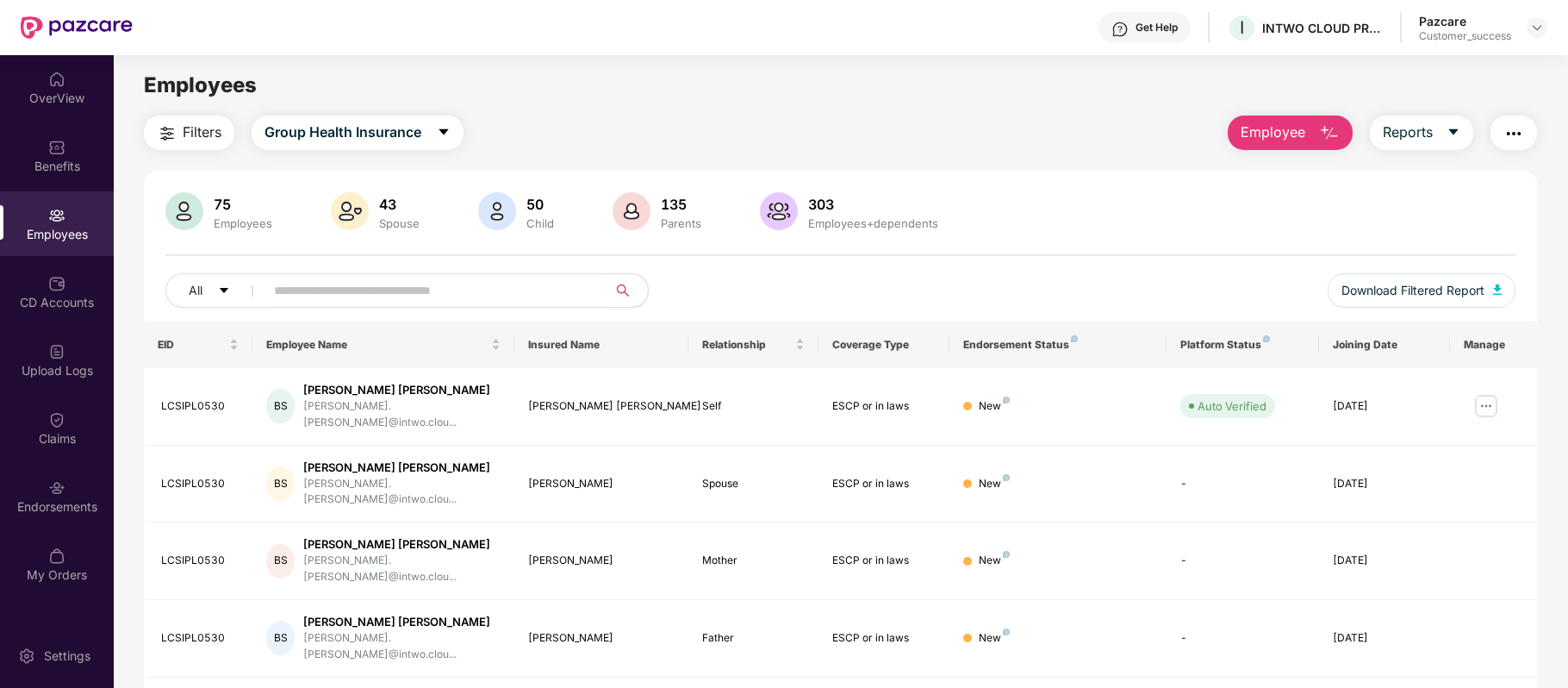
click at [432, 288] on input "text" at bounding box center [428, 291] width 309 height 26
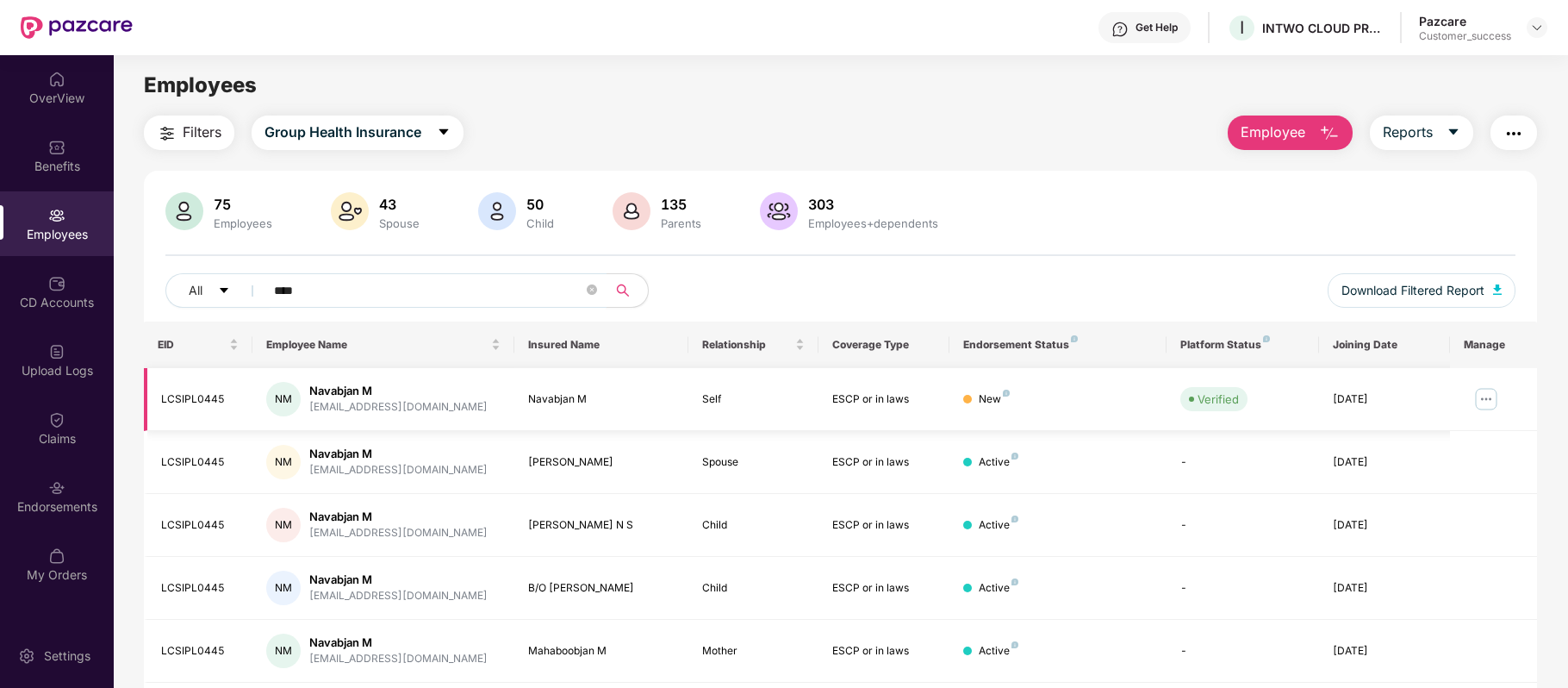
scroll to position [122, 0]
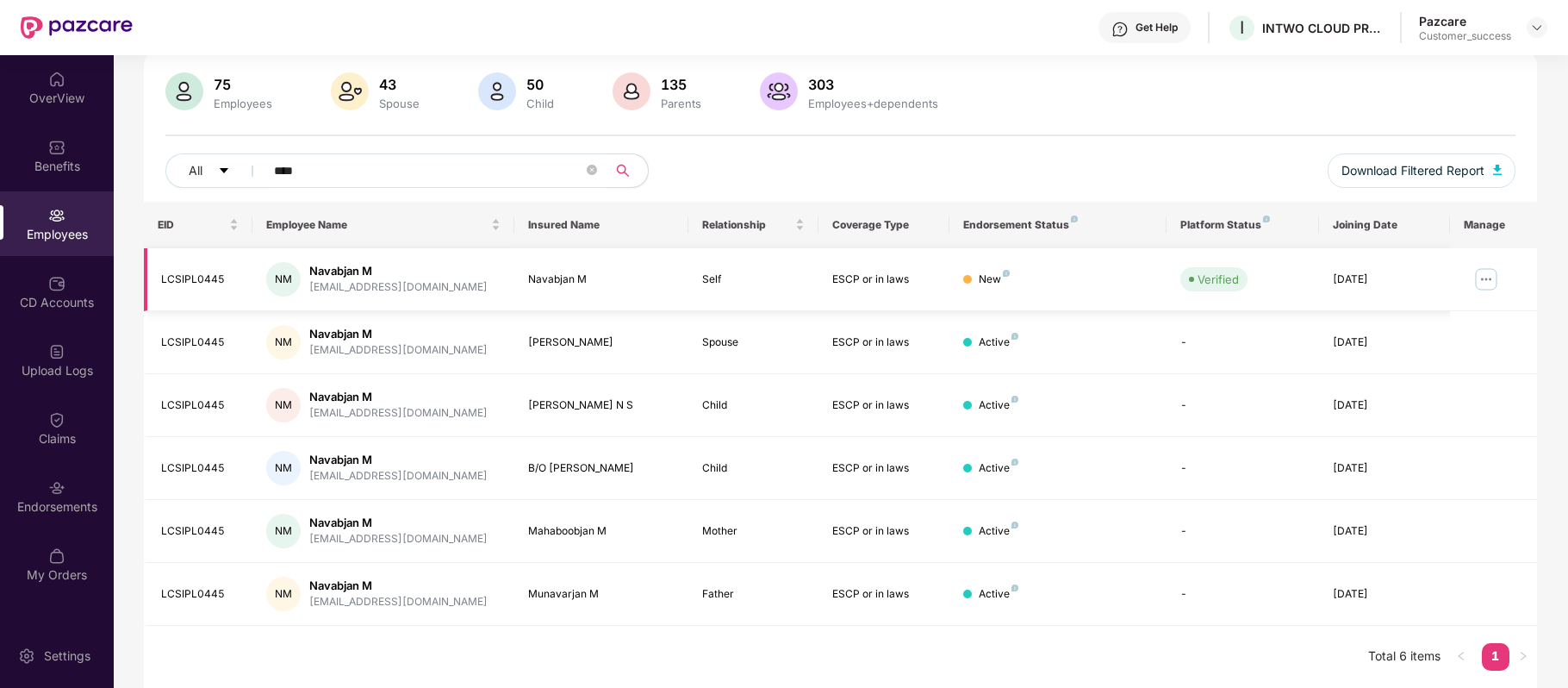
type input "****"
click at [1487, 286] on img at bounding box center [1487, 279] width 28 height 28
click at [1051, 114] on div "75 Employees 43 Spouse 50 Child [DEMOGRAPHIC_DATA] Parents 303 Employees+depend…" at bounding box center [840, 136] width 1393 height 129
click at [1482, 279] on img at bounding box center [1487, 279] width 28 height 28
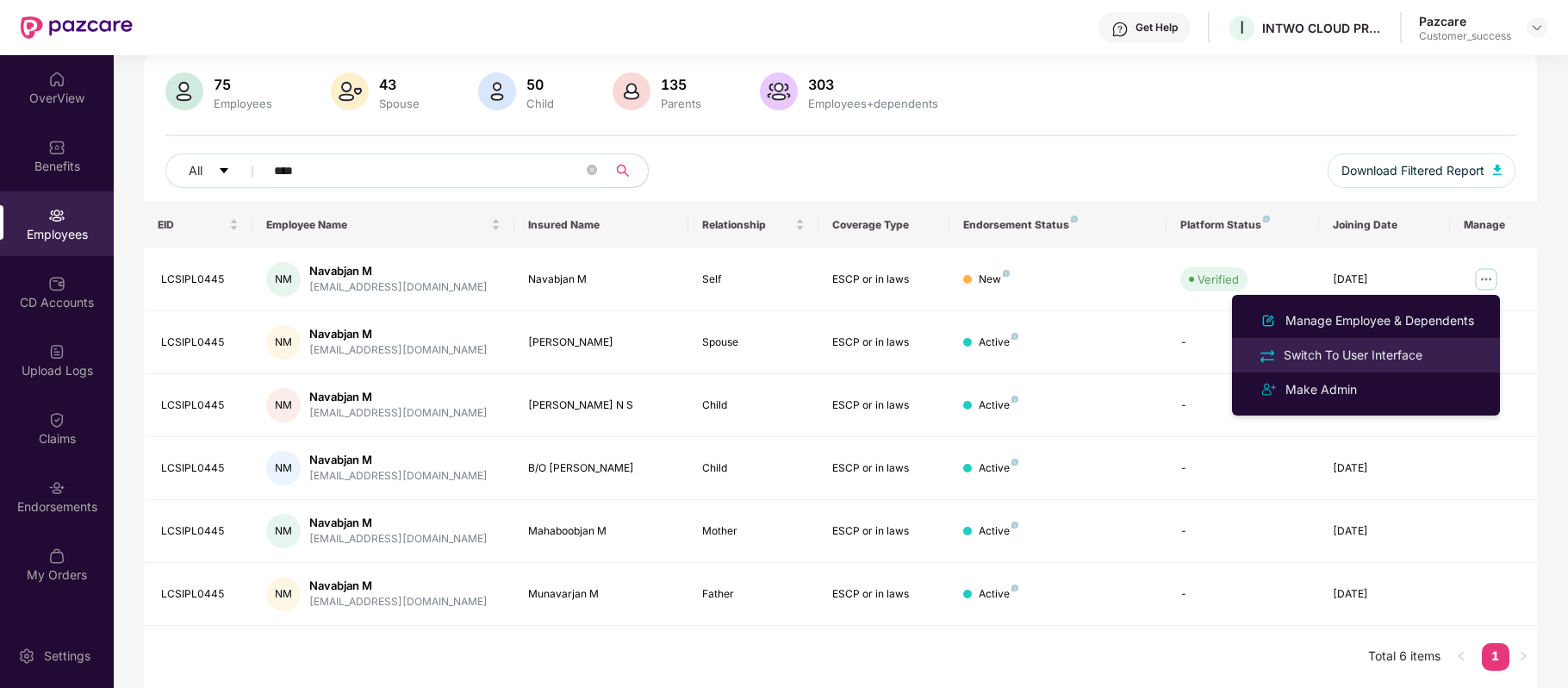
click at [1352, 348] on div "Switch To User Interface" at bounding box center [1352, 355] width 145 height 19
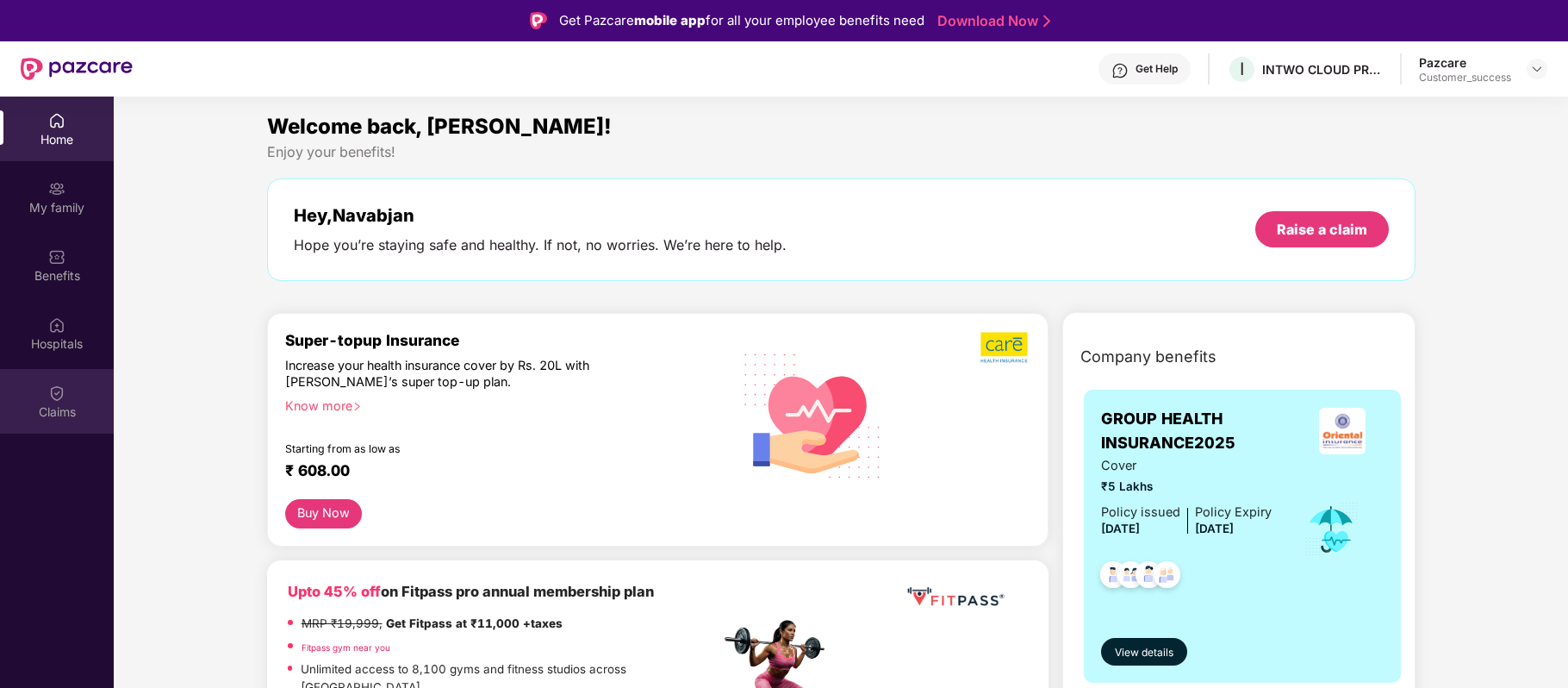
click at [55, 404] on div "Claims" at bounding box center [56, 411] width 114 height 17
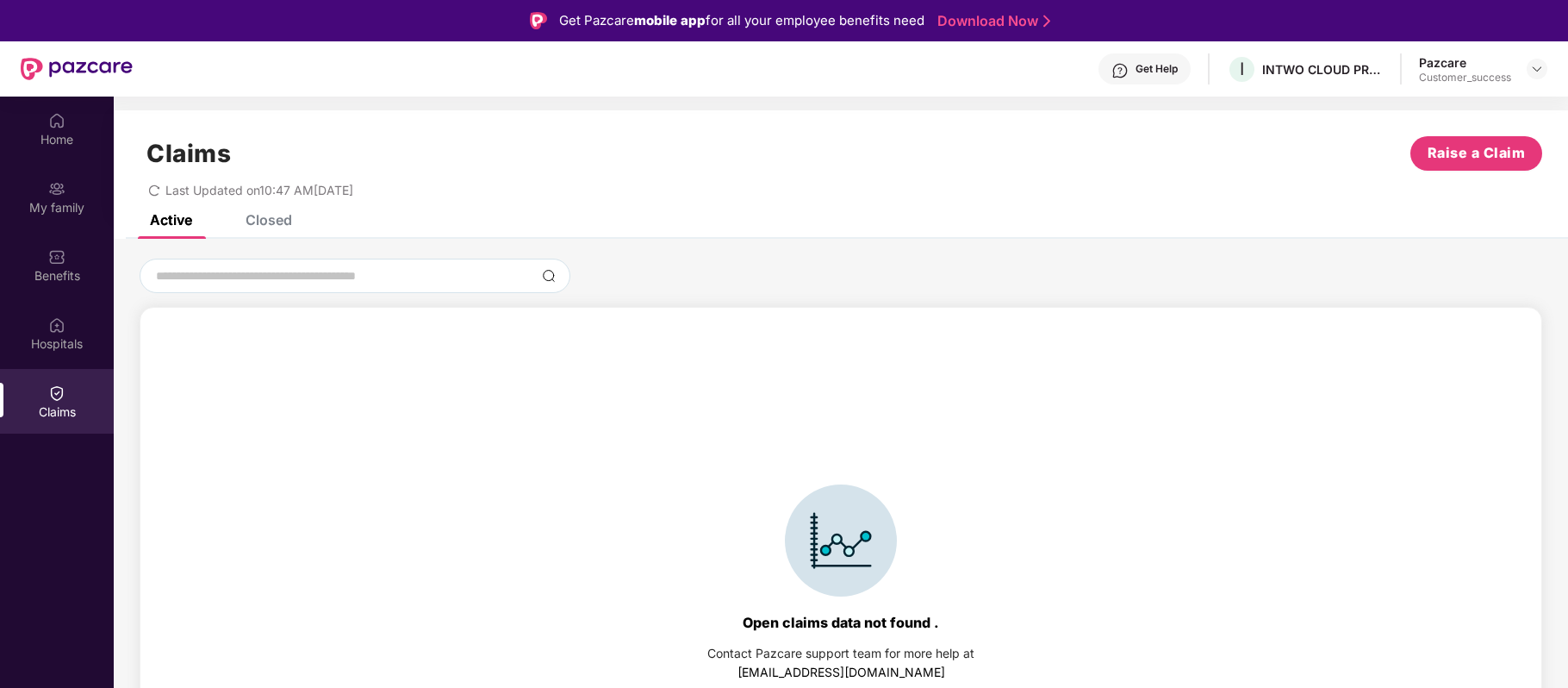
click at [273, 229] on div "Closed" at bounding box center [255, 219] width 72 height 38
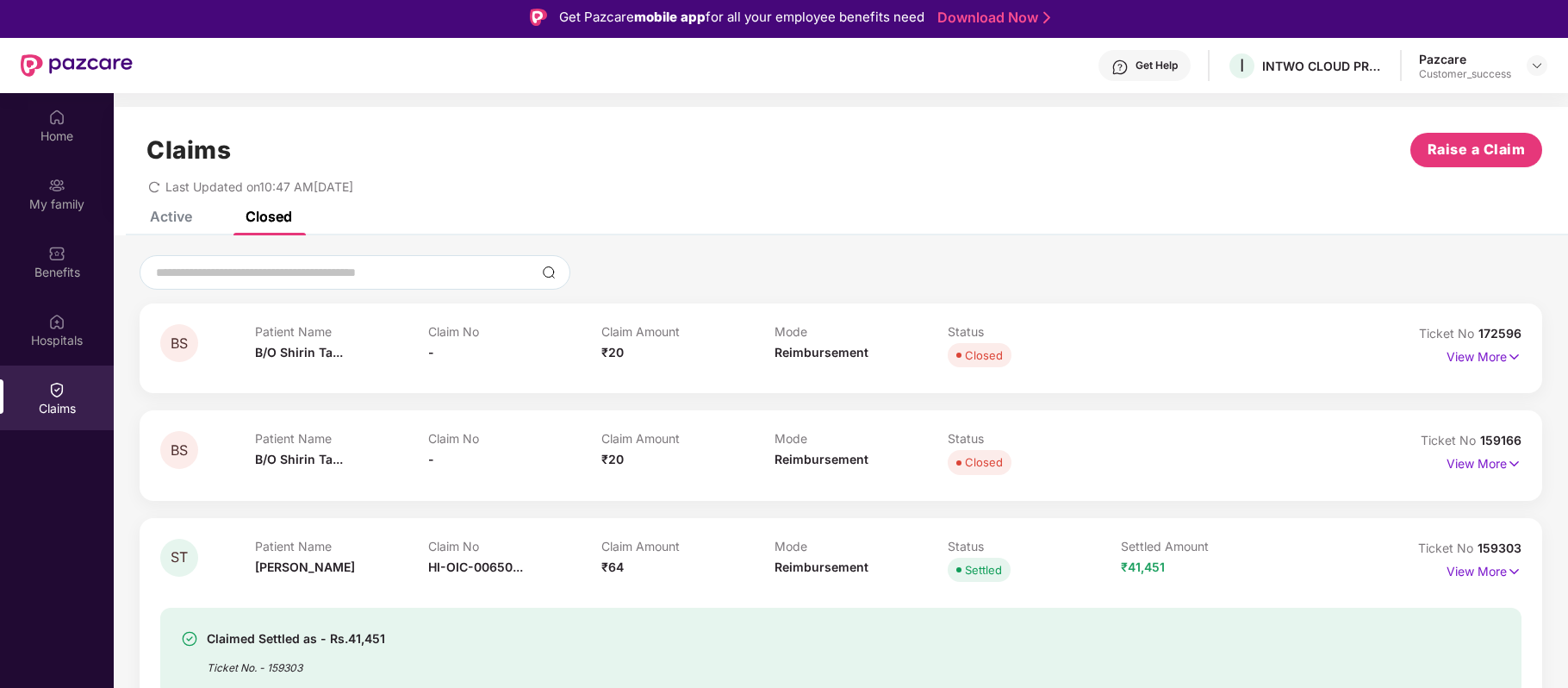
scroll to position [0, 0]
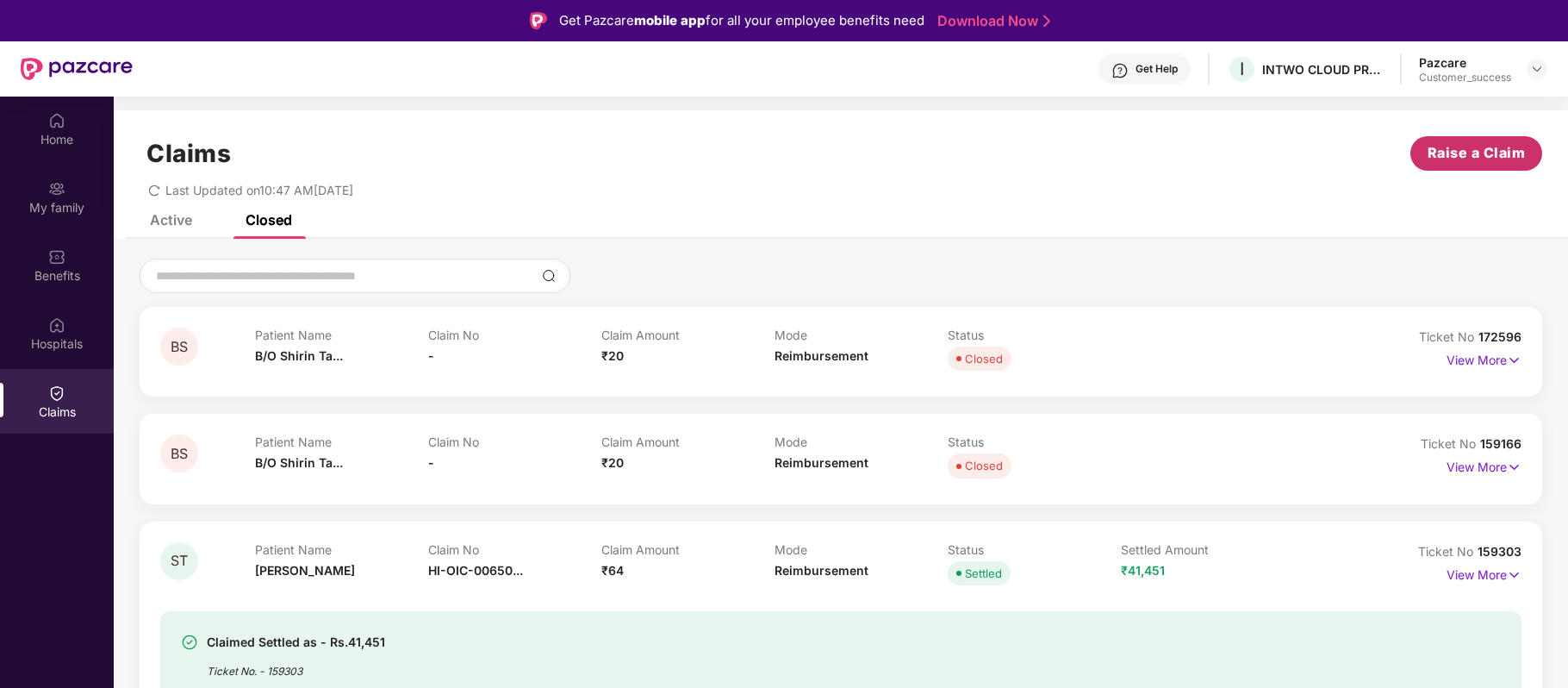
click at [1498, 149] on span "Raise a Claim" at bounding box center [1476, 153] width 98 height 22
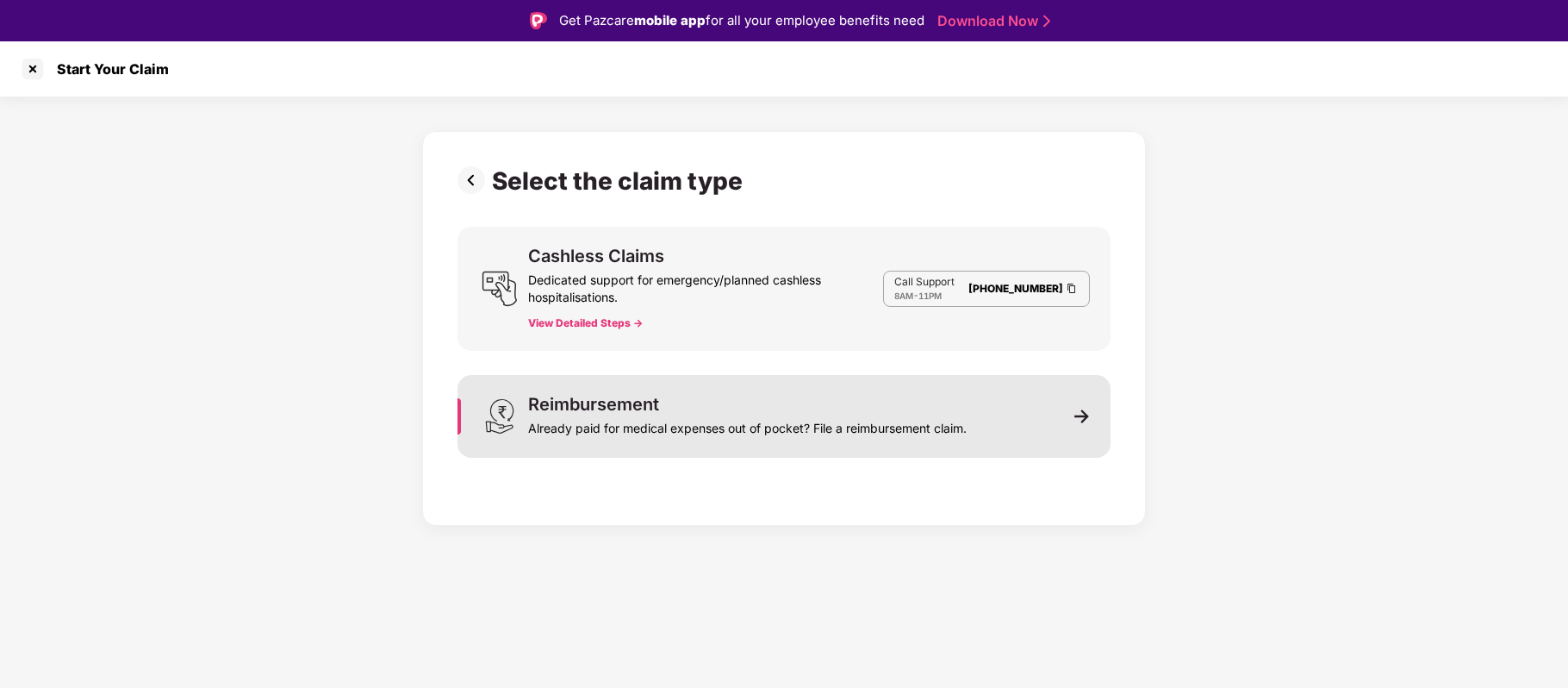
click at [800, 401] on div "Reimbursement Already paid for medical expenses out of pocket? File a reimburse…" at bounding box center [747, 416] width 439 height 42
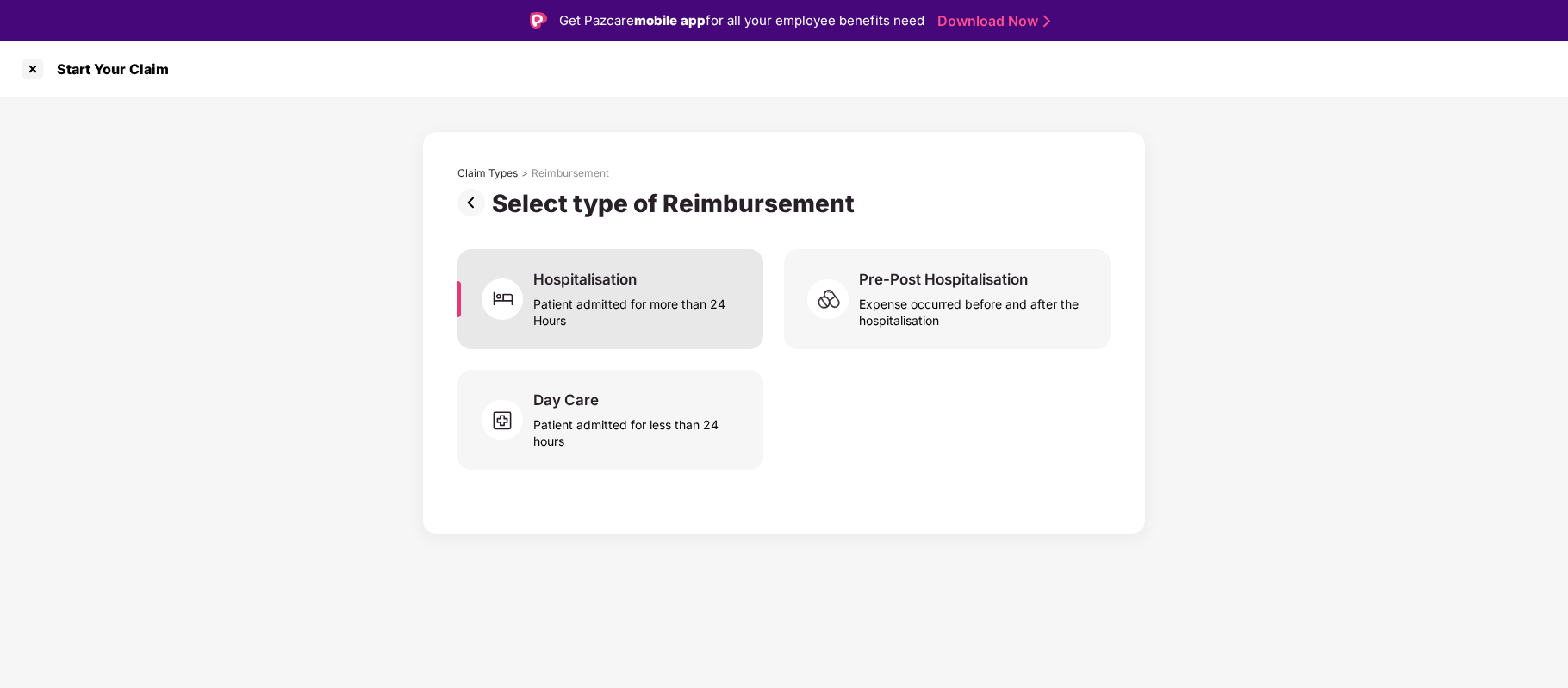
click at [640, 285] on div "Hospitalisation Patient admitted for more than 24 Hours" at bounding box center [639, 299] width 210 height 58
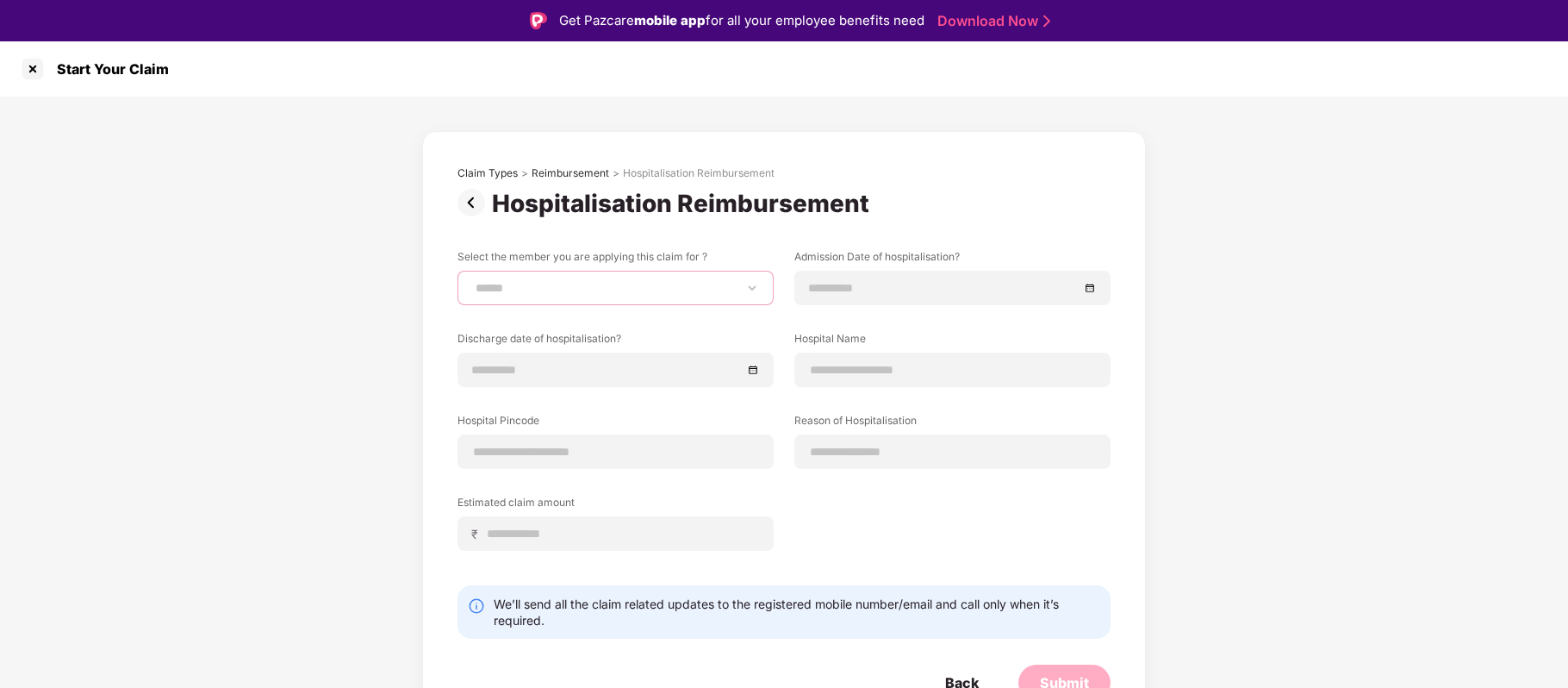
click at [662, 284] on select "**********" at bounding box center [616, 288] width 287 height 14
select select "**********"
click at [473, 281] on select "**********" at bounding box center [616, 288] width 287 height 14
click at [909, 283] on input at bounding box center [943, 288] width 270 height 19
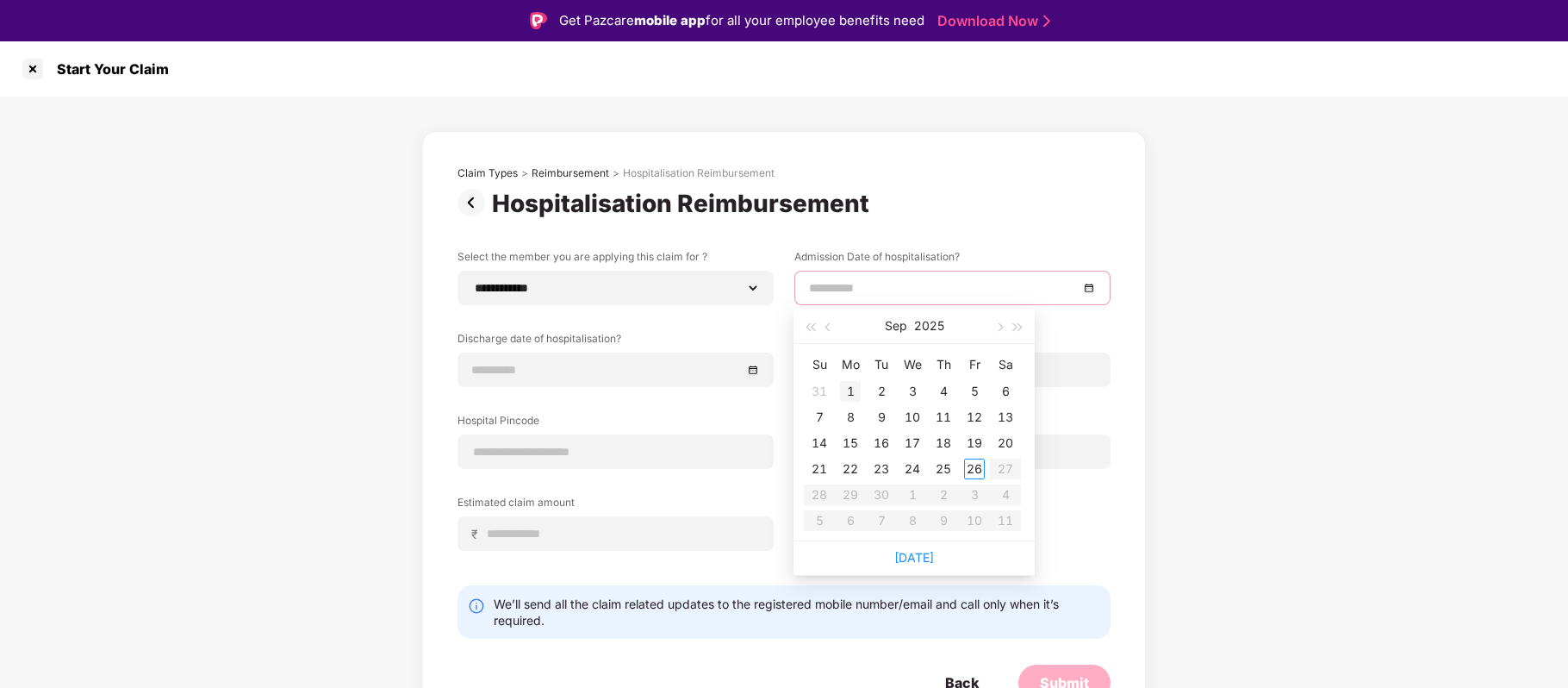
type input "**********"
click at [844, 386] on div "1" at bounding box center [850, 390] width 21 height 21
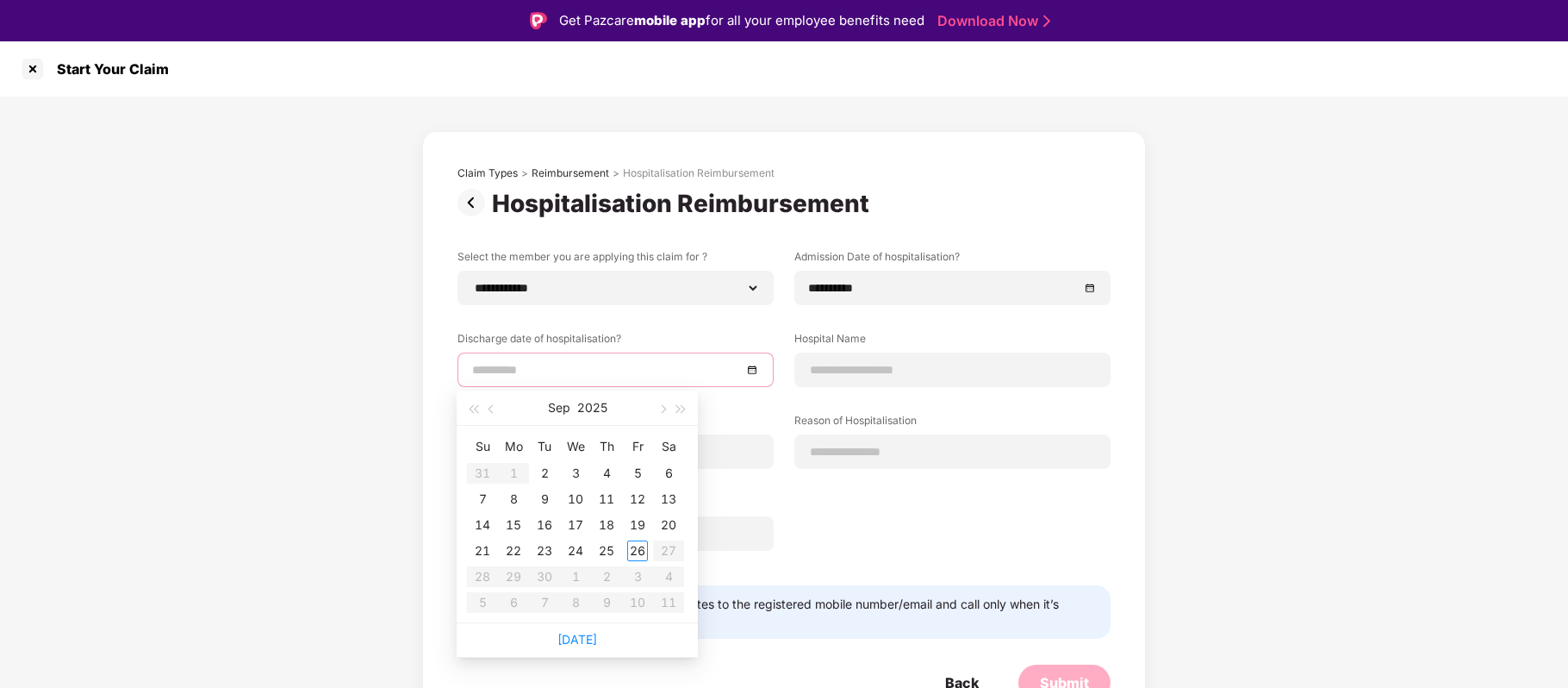
click at [629, 373] on input at bounding box center [607, 369] width 270 height 19
type input "**********"
click at [635, 480] on div "5" at bounding box center [638, 473] width 21 height 21
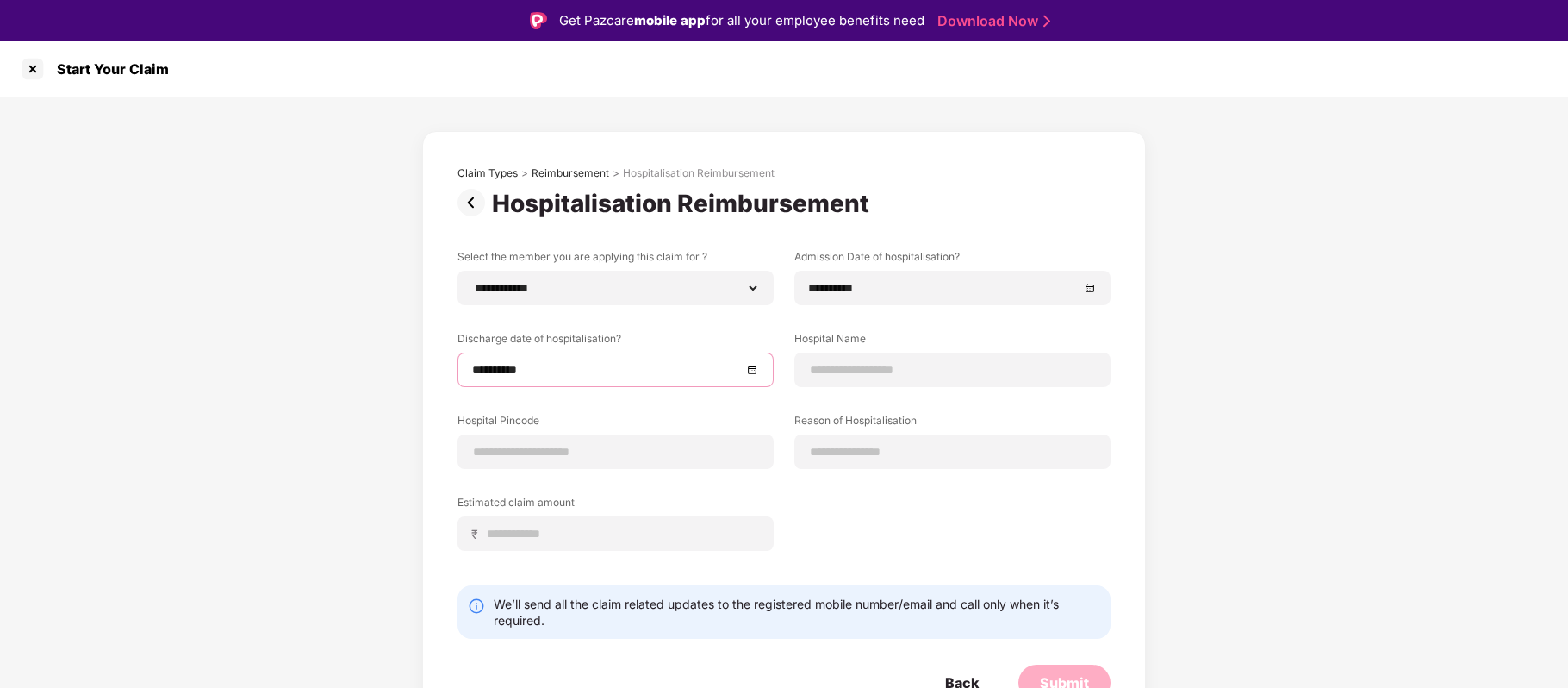
click at [805, 501] on div "**********" at bounding box center [784, 412] width 653 height 327
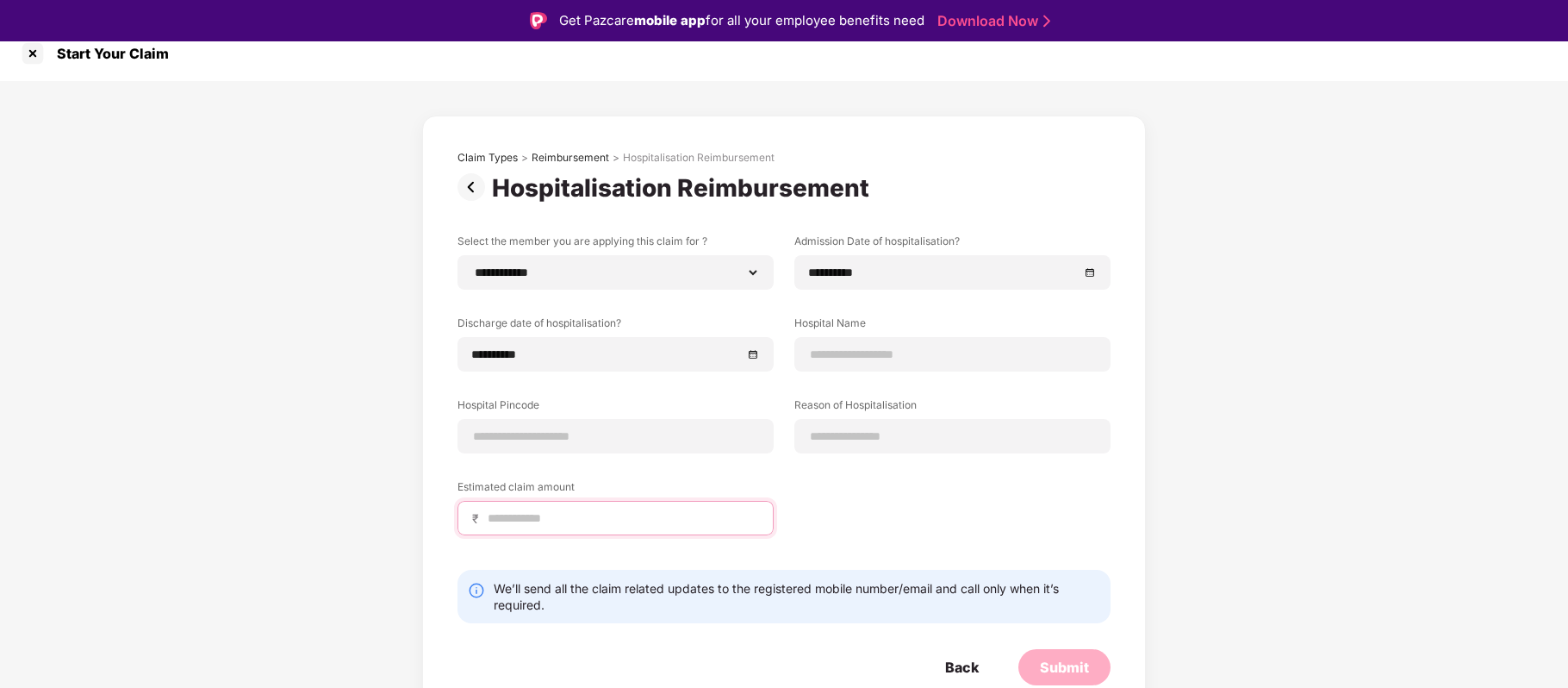
click at [669, 520] on input at bounding box center [623, 518] width 273 height 18
type input "*****"
click at [863, 353] on input at bounding box center [952, 355] width 287 height 18
click at [846, 350] on input at bounding box center [952, 355] width 287 height 18
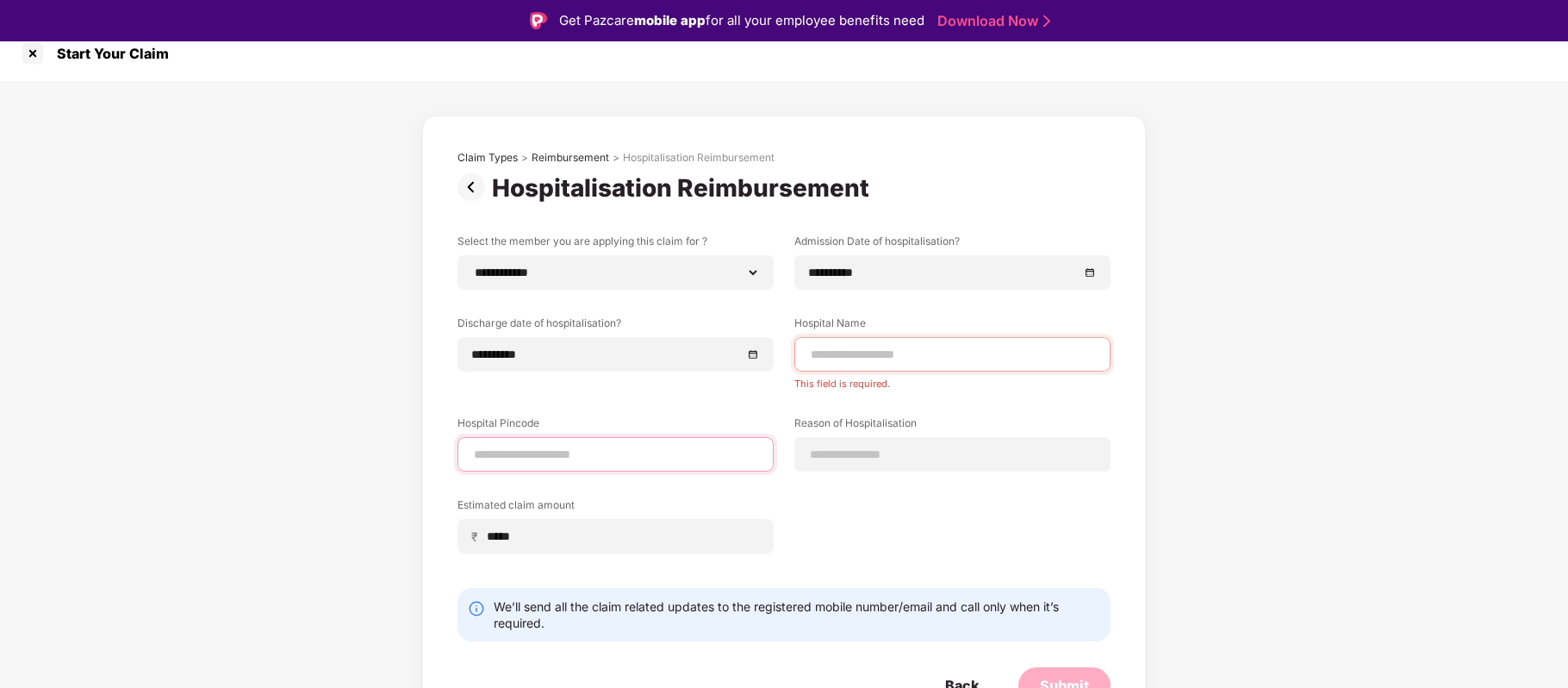
click at [639, 441] on div at bounding box center [616, 454] width 316 height 35
type input "******"
select select "*********"
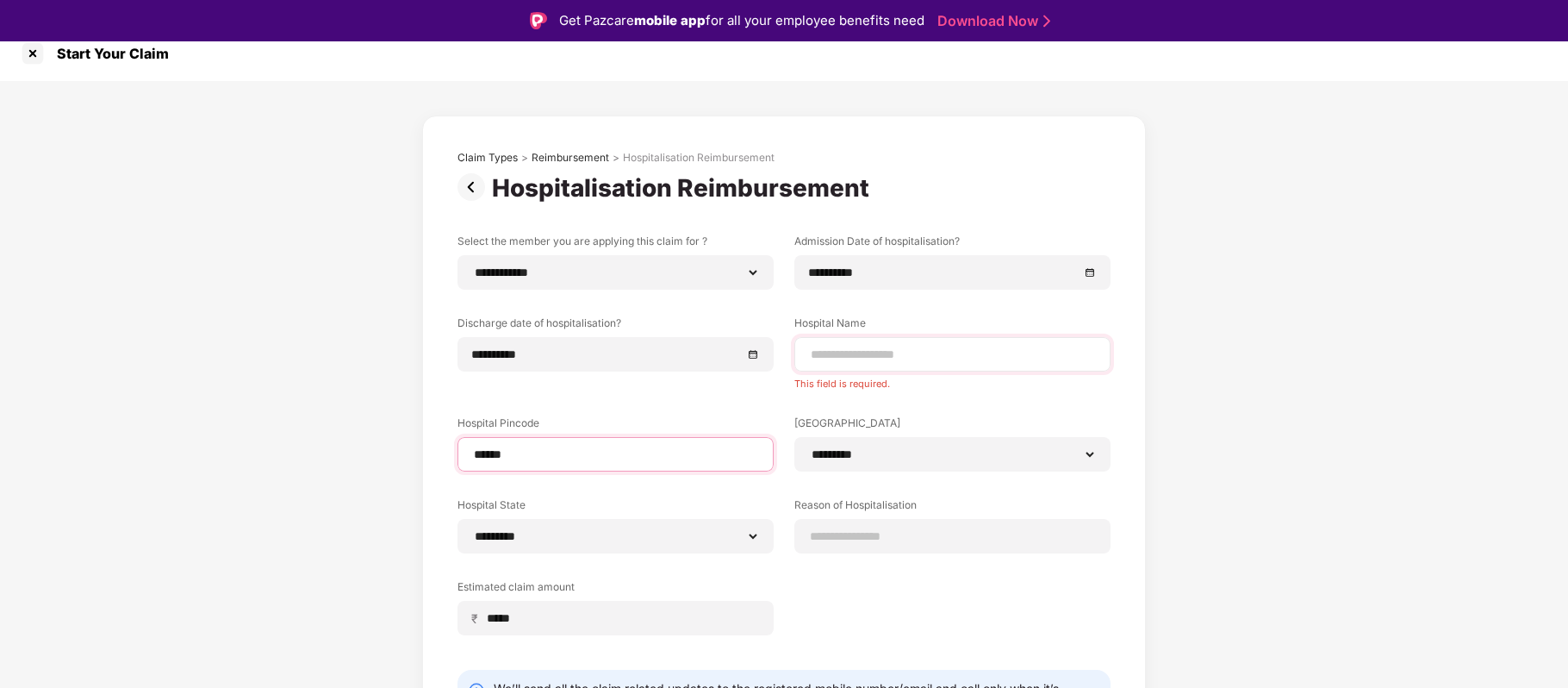
type input "******"
click at [881, 360] on input at bounding box center [952, 355] width 287 height 18
click at [865, 352] on input at bounding box center [952, 355] width 287 height 18
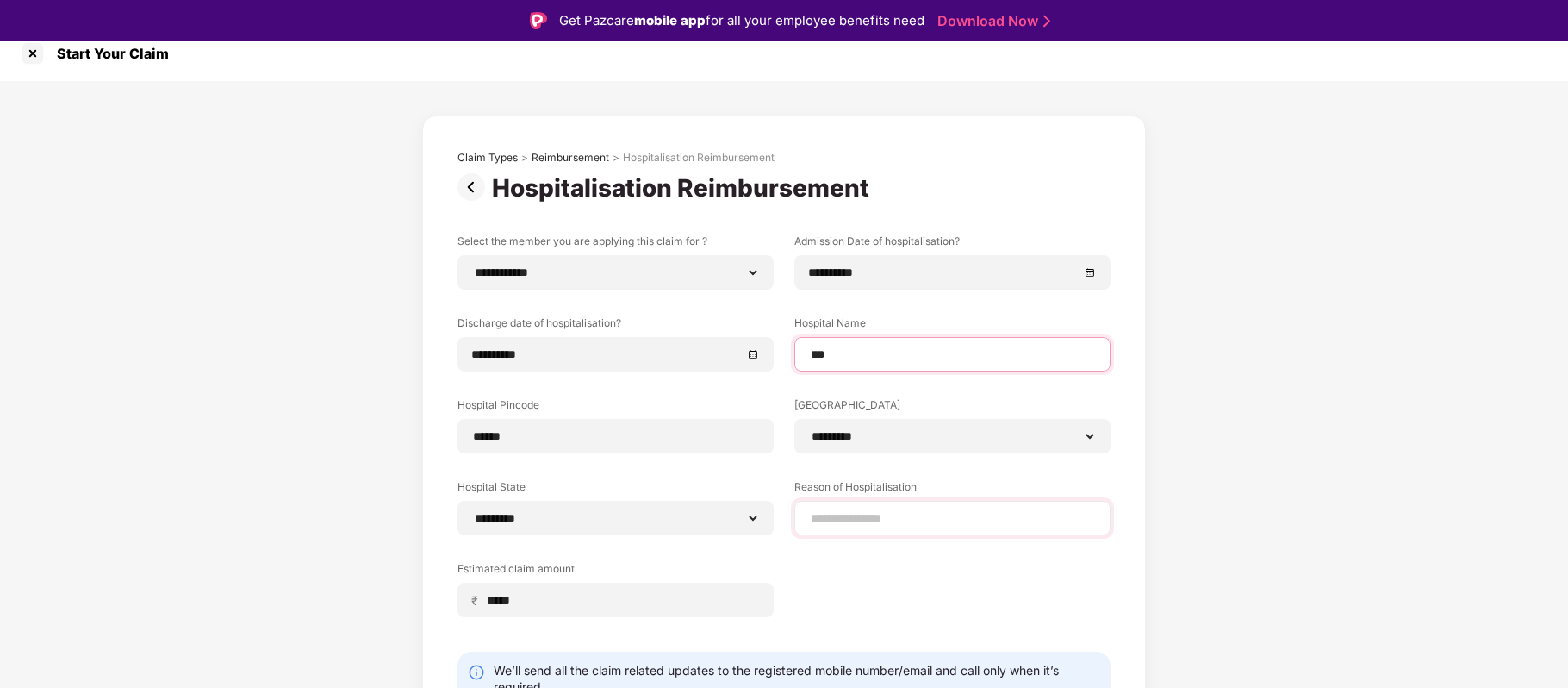
type input "***"
click at [888, 519] on input at bounding box center [952, 518] width 287 height 18
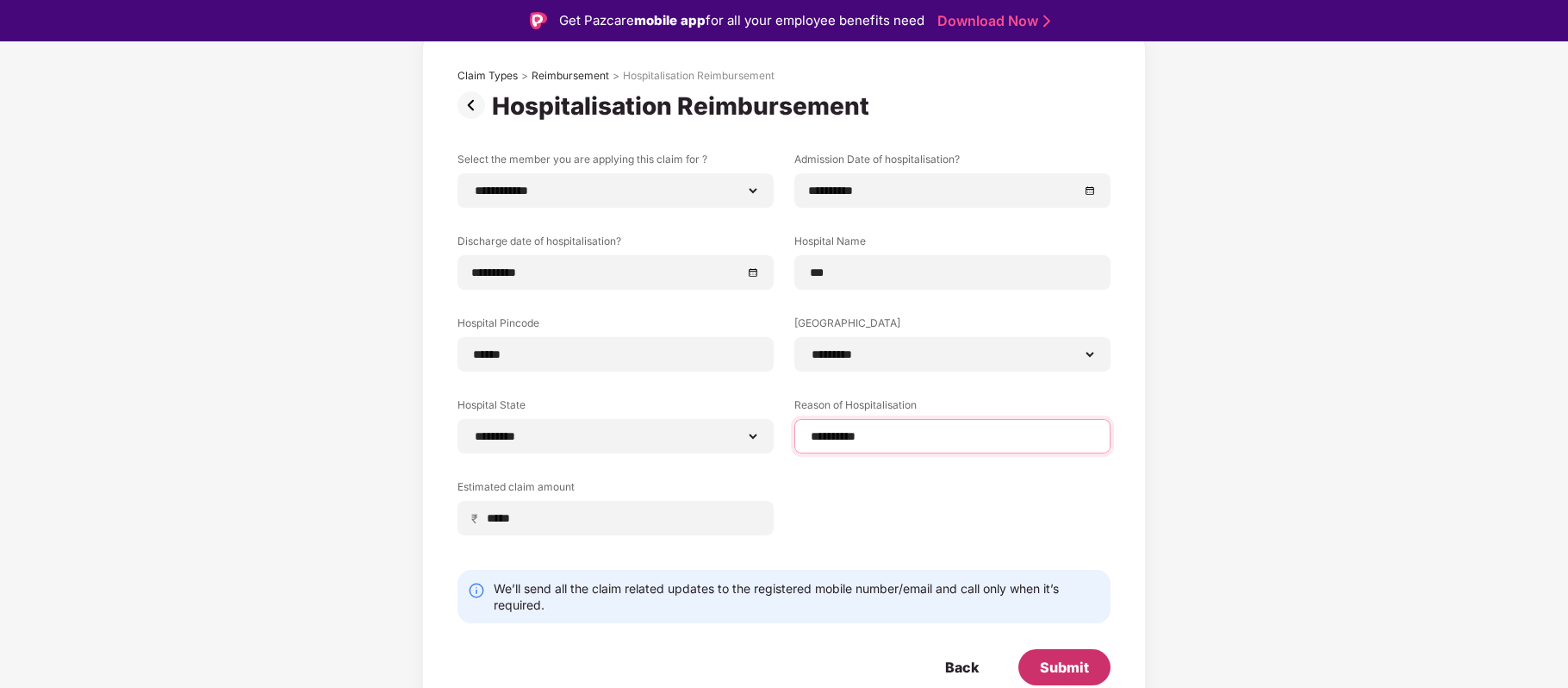
type input "**********"
click at [1066, 665] on div "Submit" at bounding box center [1065, 666] width 49 height 19
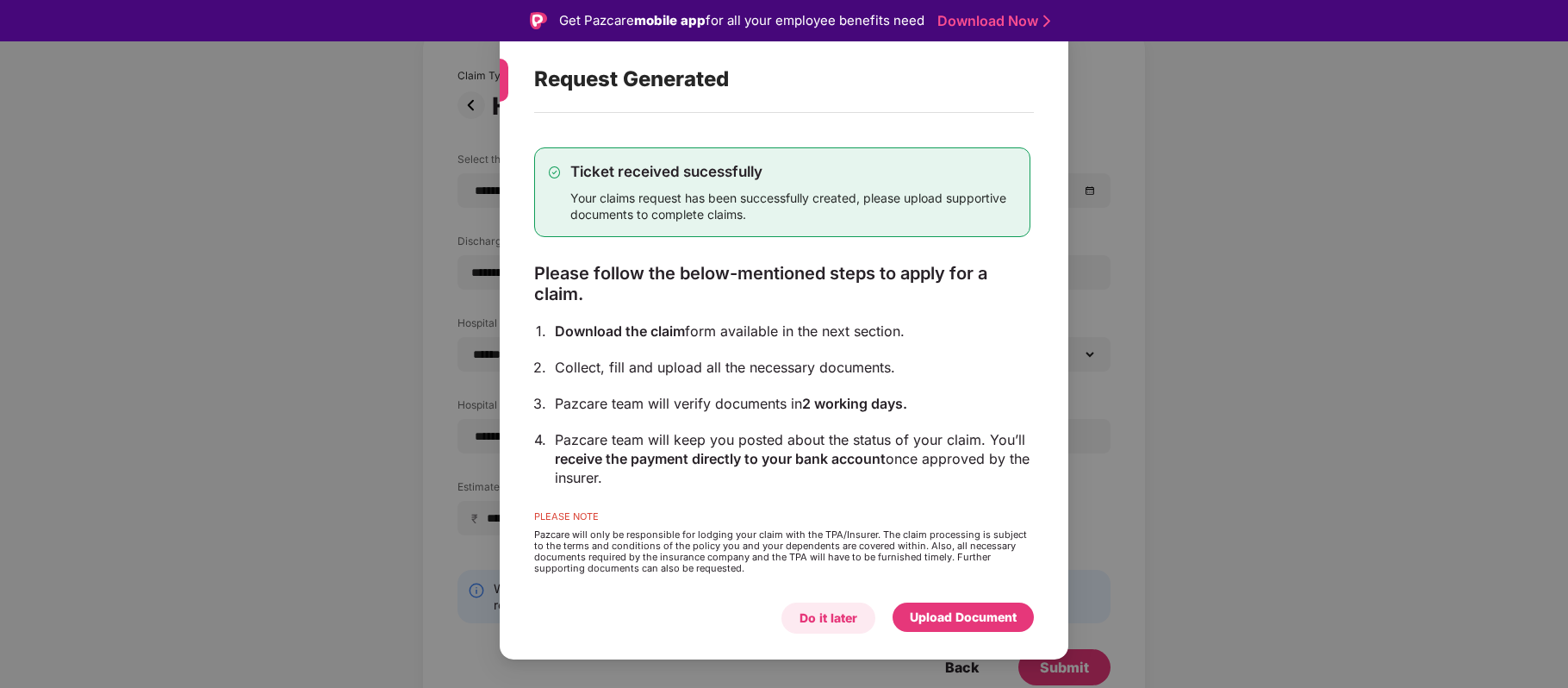
click at [846, 614] on div "Do it later" at bounding box center [828, 617] width 57 height 19
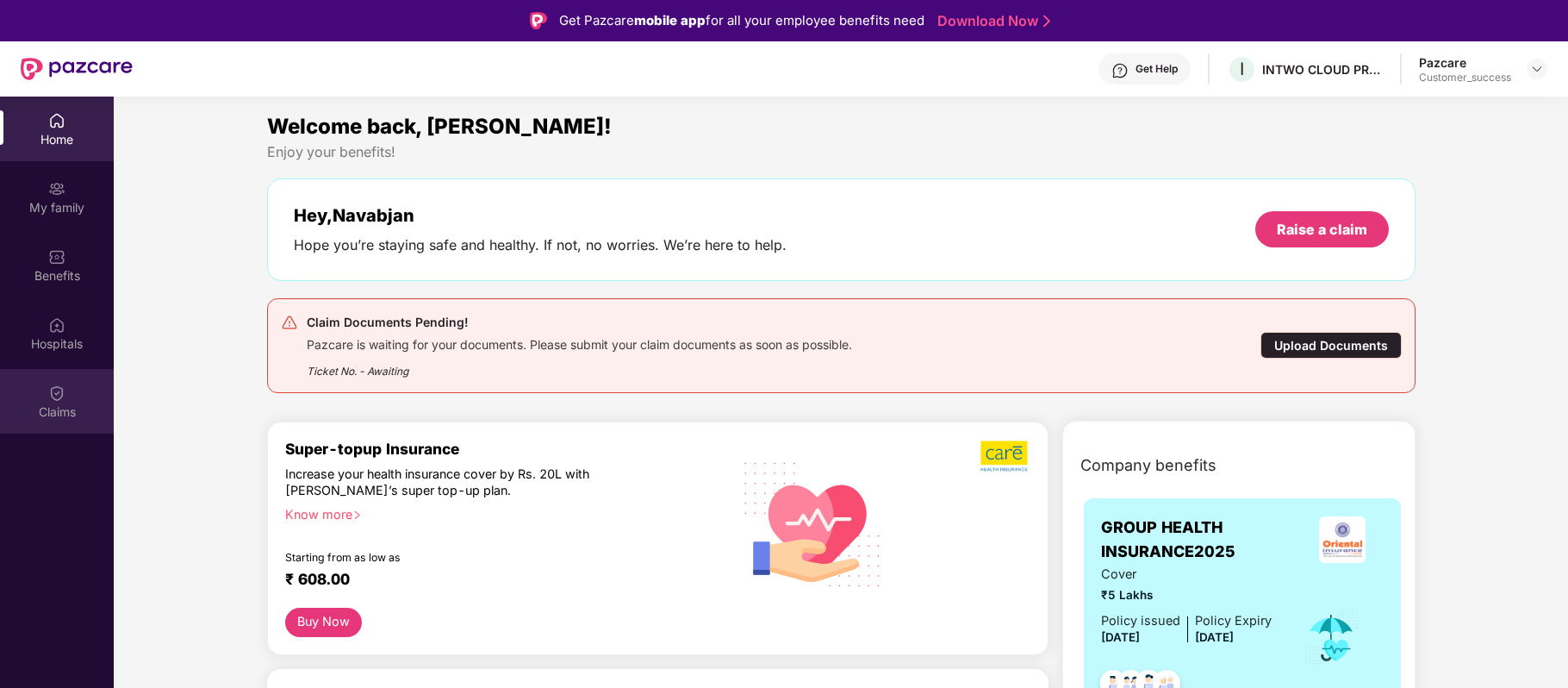
click at [63, 400] on div "Claims" at bounding box center [56, 400] width 114 height 64
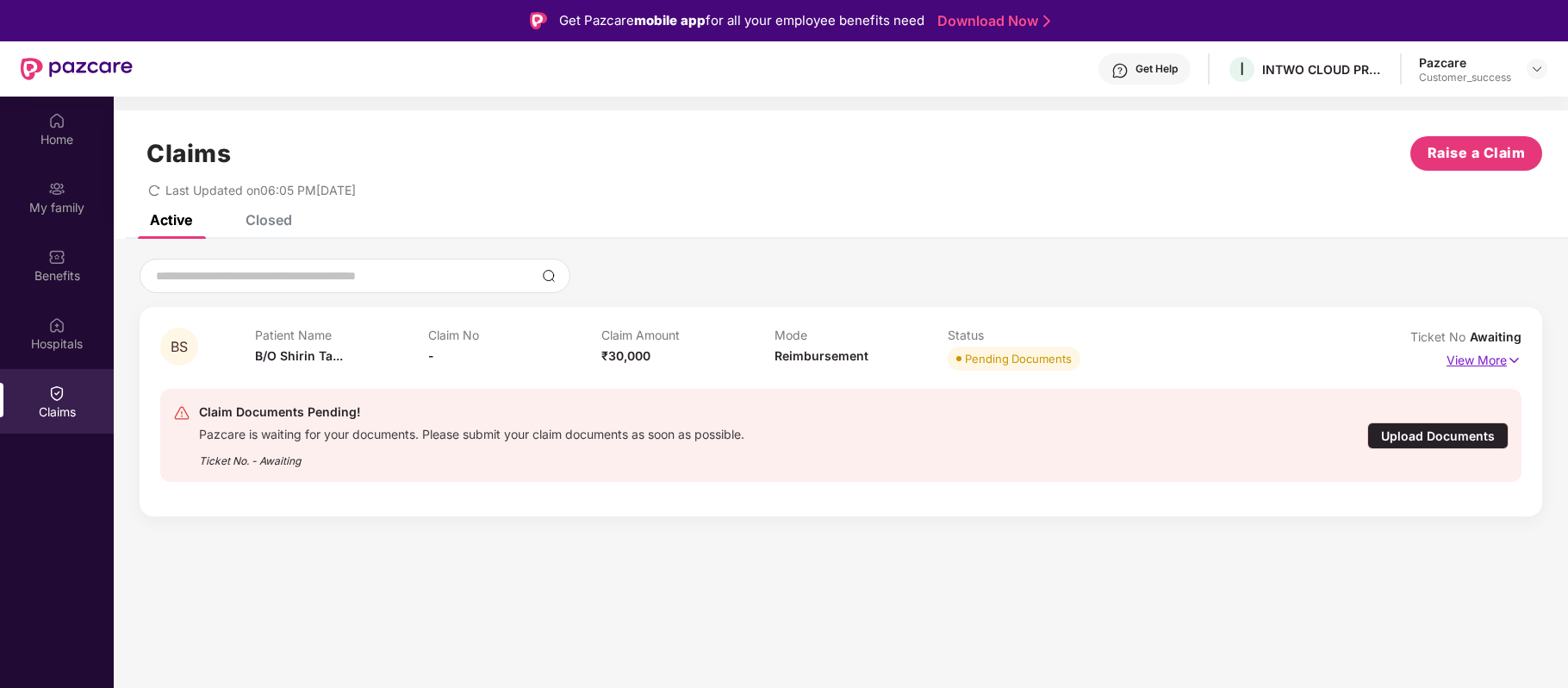
click at [1493, 353] on p "View More" at bounding box center [1484, 358] width 75 height 24
click at [1501, 359] on p "View More" at bounding box center [1484, 358] width 75 height 24
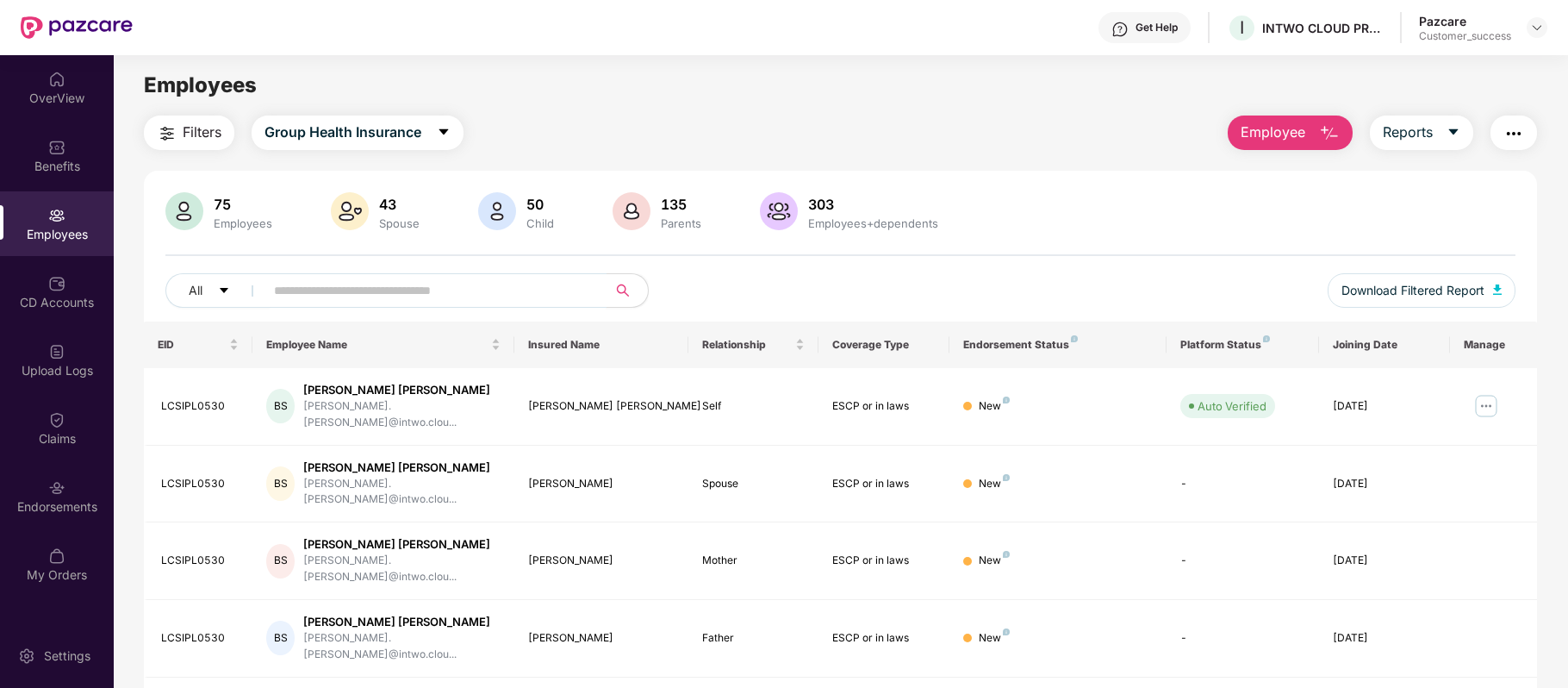
click at [408, 297] on input "text" at bounding box center [428, 291] width 309 height 26
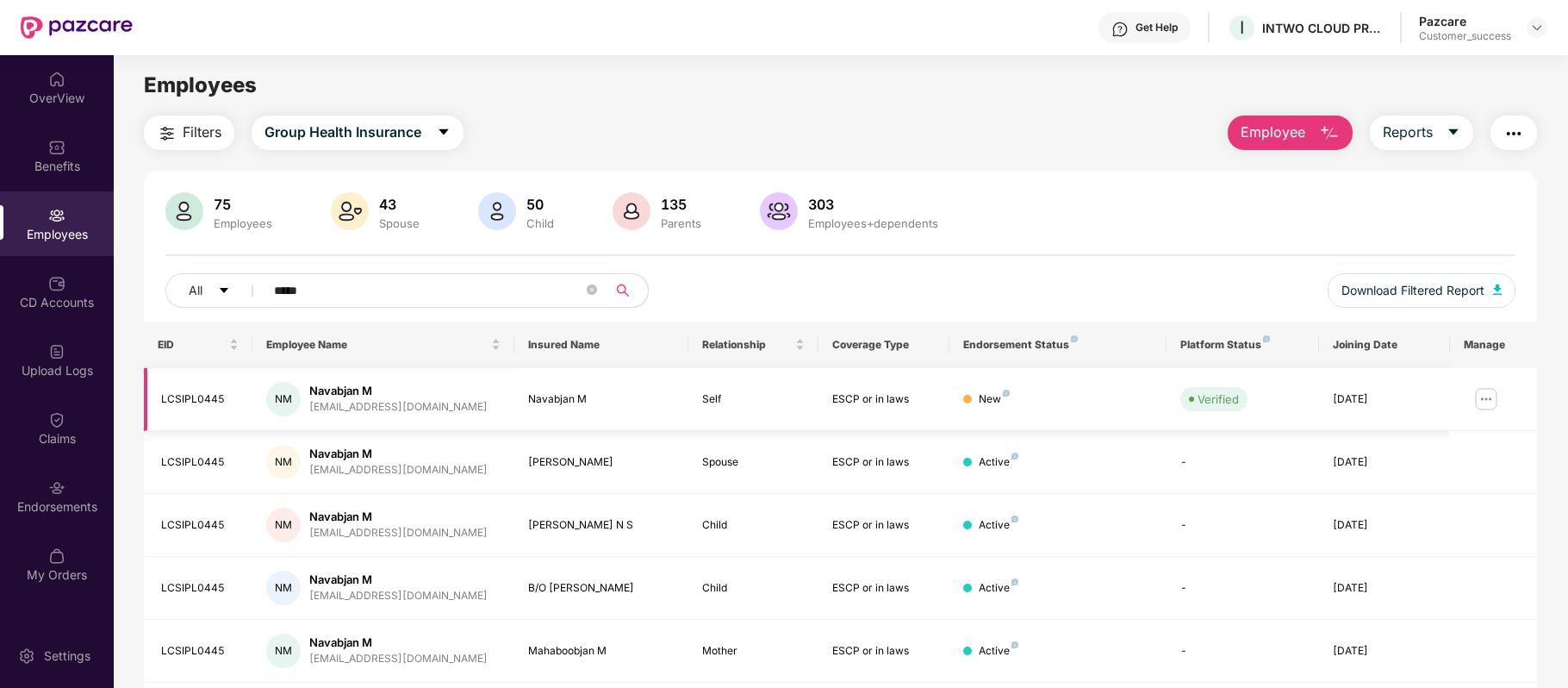
type input "*****"
click at [1483, 400] on img at bounding box center [1487, 399] width 28 height 28
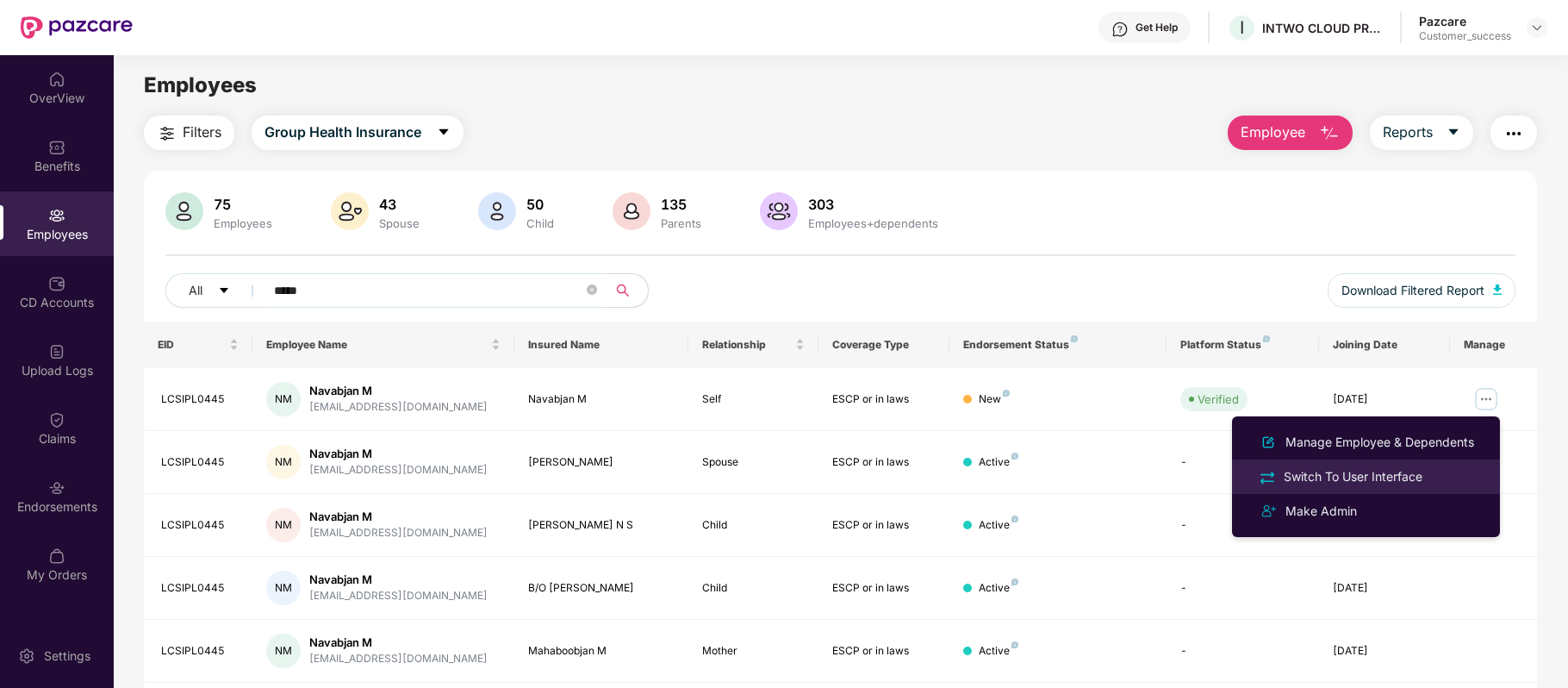
click at [1347, 470] on div "Switch To User Interface" at bounding box center [1352, 475] width 145 height 19
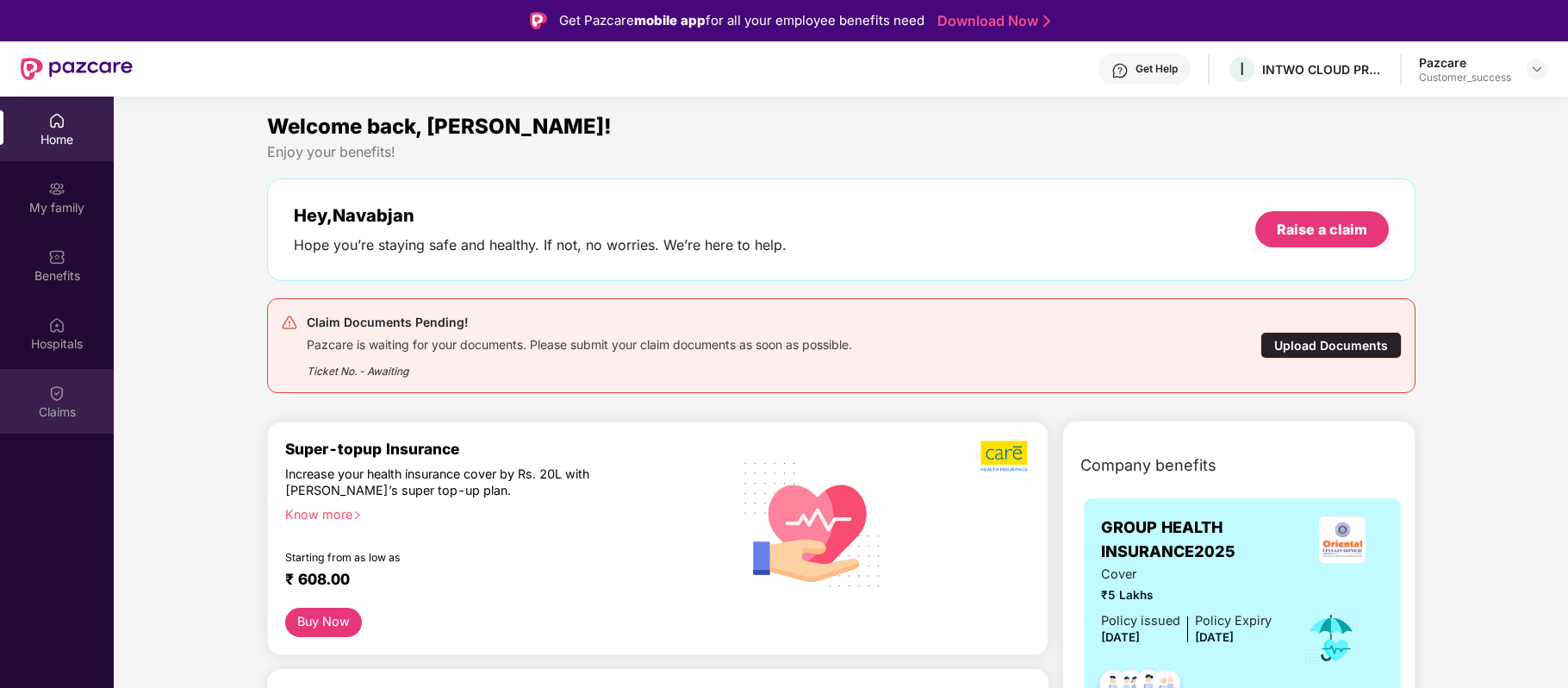
click at [70, 400] on div "Claims" at bounding box center [56, 400] width 114 height 64
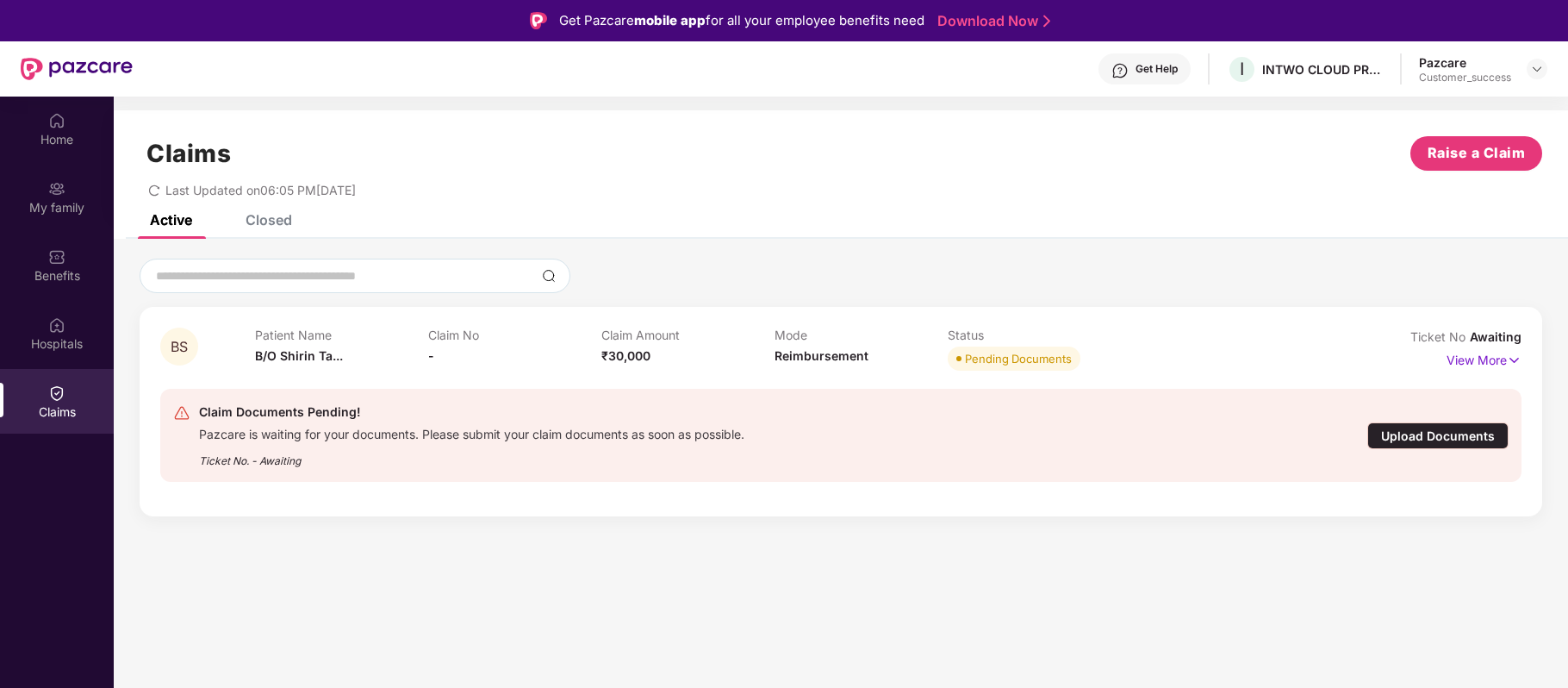
click at [1497, 331] on span "Awaiting" at bounding box center [1496, 336] width 51 height 15
click at [1500, 359] on p "View More" at bounding box center [1484, 358] width 75 height 24
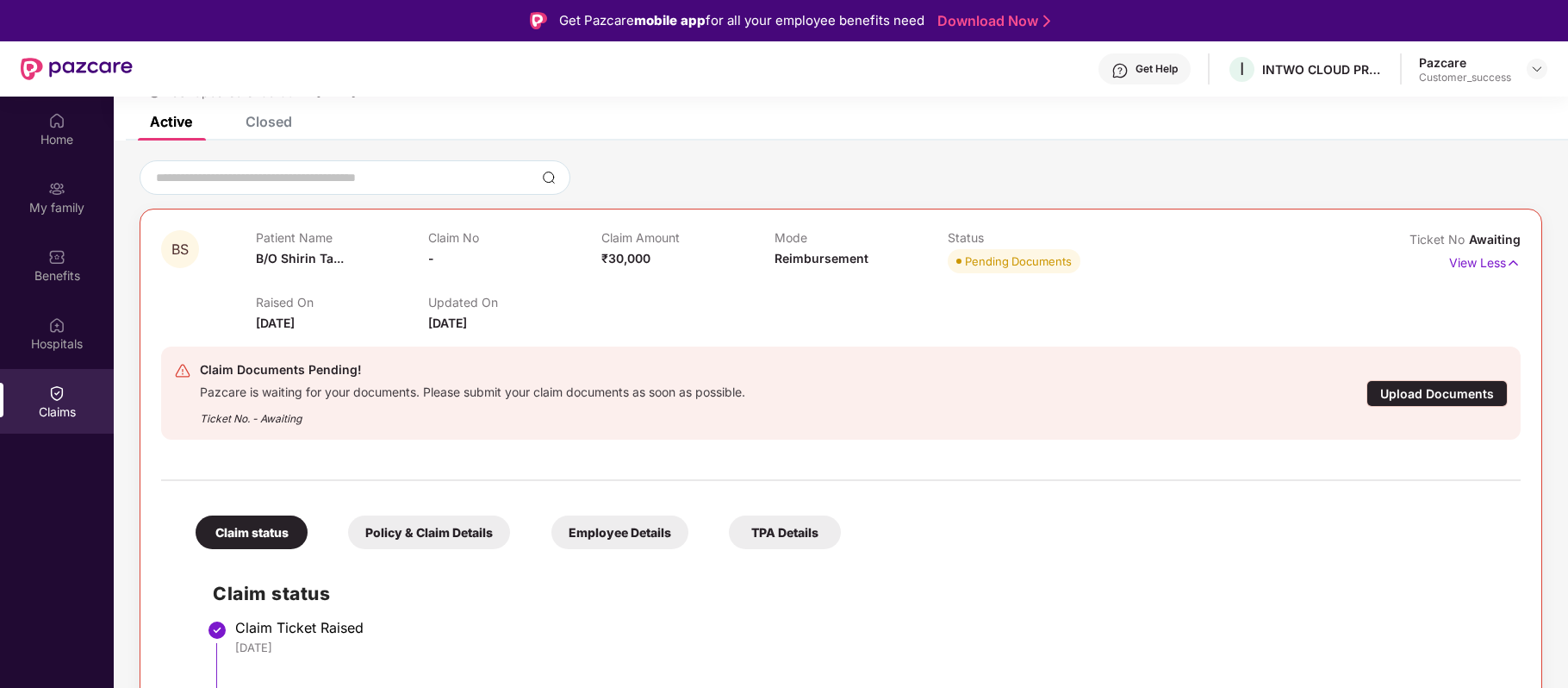
scroll to position [97, 0]
